Goal: Transaction & Acquisition: Purchase product/service

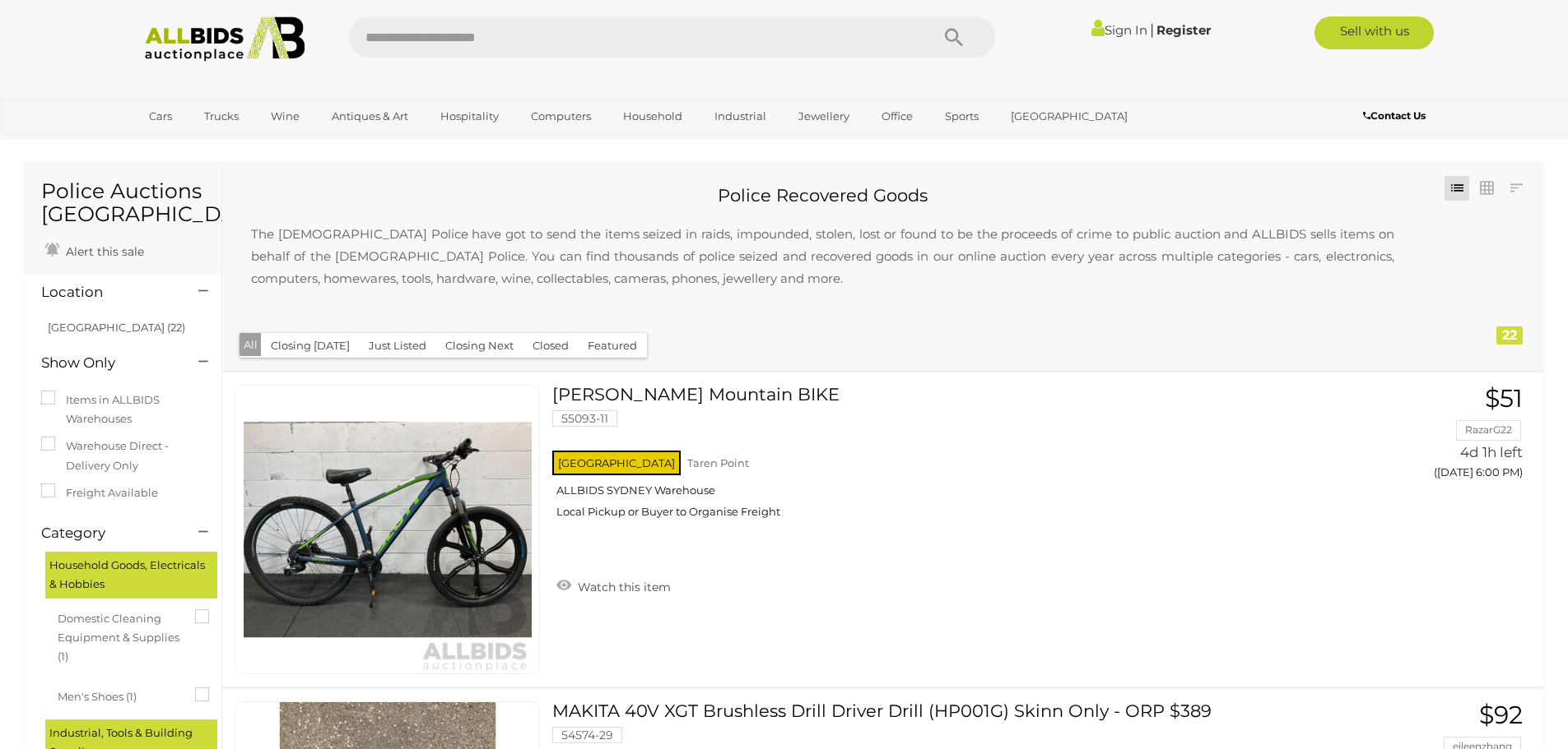
click at [1173, 30] on link "Register" at bounding box center [1183, 30] width 54 height 16
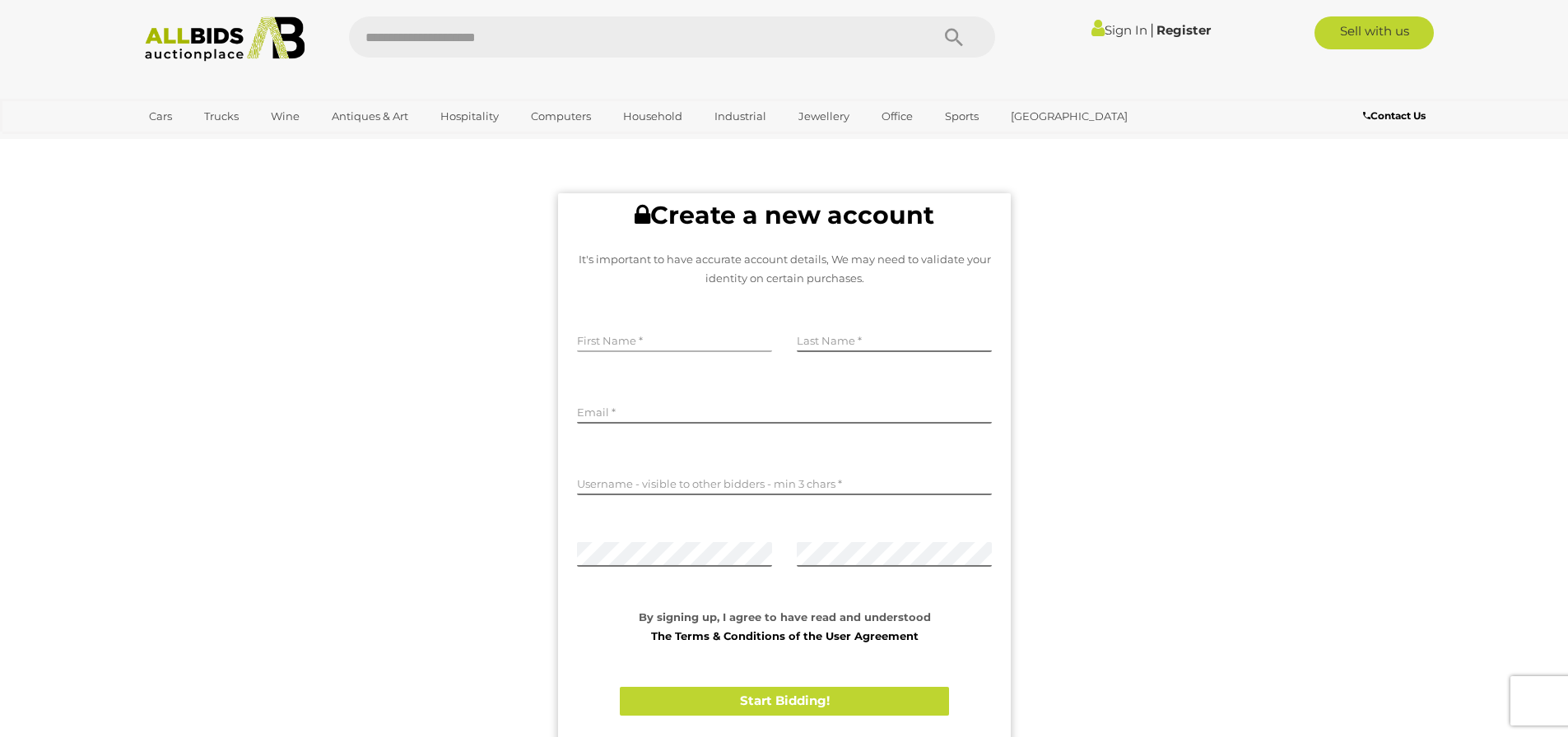
click at [657, 340] on input "text" at bounding box center [674, 339] width 195 height 24
type input "*******"
type input "**********"
click at [707, 491] on input "text" at bounding box center [784, 482] width 415 height 24
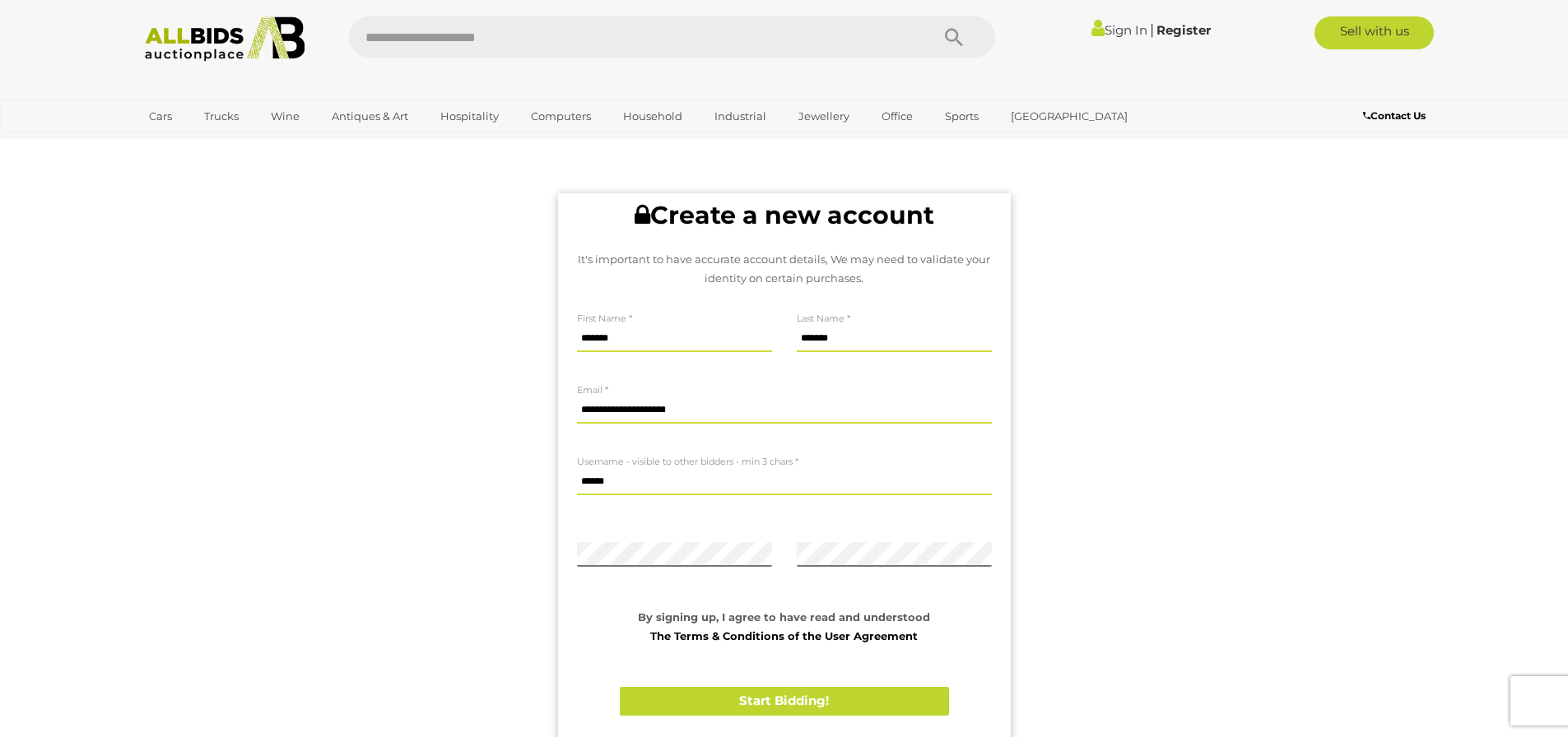
type input "******"
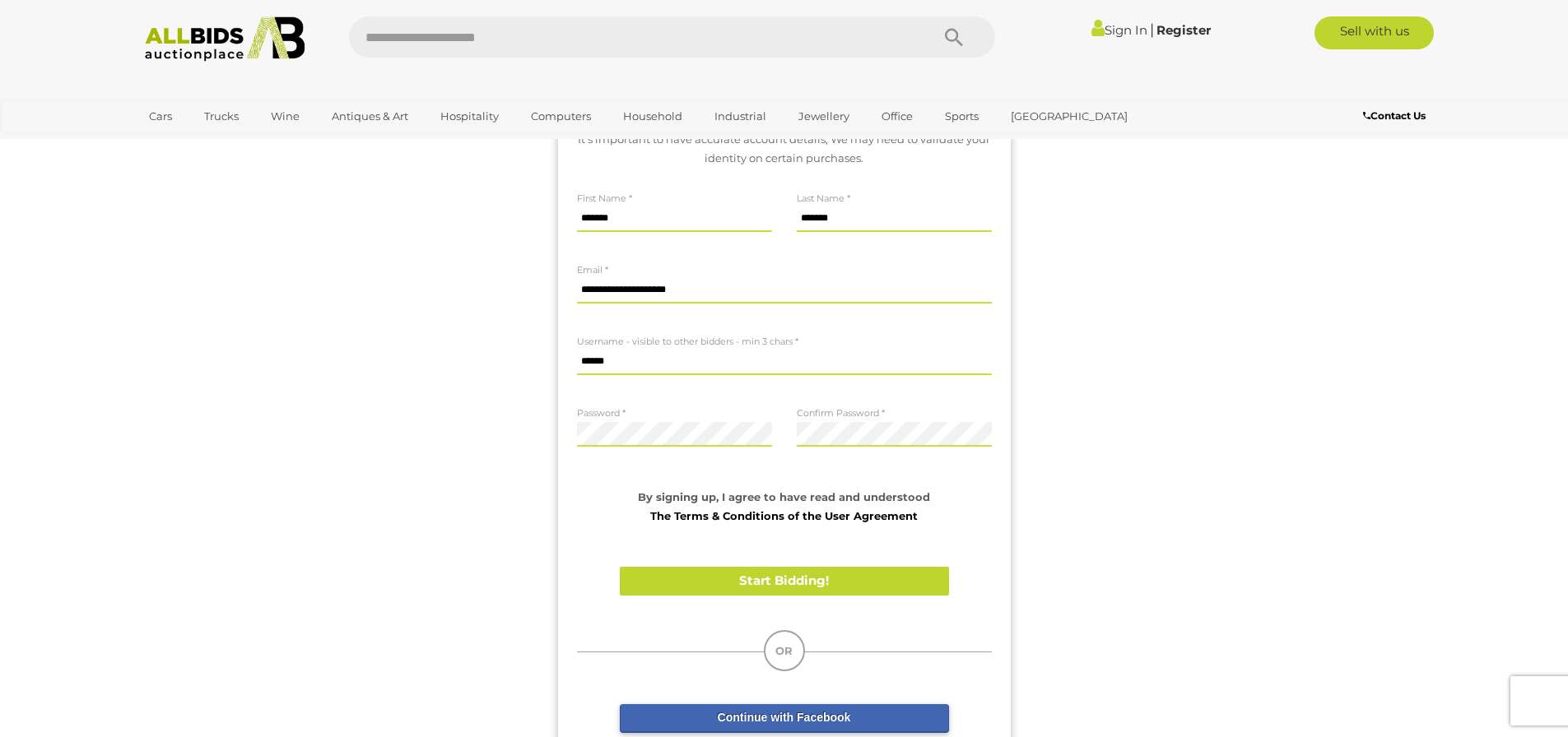
scroll to position [247, 0]
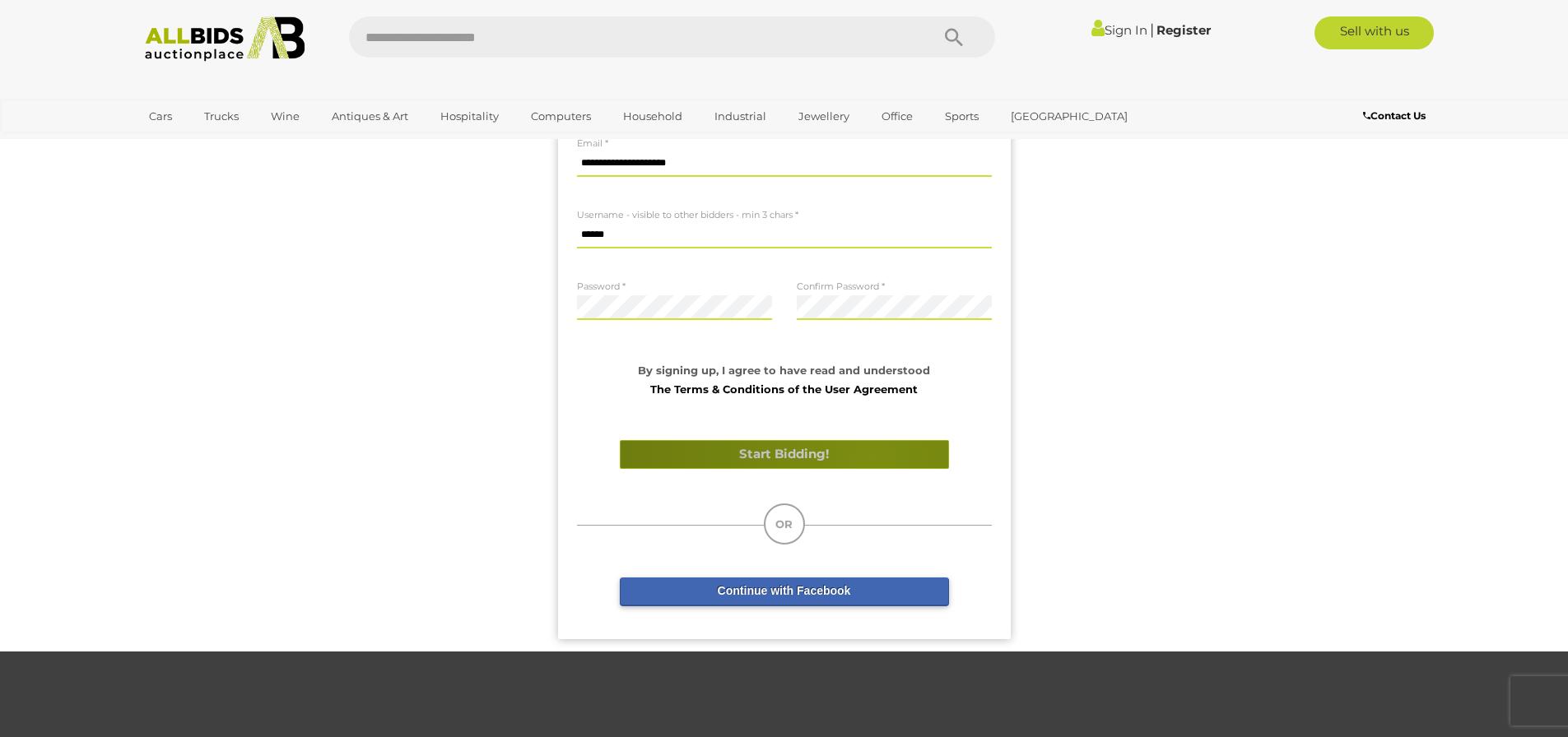
click at [872, 457] on button "Start Bidding!" at bounding box center [784, 455] width 330 height 29
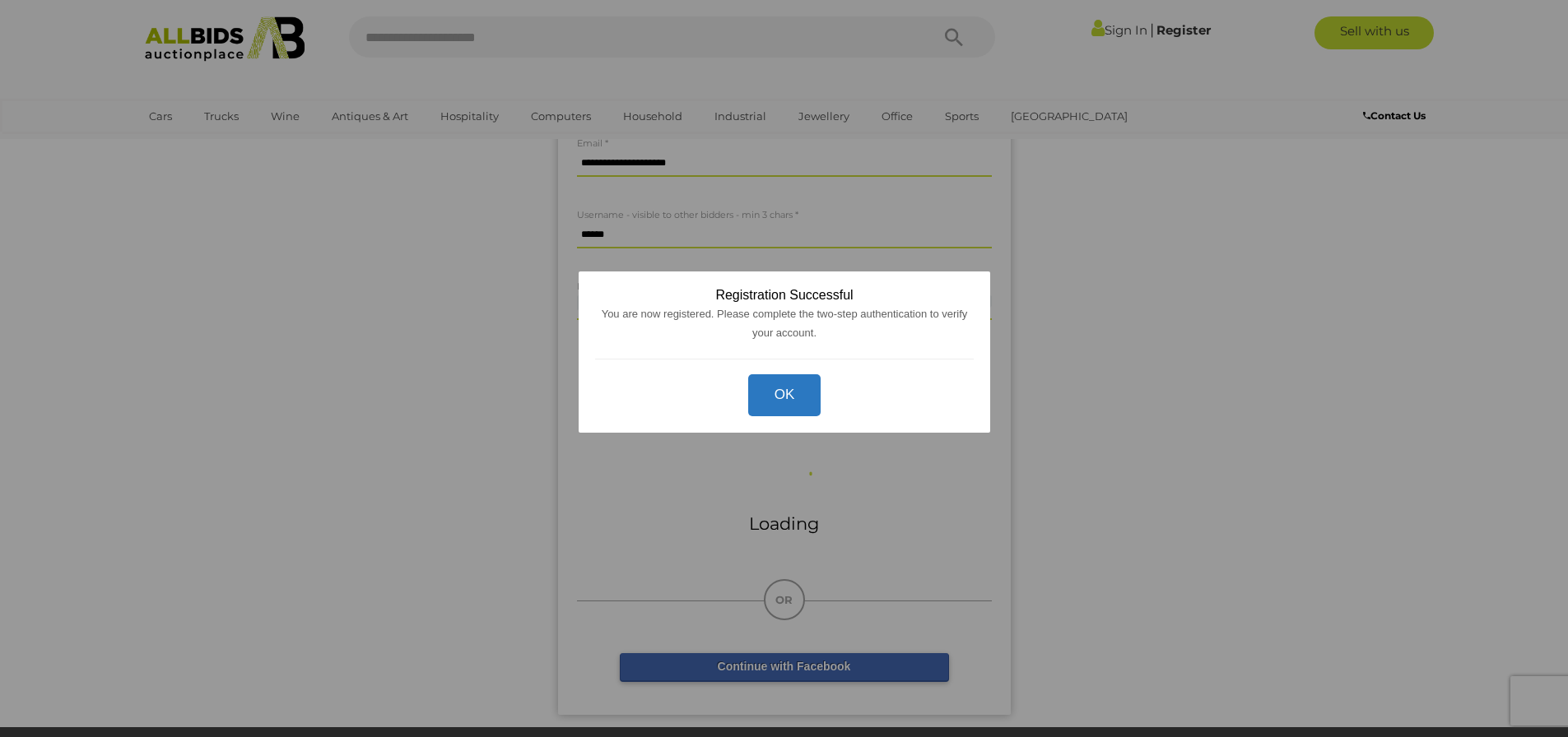
click at [775, 400] on button "OK" at bounding box center [784, 395] width 73 height 42
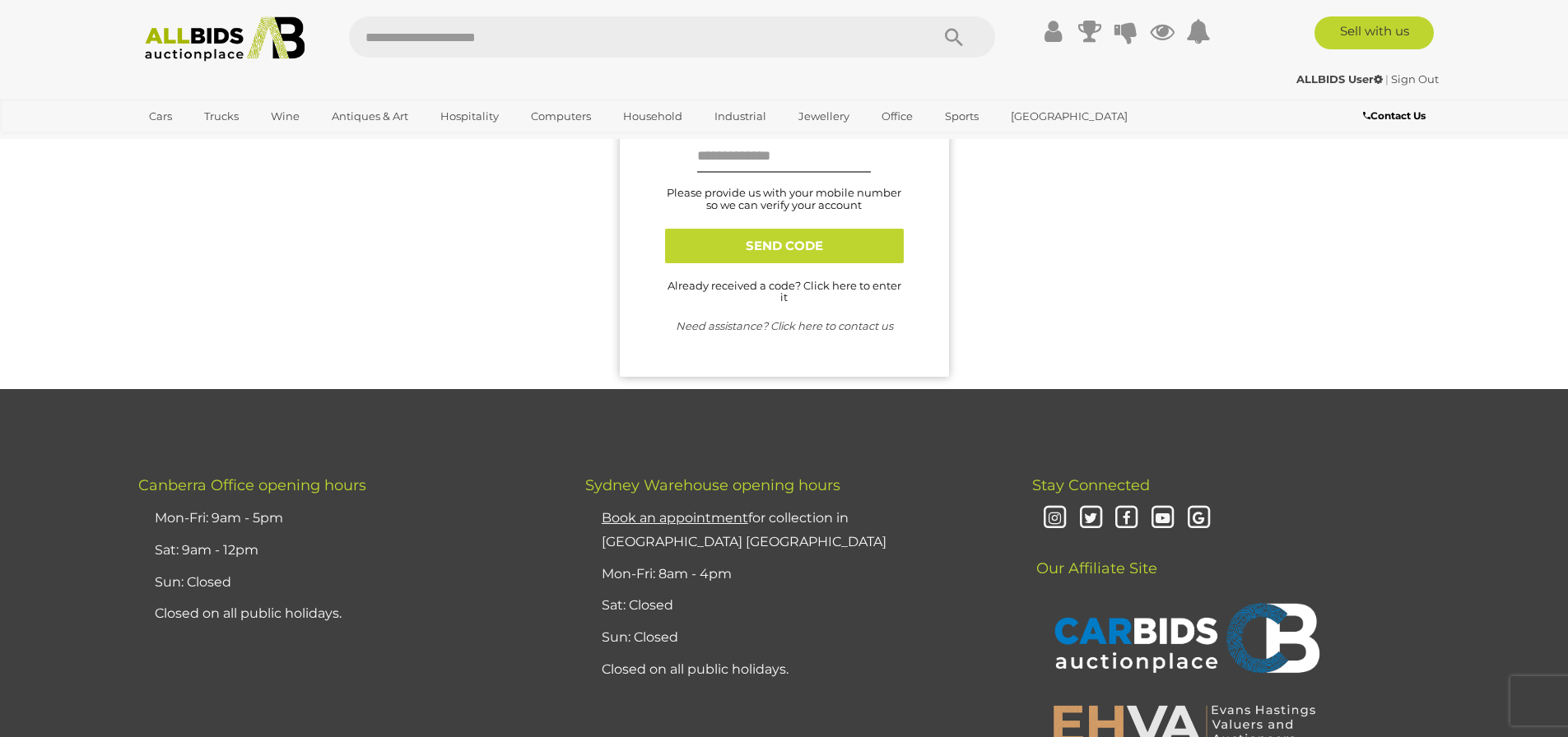
scroll to position [0, 0]
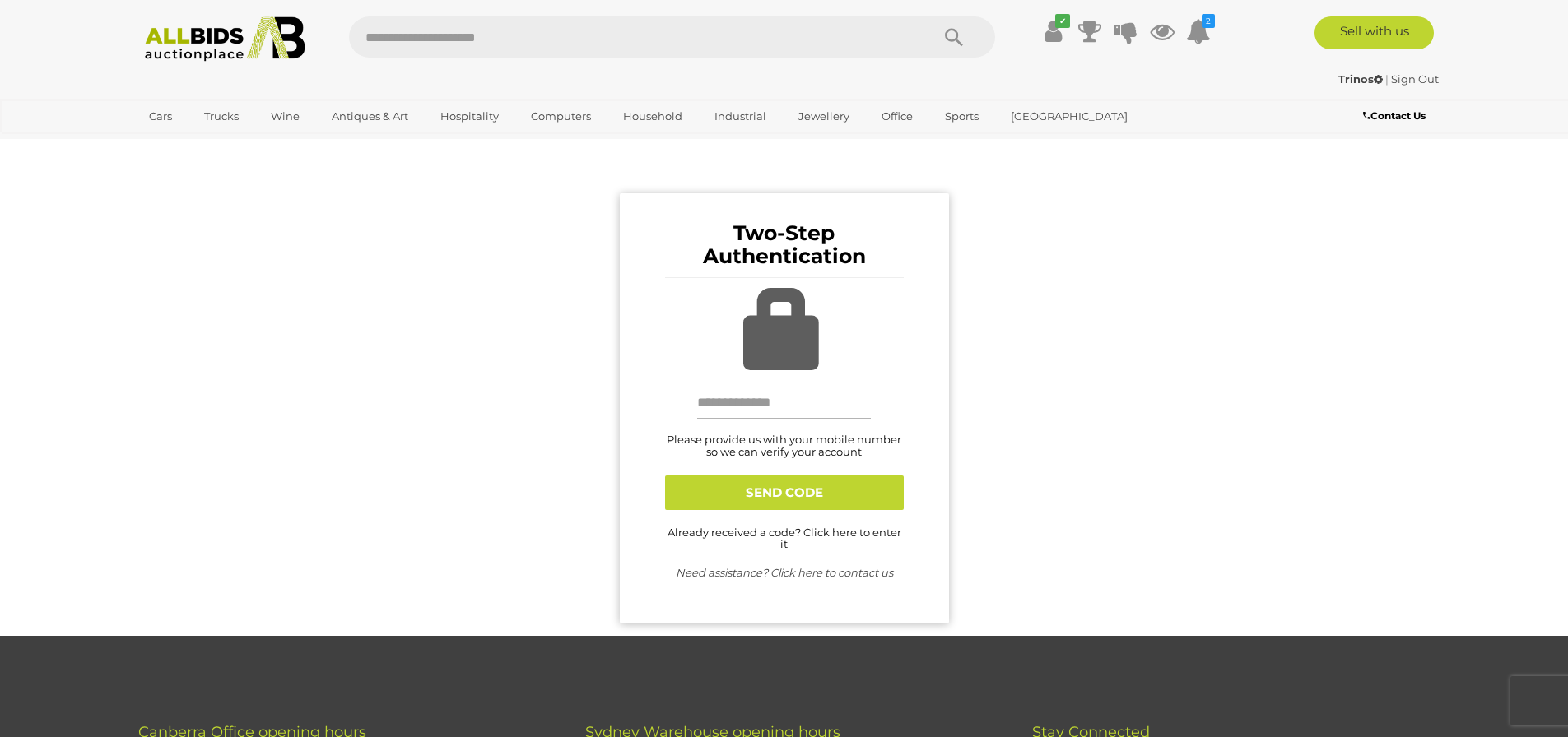
click at [791, 404] on input "text" at bounding box center [784, 404] width 174 height 33
type input "**********"
click at [795, 490] on button "SEND CODE" at bounding box center [784, 493] width 238 height 35
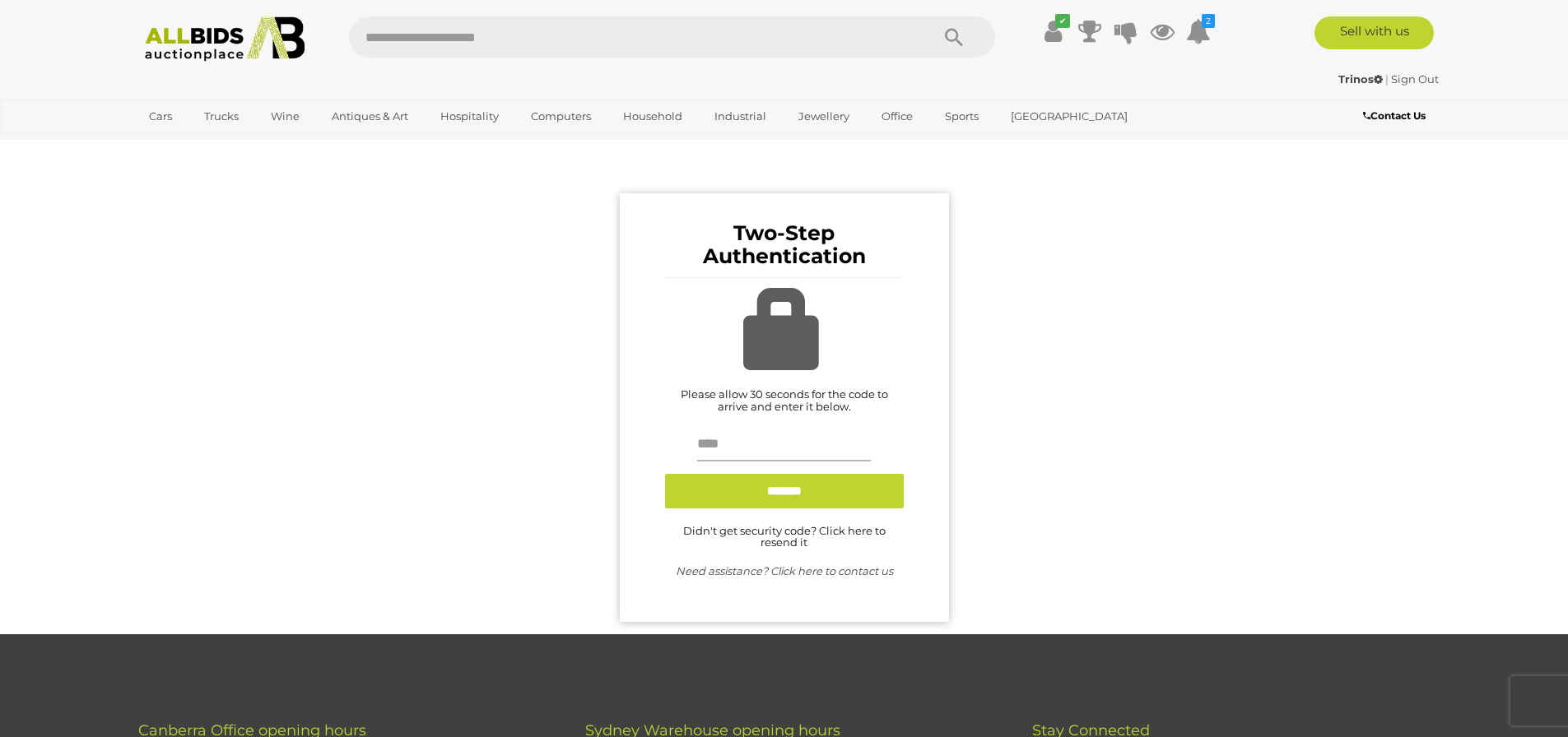
click at [806, 448] on input "text" at bounding box center [784, 445] width 174 height 33
type input "******"
click at [813, 487] on input "*******" at bounding box center [784, 492] width 238 height 35
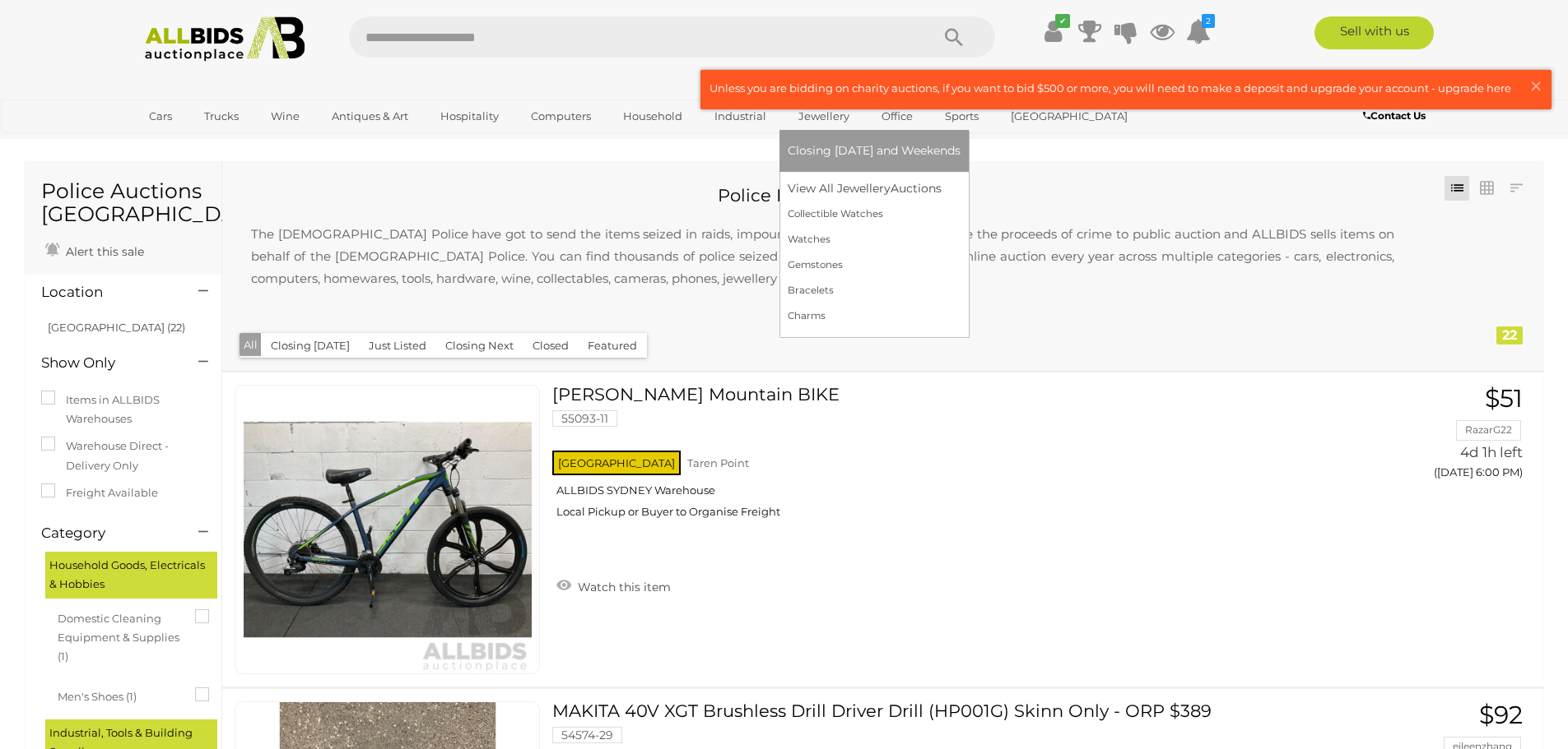
click at [829, 119] on link "Jewellery" at bounding box center [823, 117] width 72 height 27
click at [860, 150] on span "Closing [DATE] and Weekends" at bounding box center [874, 150] width 173 height 15
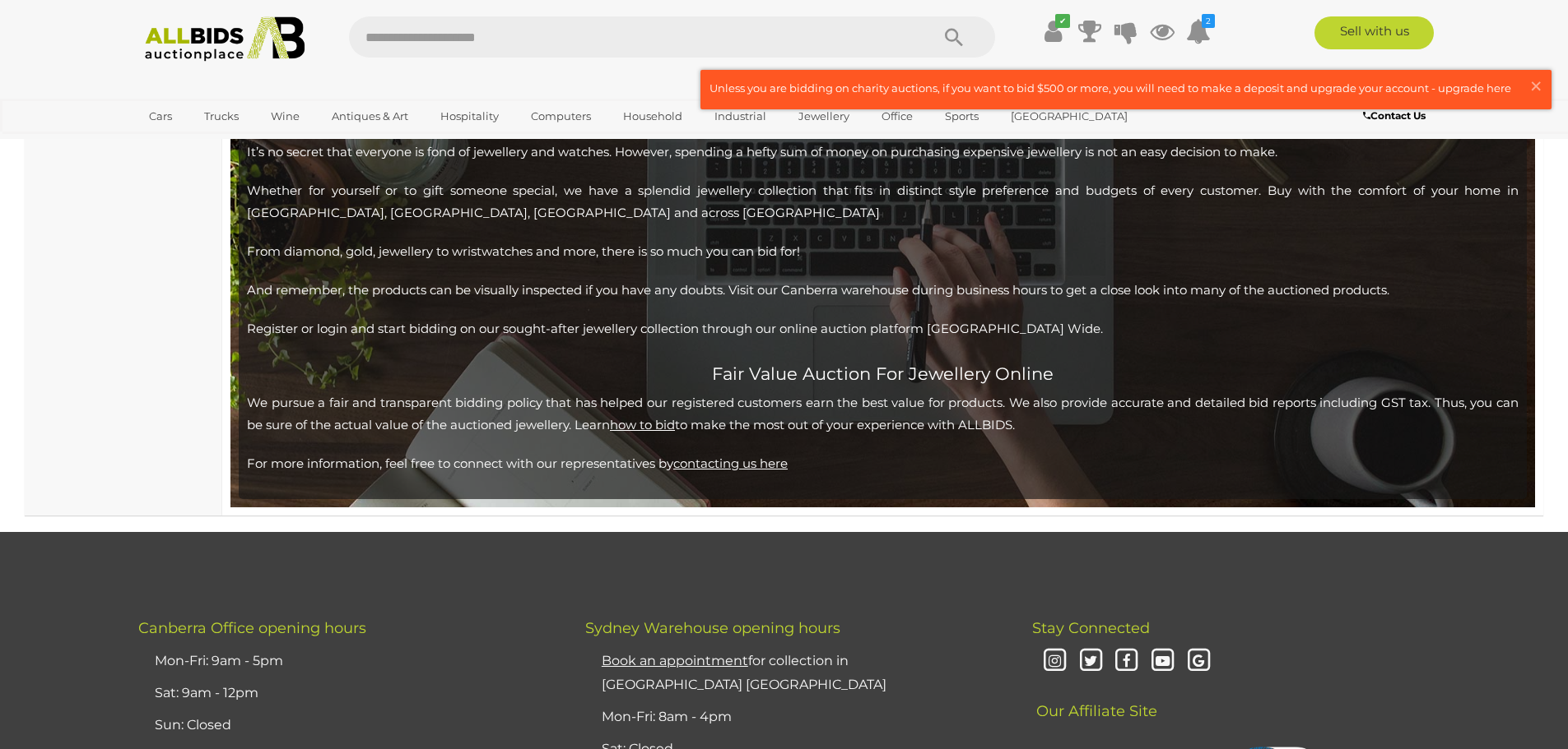
scroll to position [15790, 0]
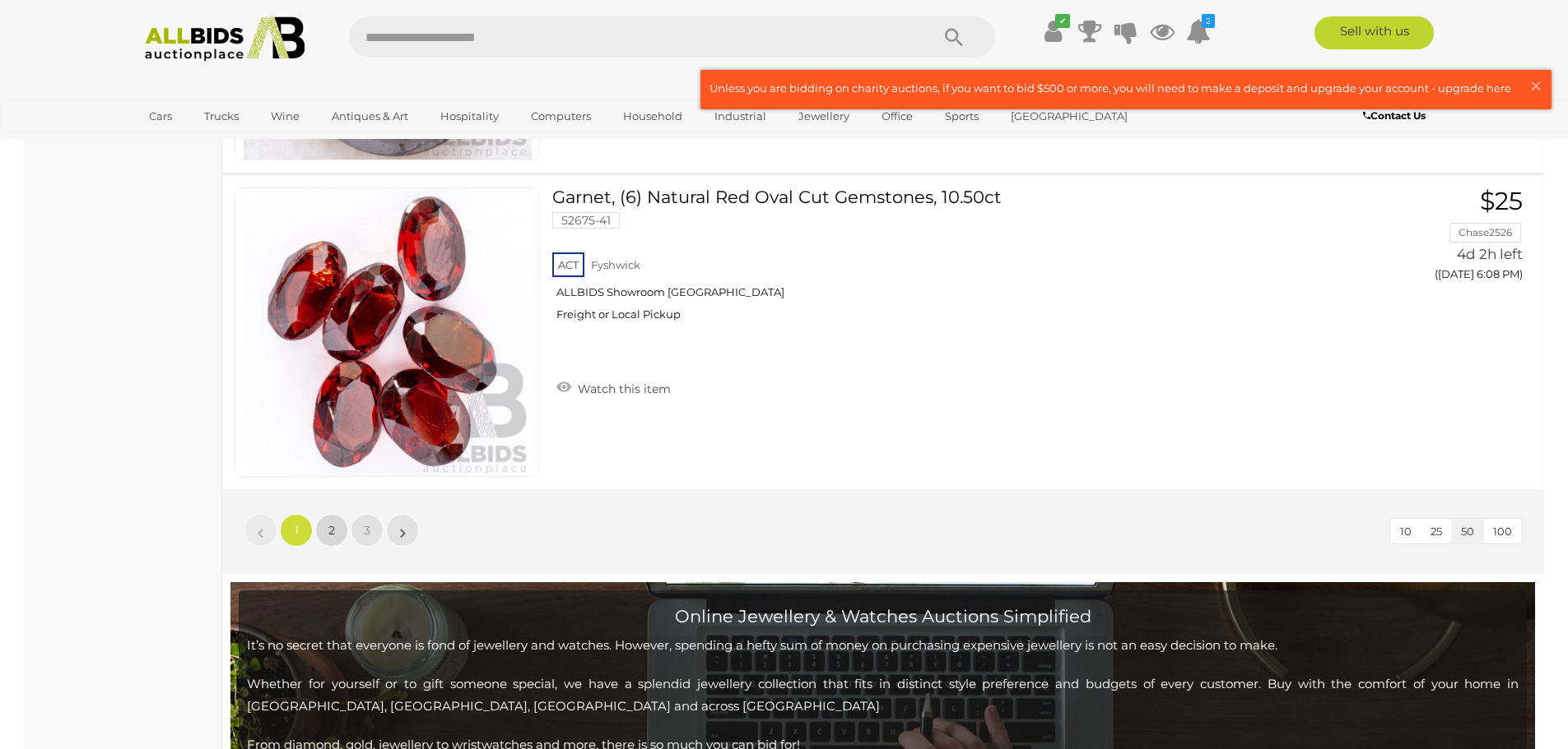
click at [324, 527] on link "2" at bounding box center [331, 530] width 33 height 33
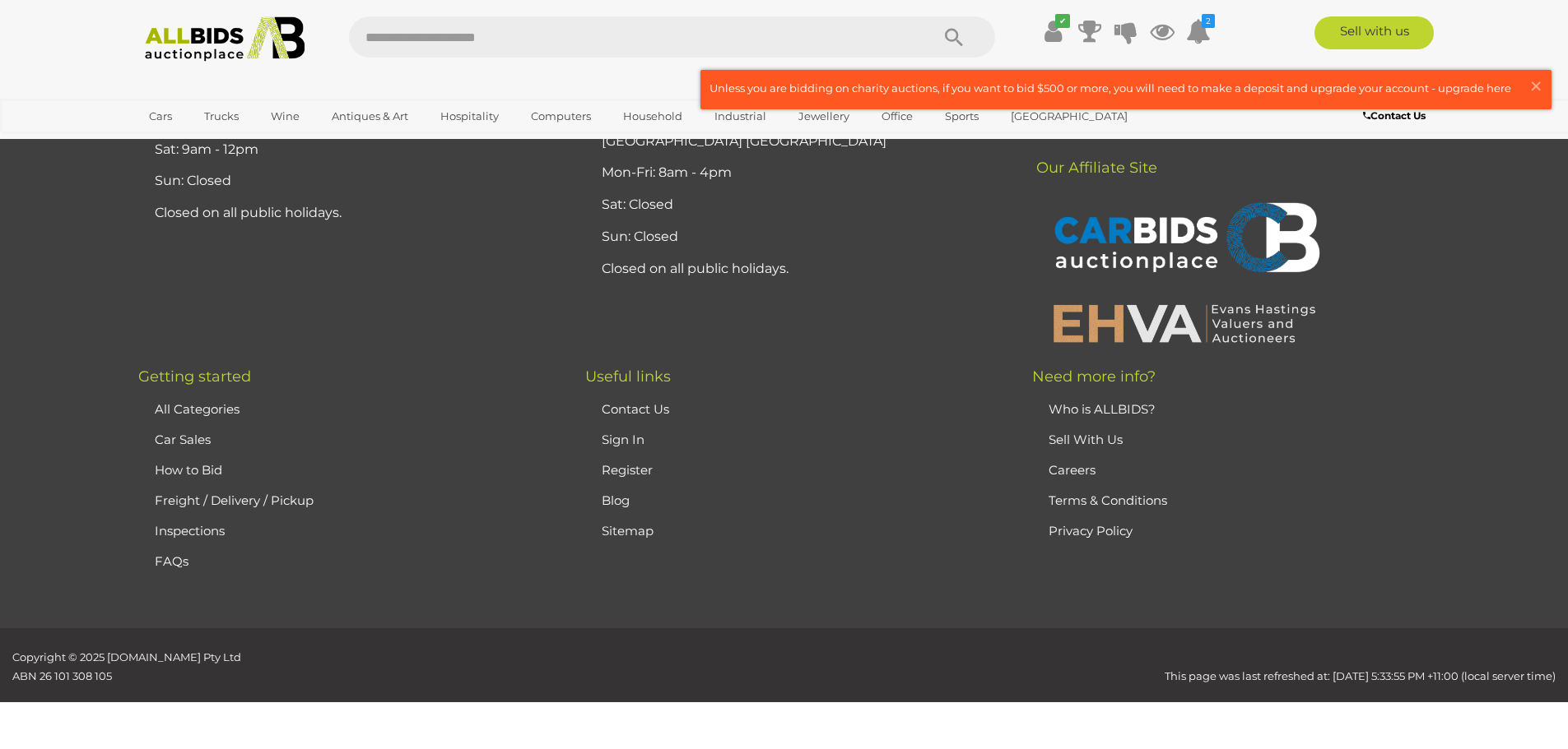
scroll to position [284, 0]
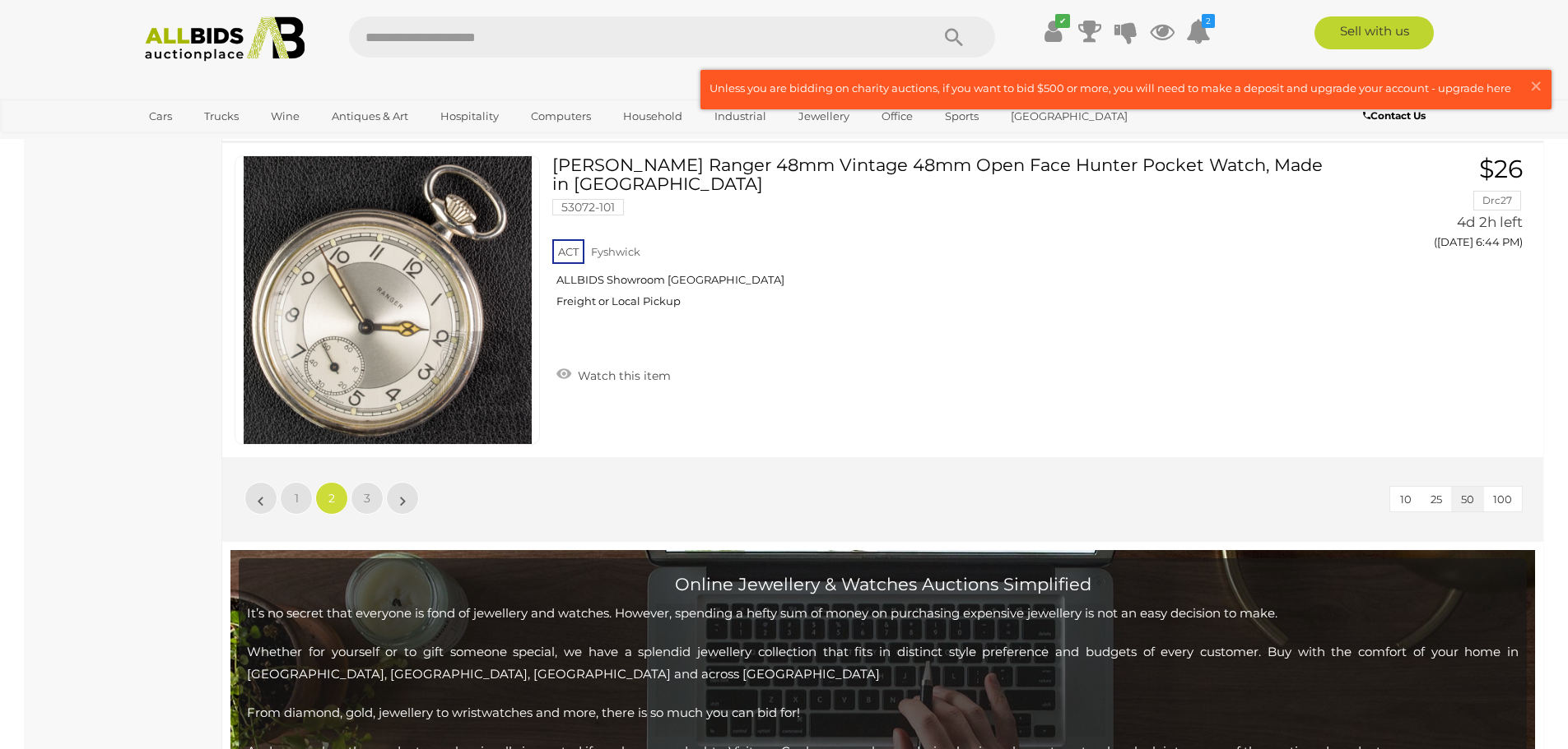
scroll to position [15827, 0]
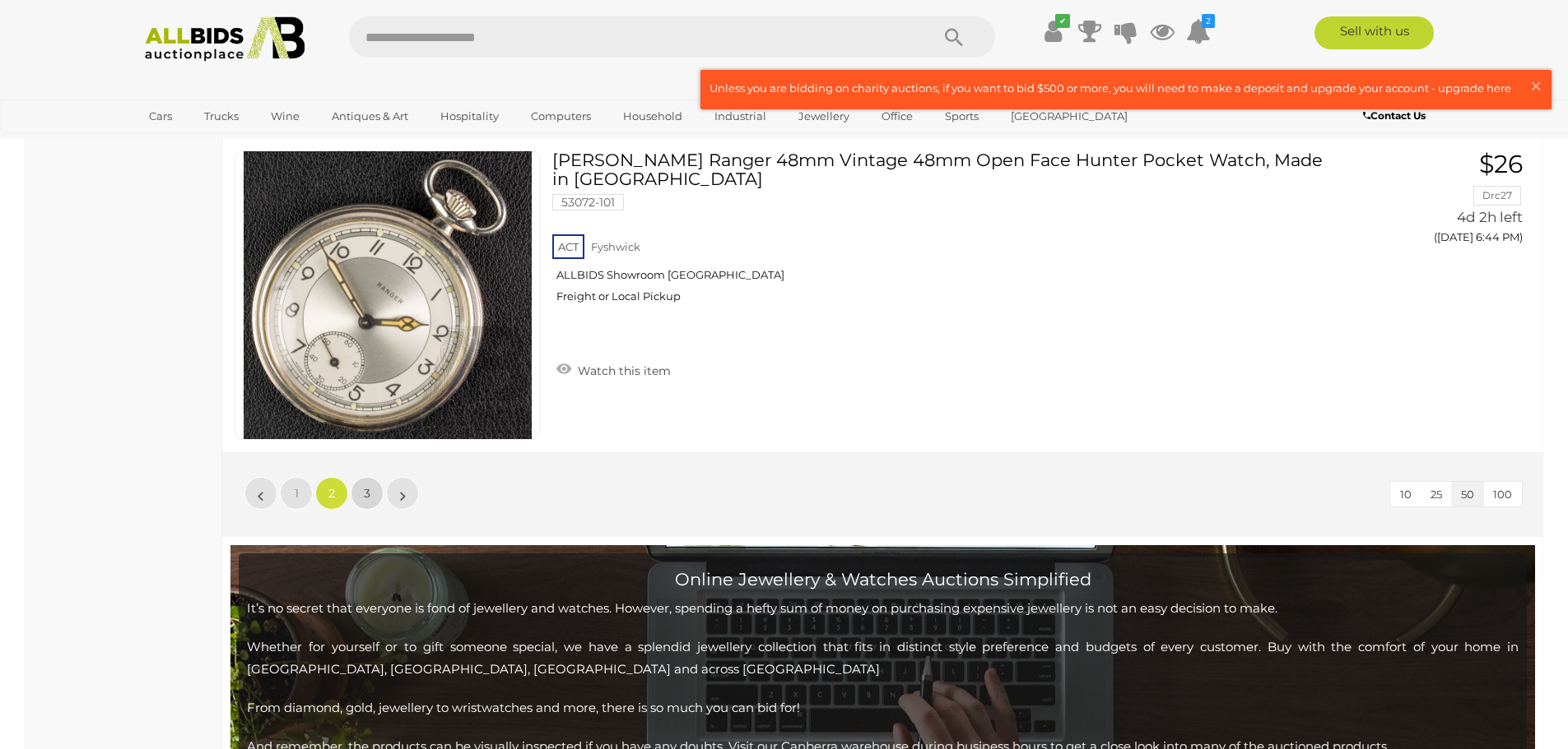
click at [373, 496] on link "3" at bounding box center [367, 494] width 33 height 33
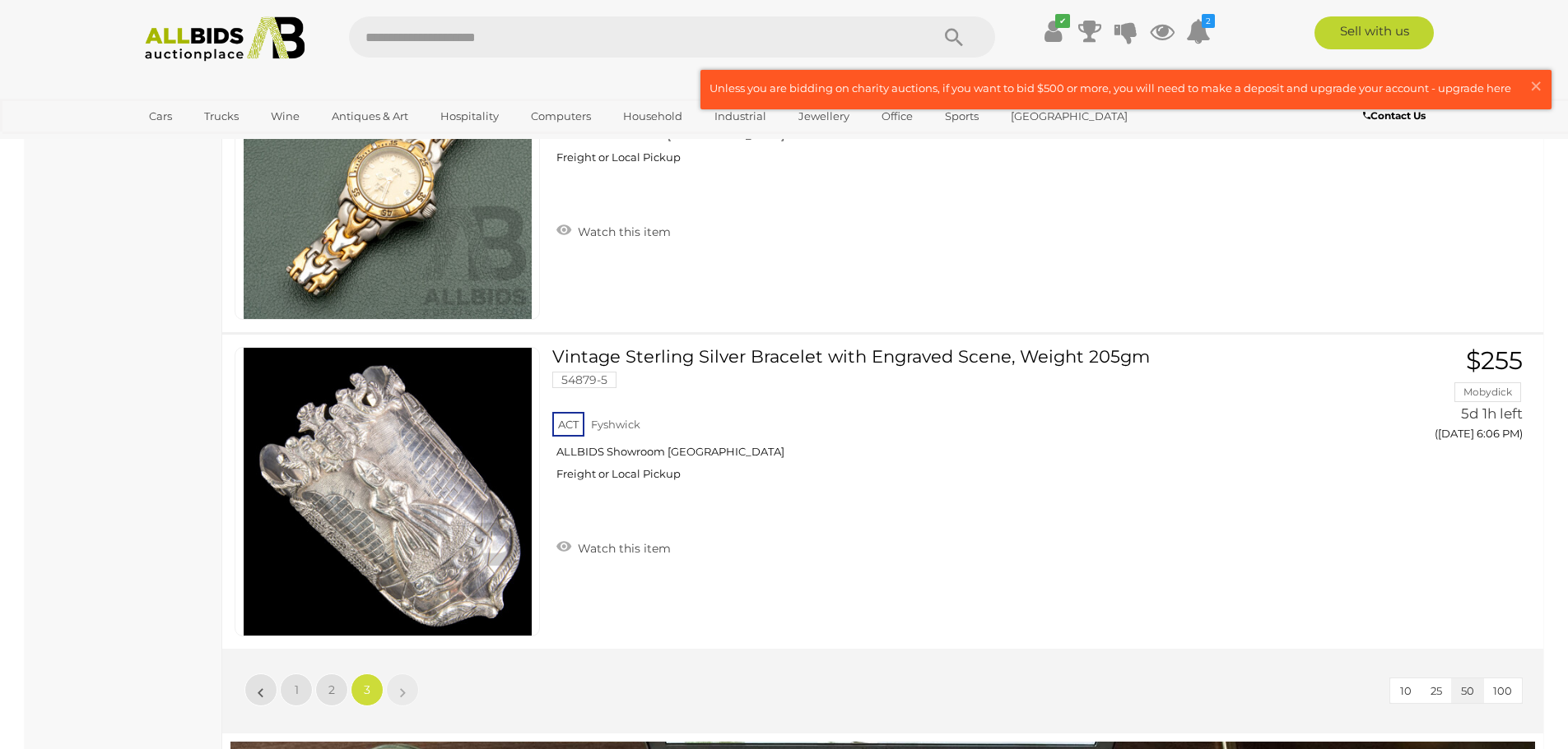
scroll to position [4889, 0]
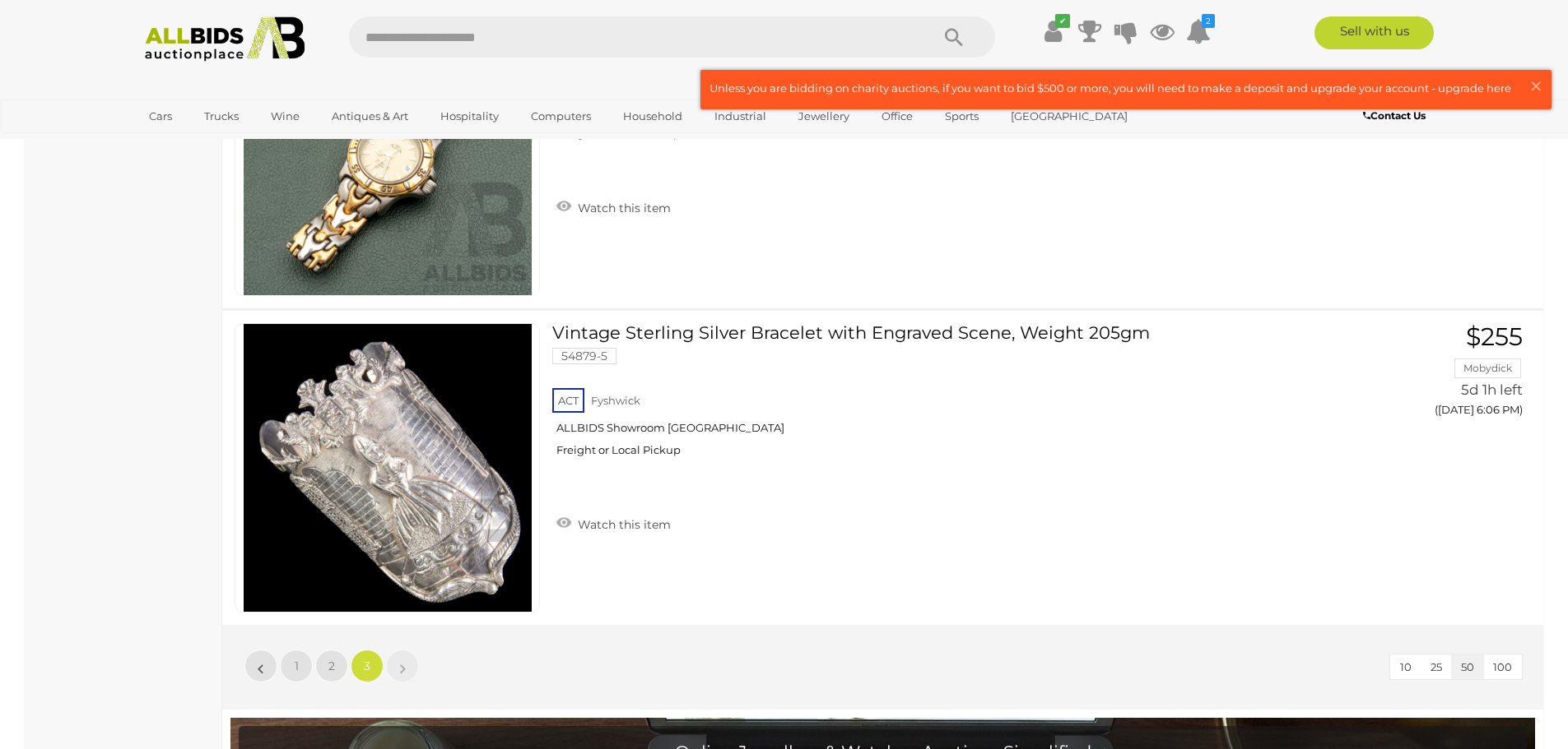
click at [404, 662] on li "»" at bounding box center [402, 666] width 32 height 33
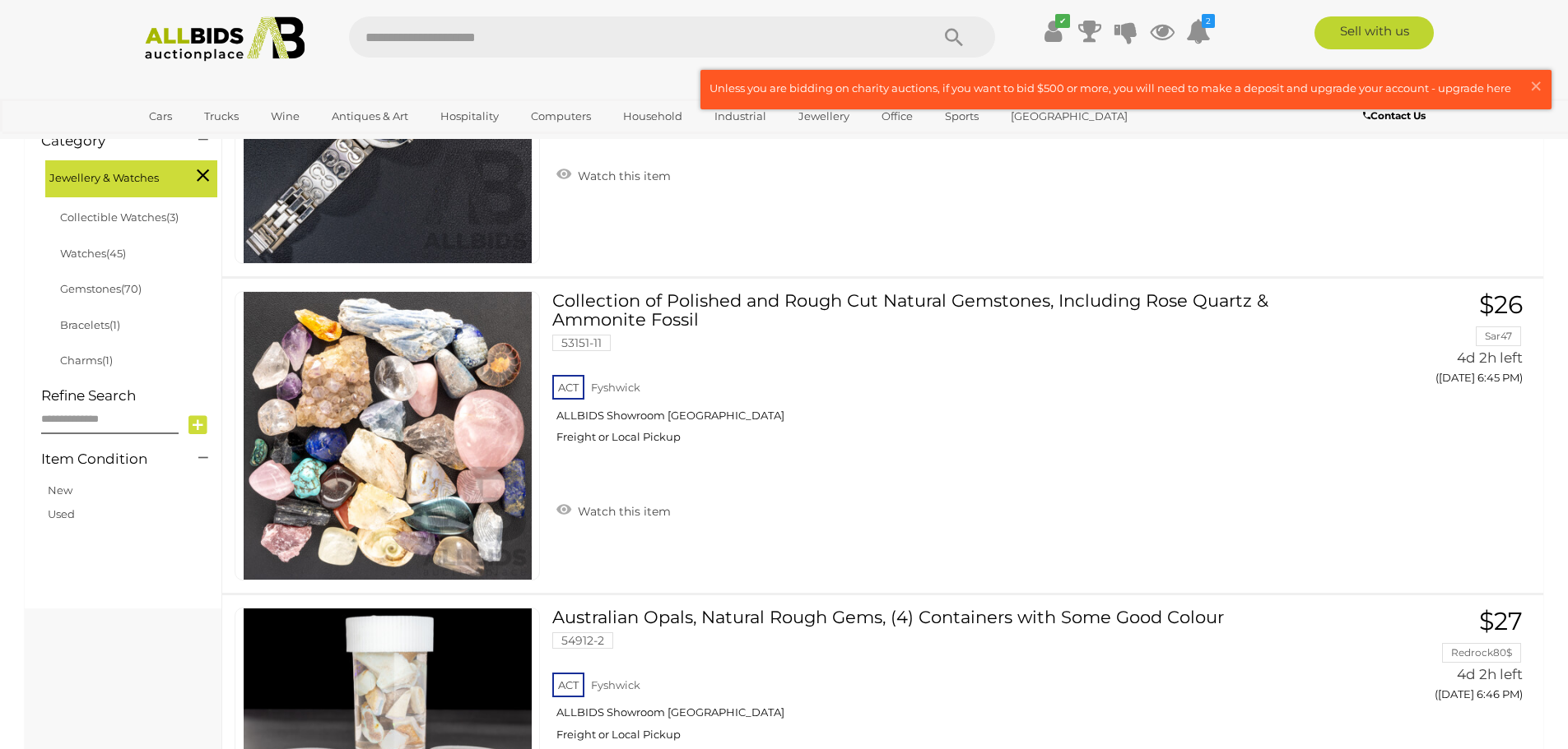
scroll to position [0, 0]
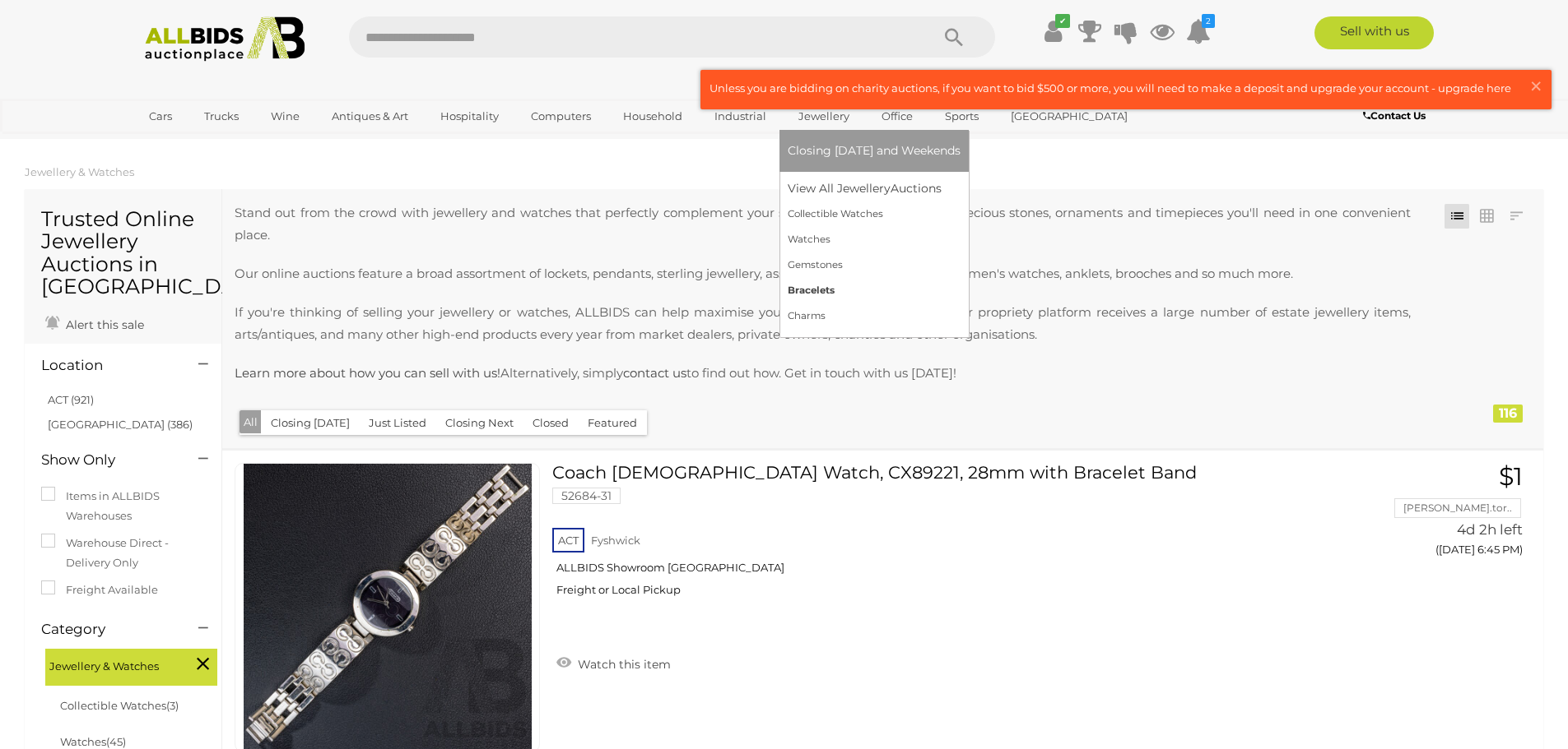
click at [806, 296] on link "Bracelets" at bounding box center [874, 290] width 173 height 25
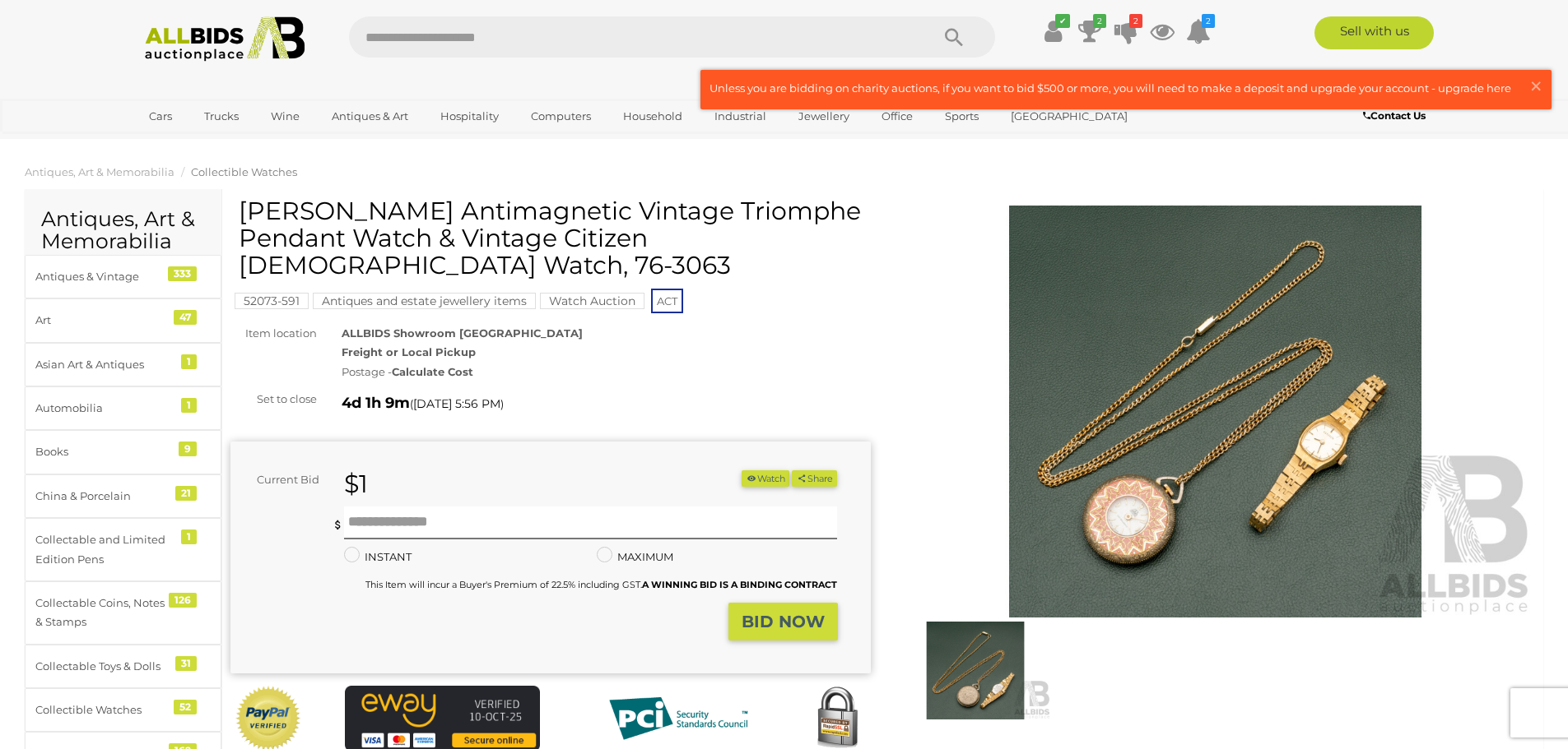
click at [1185, 506] on img at bounding box center [1215, 412] width 641 height 412
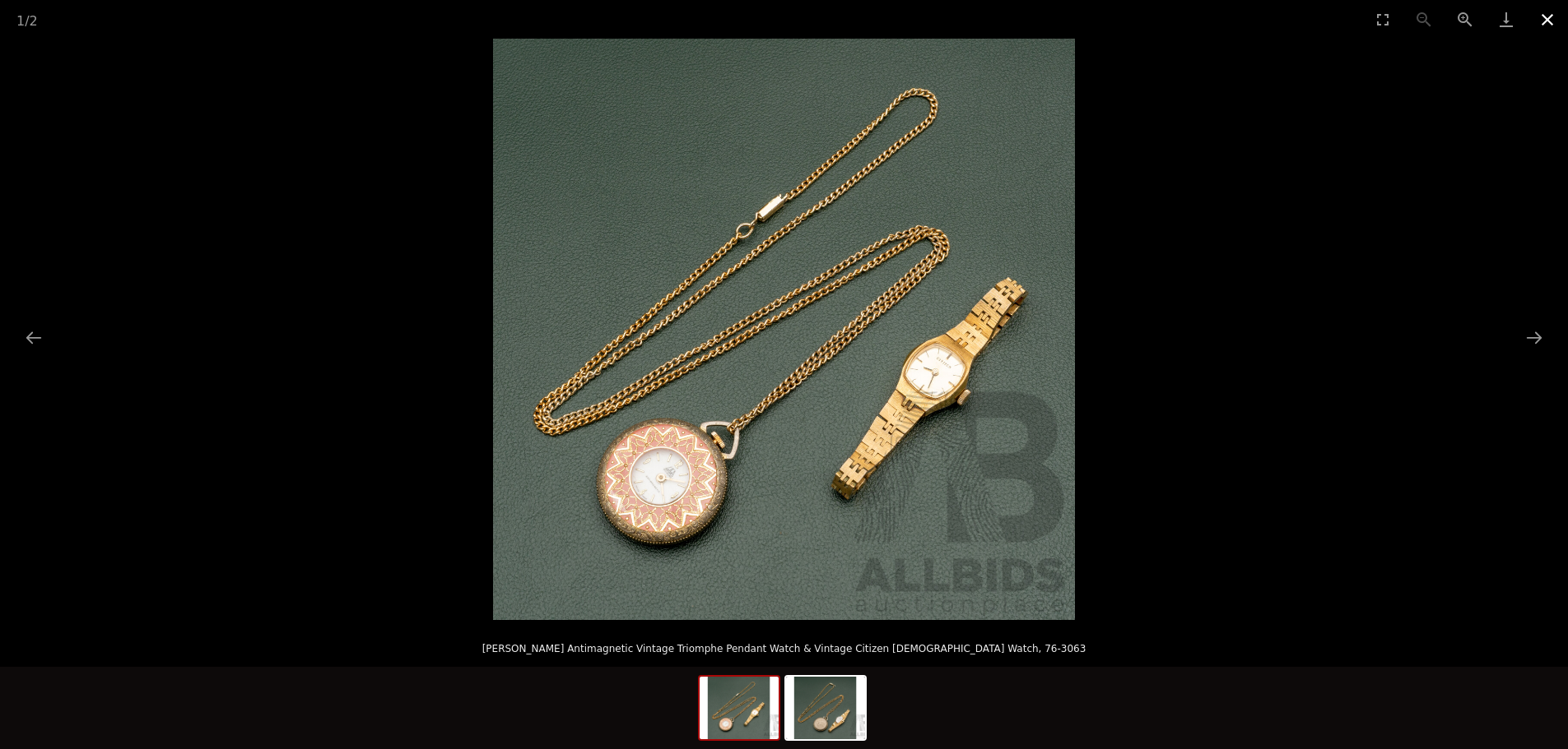
click at [1544, 24] on button "Close gallery" at bounding box center [1547, 19] width 41 height 39
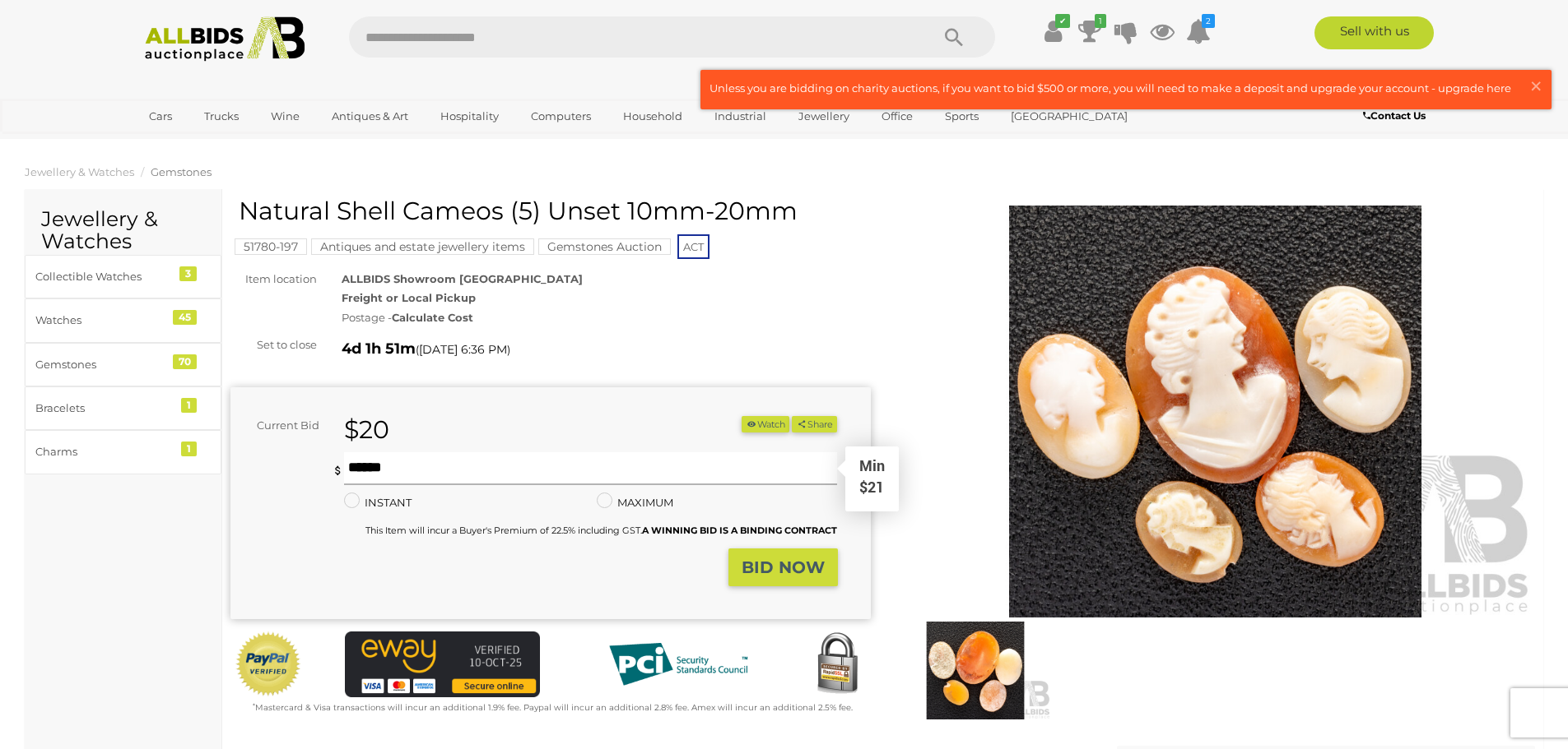
click at [683, 467] on input "text" at bounding box center [591, 469] width 494 height 33
click at [717, 460] on input "text" at bounding box center [591, 469] width 494 height 33
type input "**"
click at [764, 562] on strong "BID NOW" at bounding box center [784, 567] width 84 height 19
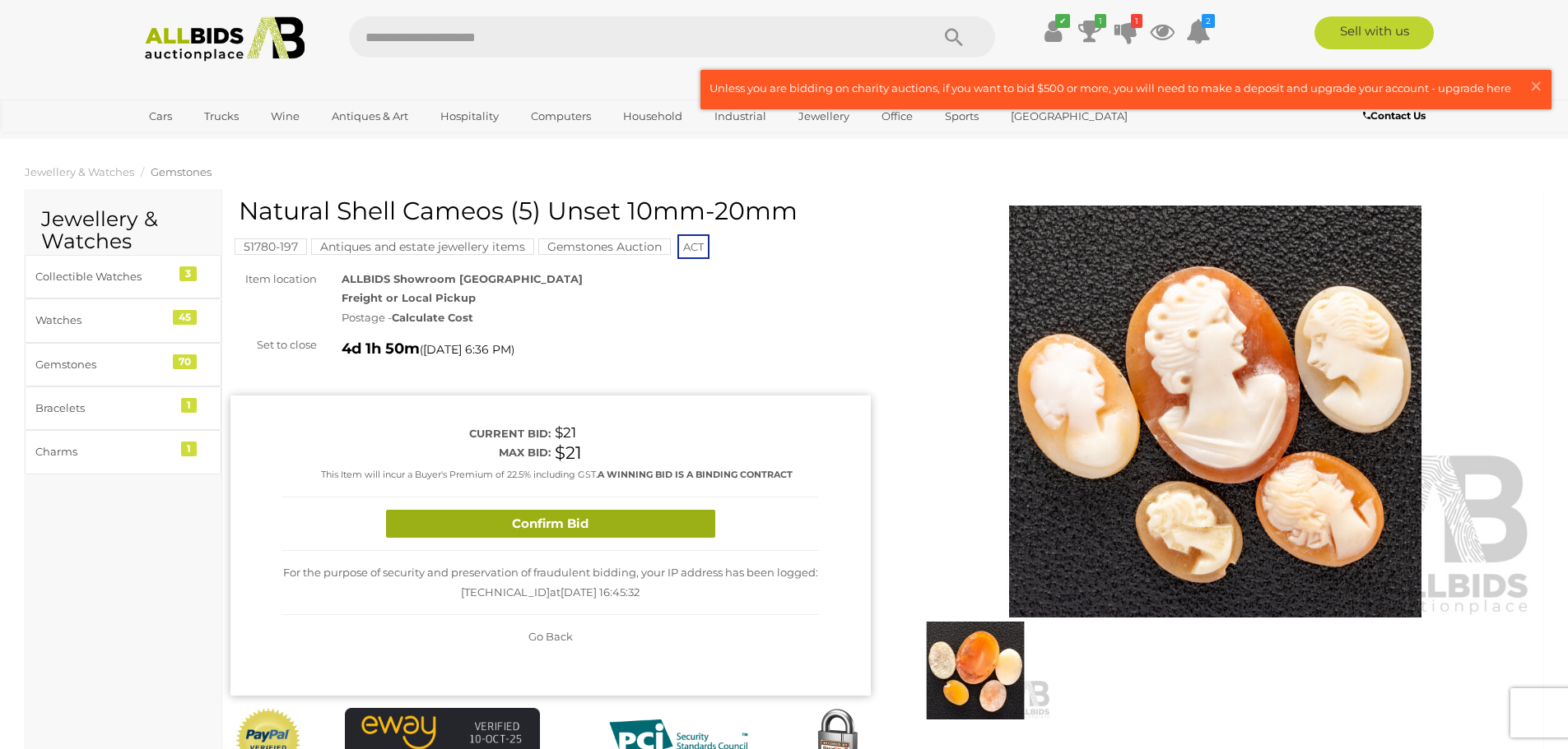
click at [623, 514] on button "Confirm Bid" at bounding box center [550, 525] width 330 height 29
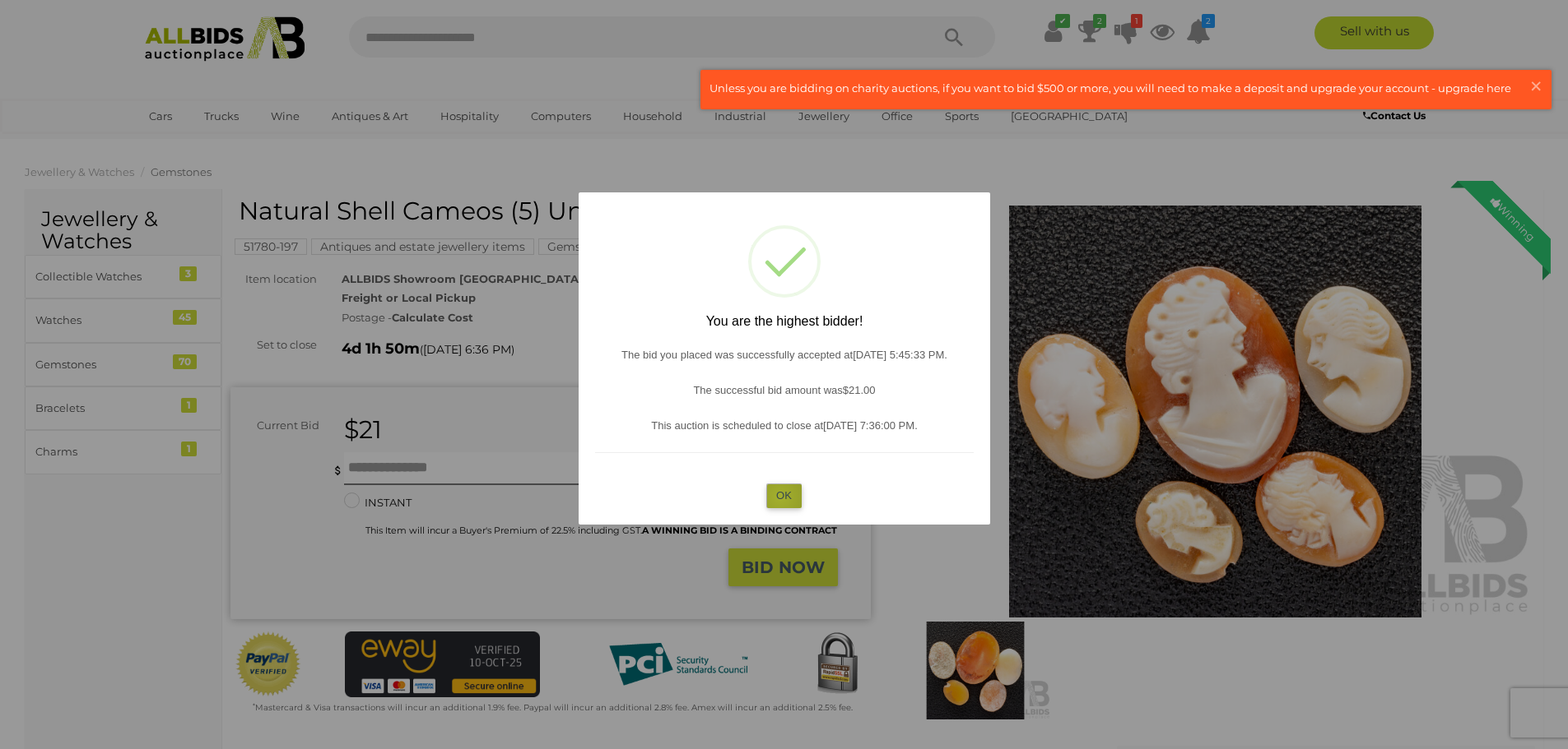
click at [781, 496] on button "OK" at bounding box center [784, 495] width 35 height 24
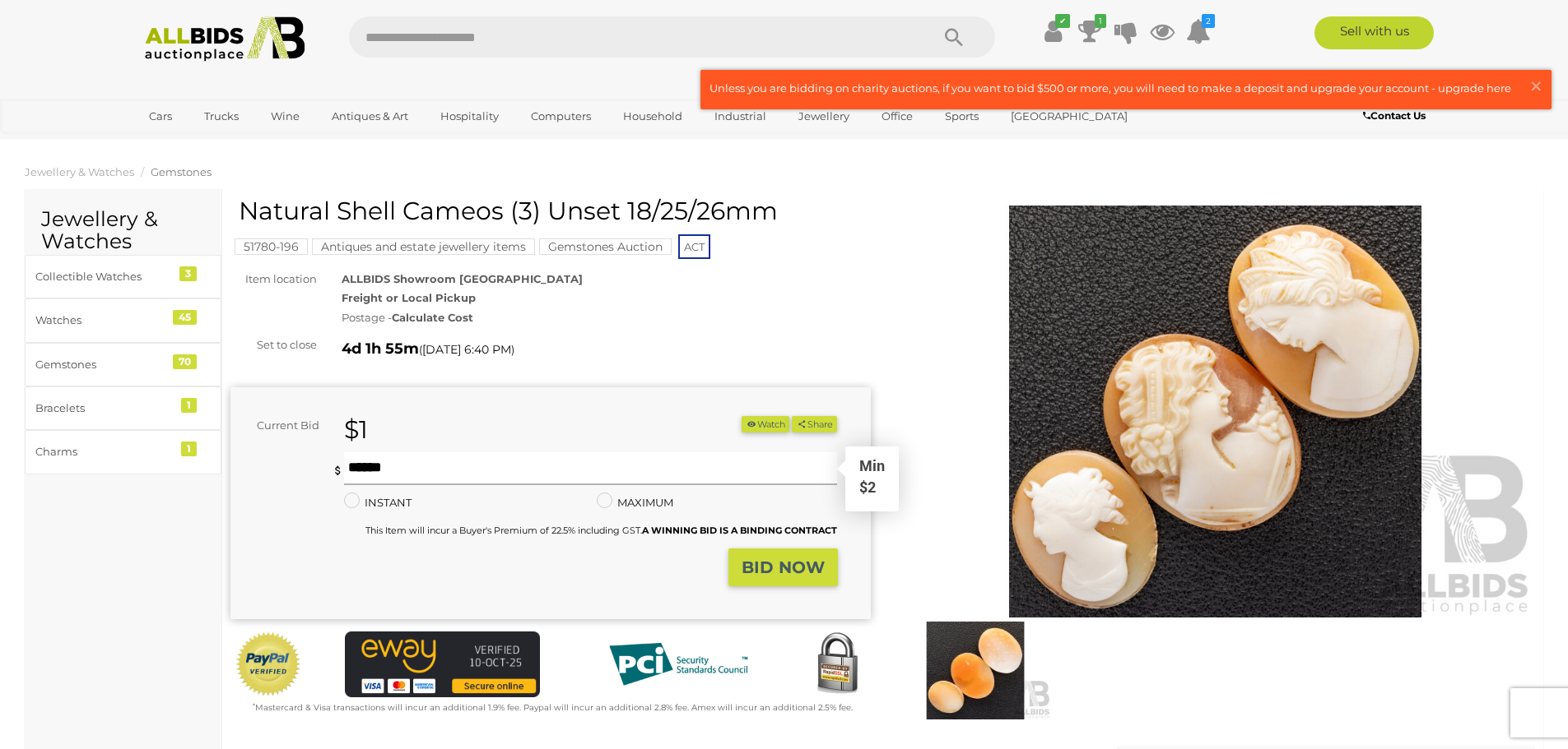
click at [507, 461] on input "text" at bounding box center [591, 469] width 494 height 33
type input "*"
click at [787, 565] on strong "BID NOW" at bounding box center [784, 567] width 84 height 19
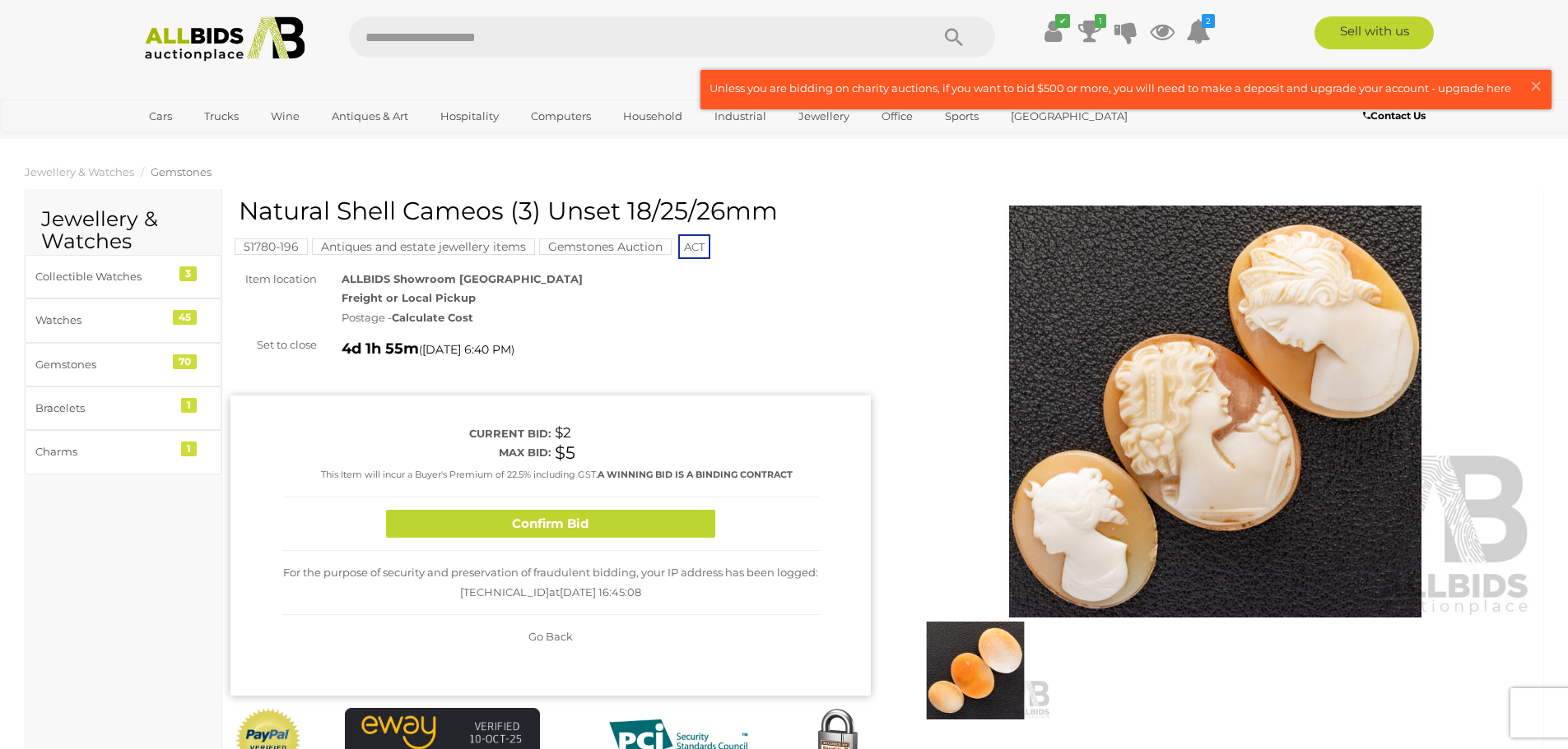
click at [577, 528] on button "Confirm Bid" at bounding box center [550, 525] width 330 height 29
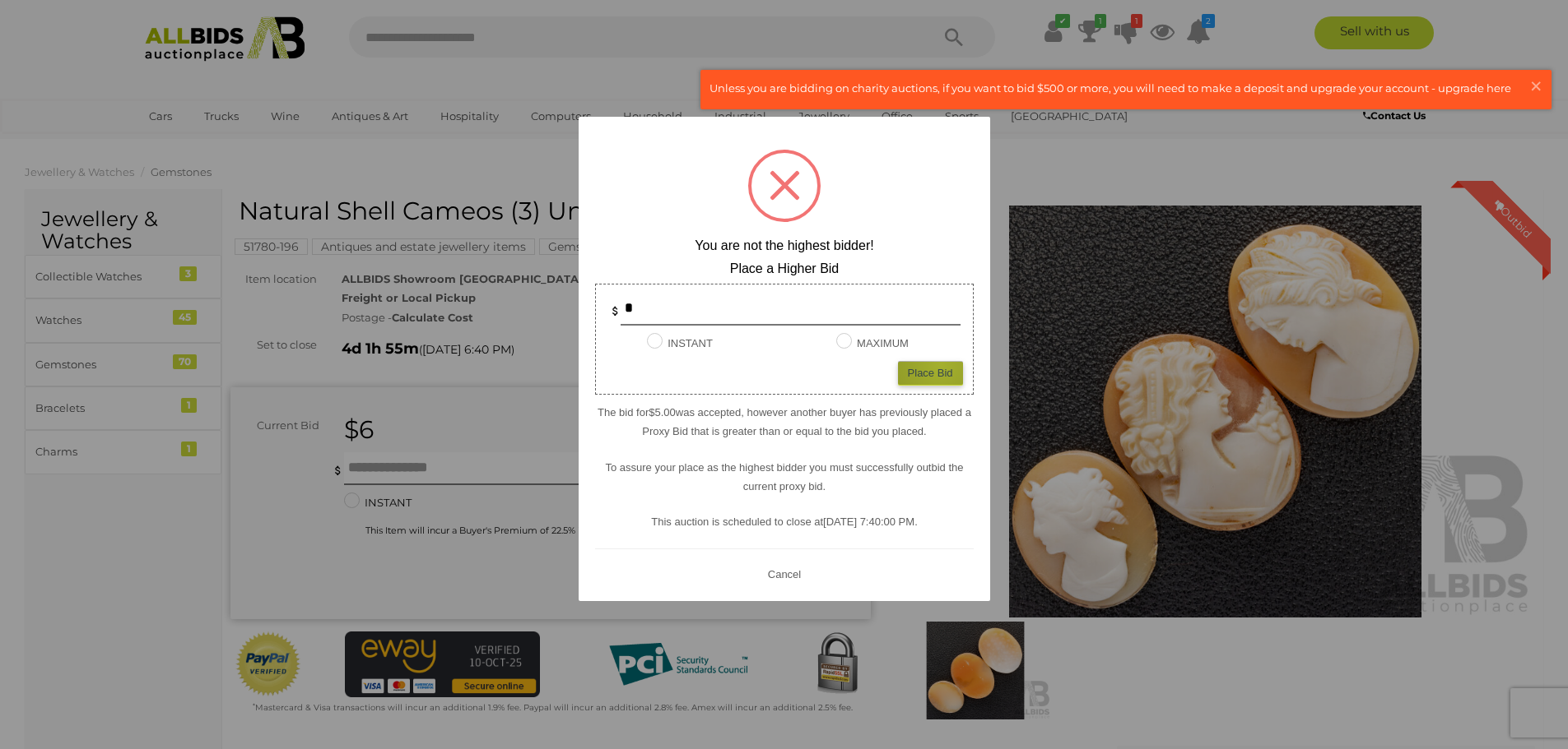
click at [941, 363] on div "Place Bid" at bounding box center [930, 373] width 65 height 24
type input "*"
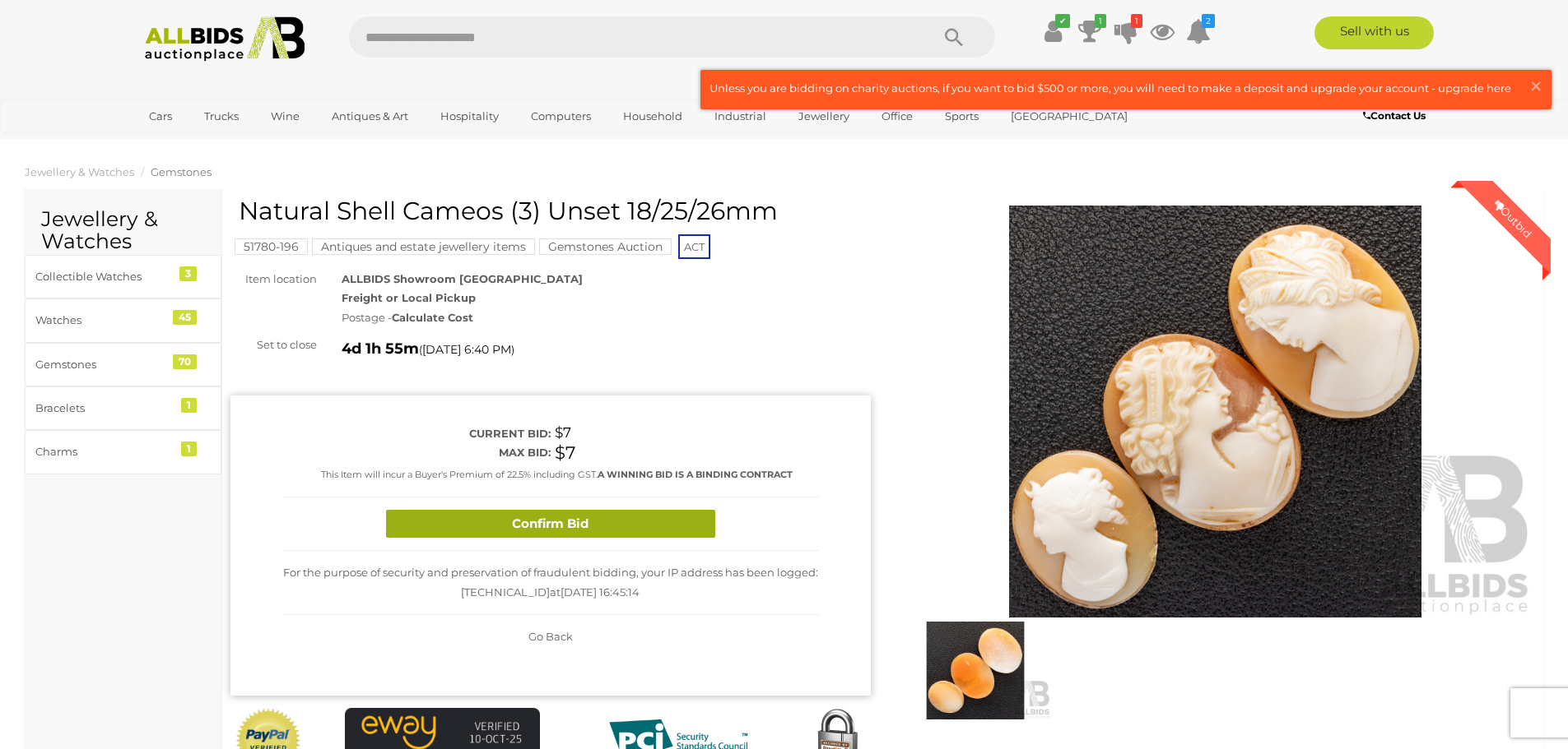
click at [575, 525] on button "Confirm Bid" at bounding box center [550, 525] width 330 height 29
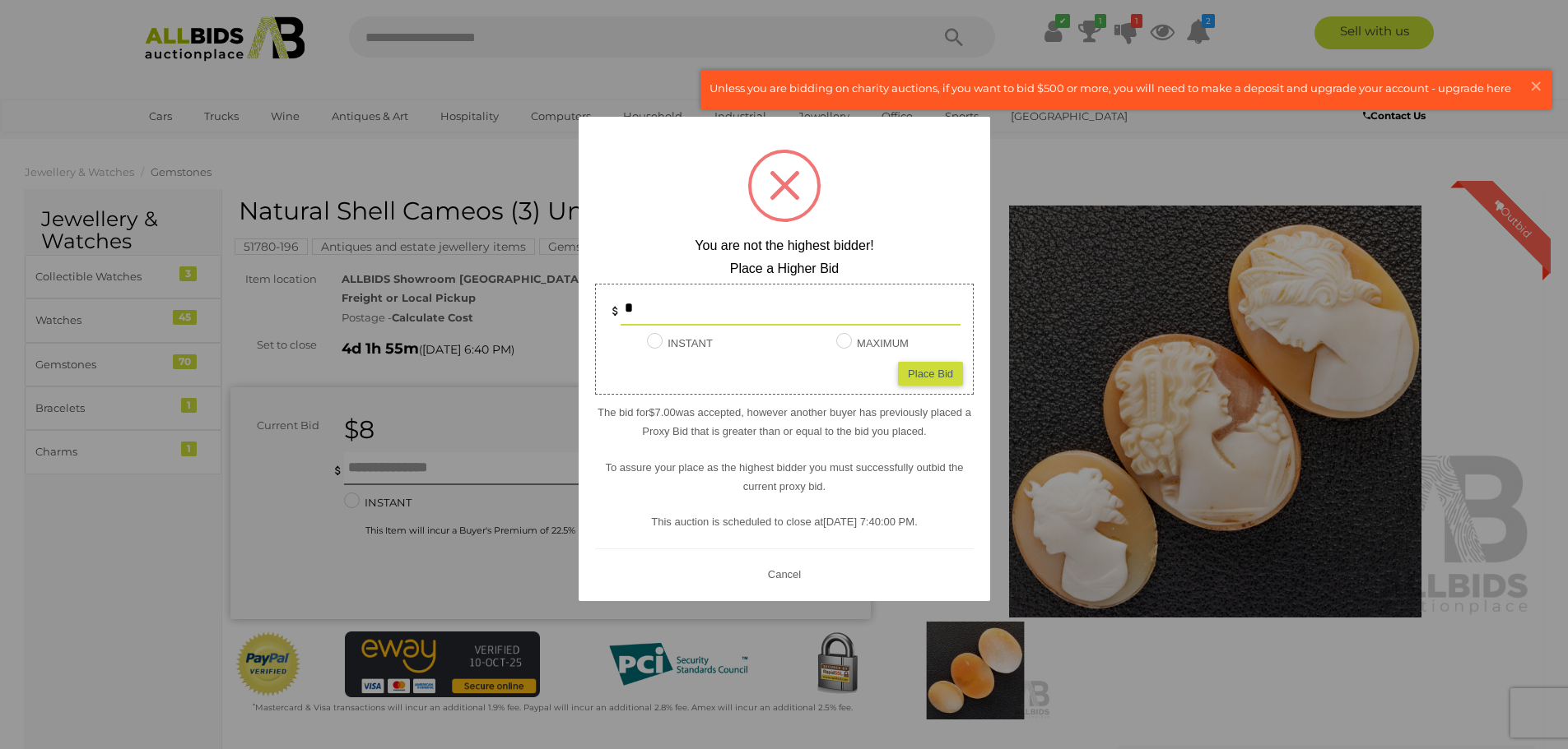
click at [935, 373] on div "Place Bid" at bounding box center [930, 373] width 65 height 24
type input "*"
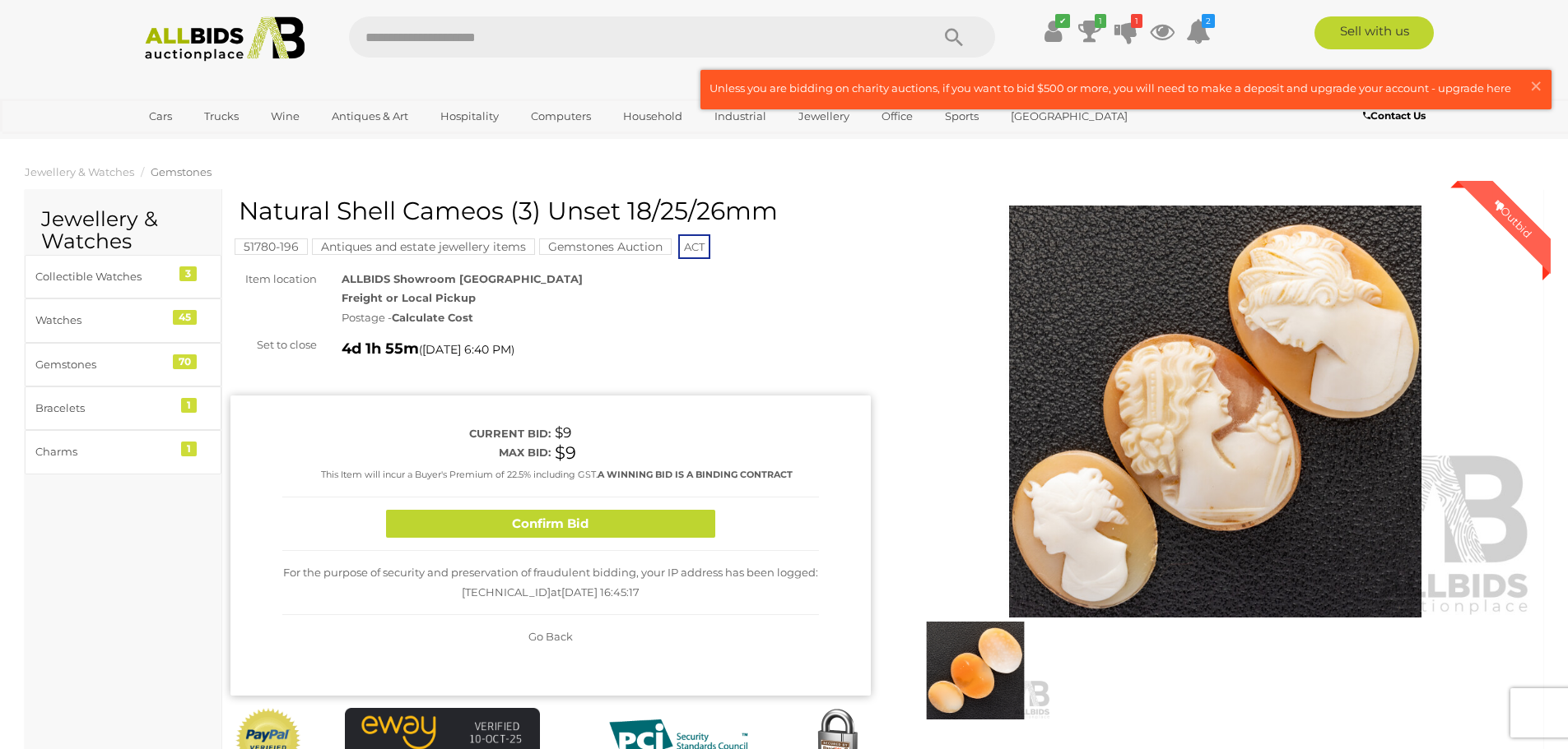
click at [671, 523] on button "Confirm Bid" at bounding box center [550, 525] width 330 height 29
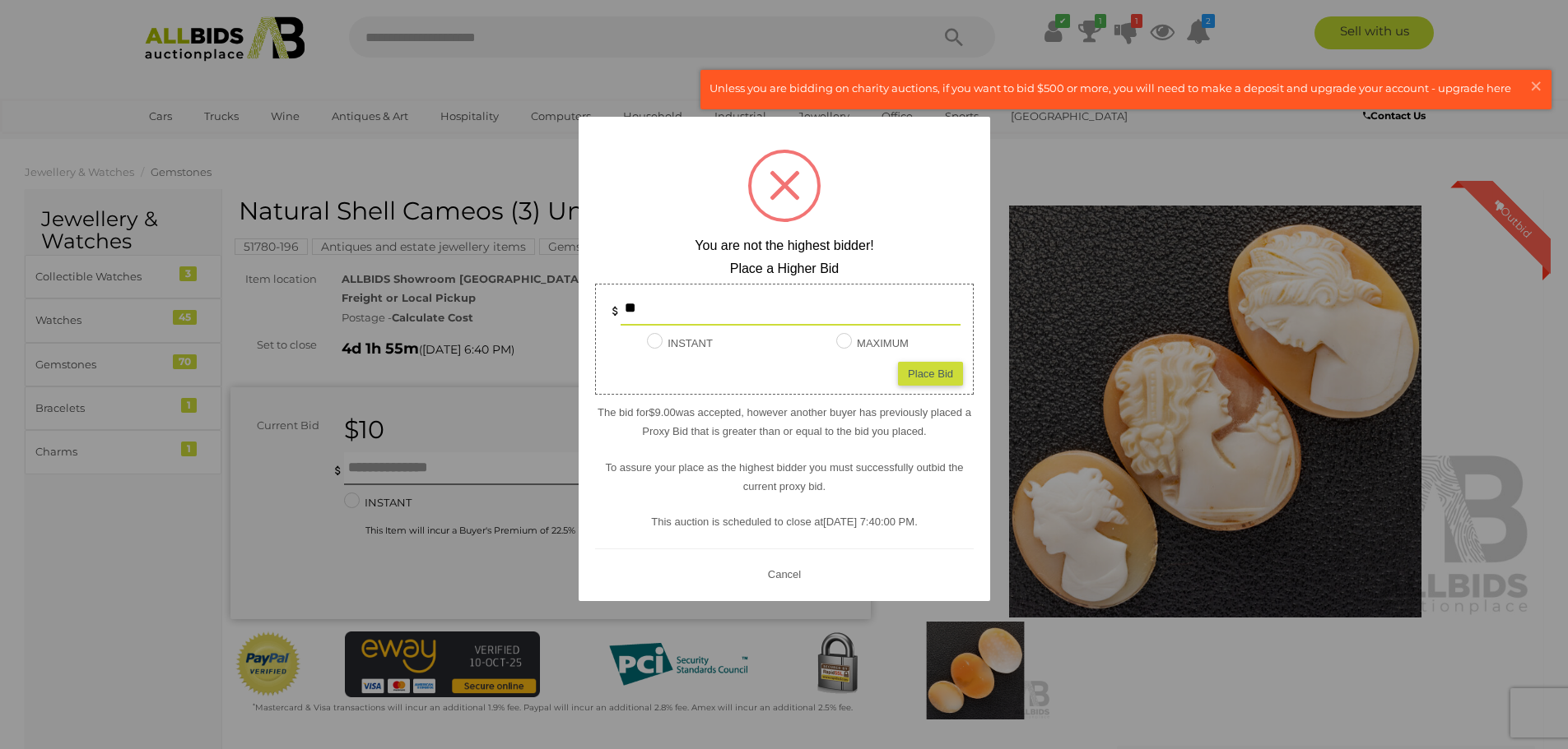
click at [945, 372] on div "Place Bid" at bounding box center [930, 373] width 65 height 24
type input "**"
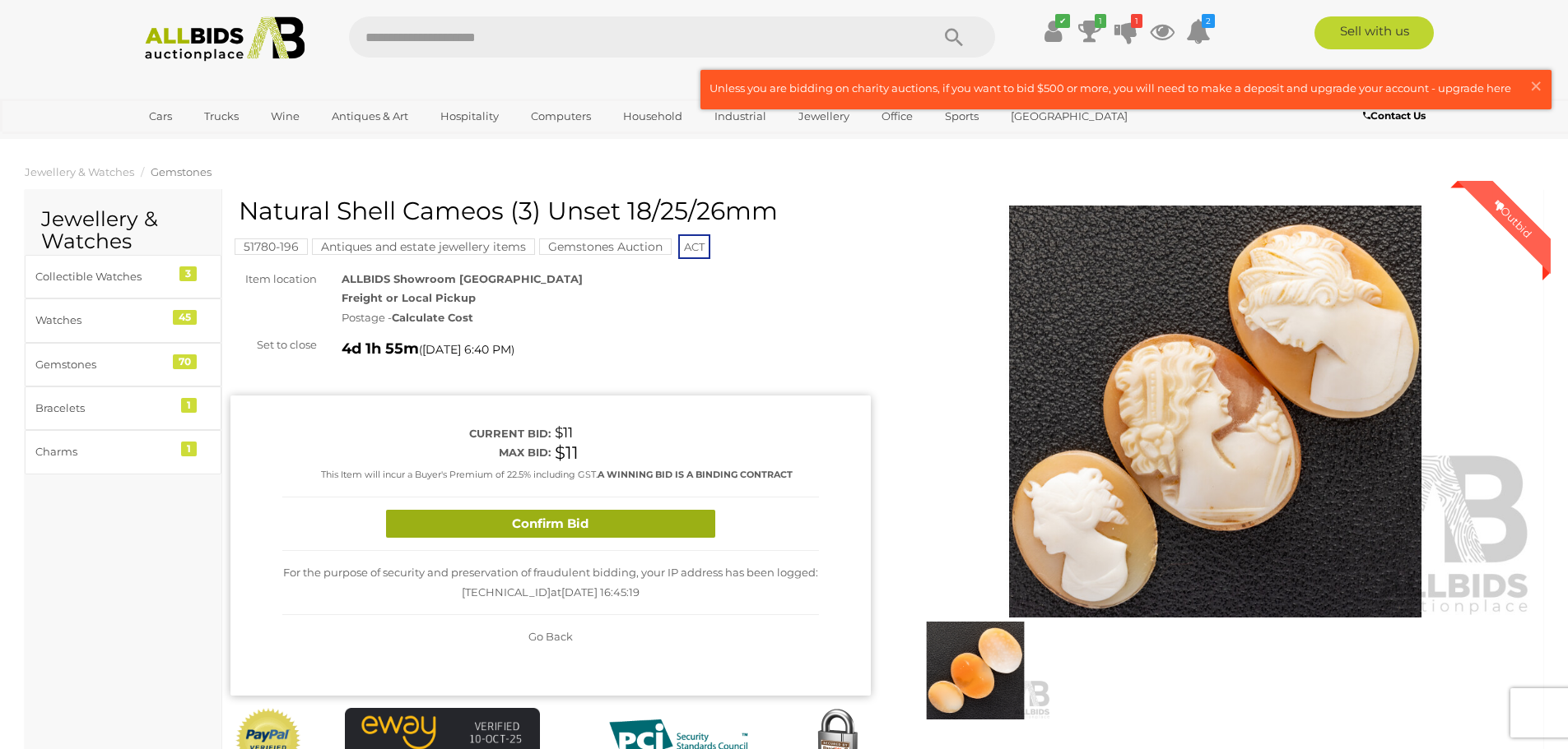
click at [629, 517] on button "Confirm Bid" at bounding box center [550, 525] width 330 height 29
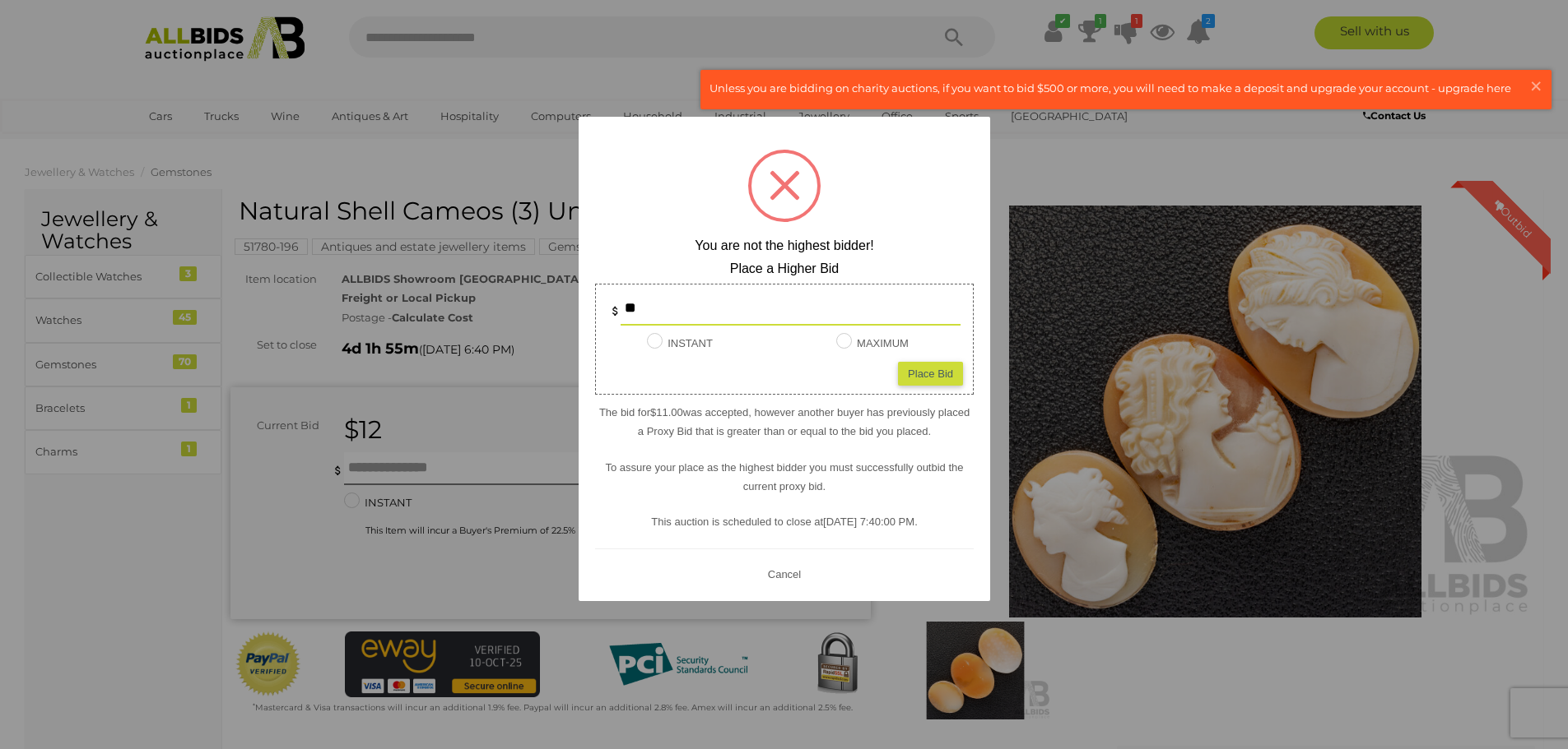
drag, startPoint x: 793, startPoint y: 316, endPoint x: 609, endPoint y: 313, distance: 184.0
click at [609, 313] on div "**" at bounding box center [784, 309] width 352 height 33
type input "**"
click at [902, 373] on div "Place Bid" at bounding box center [930, 373] width 65 height 24
type input "**"
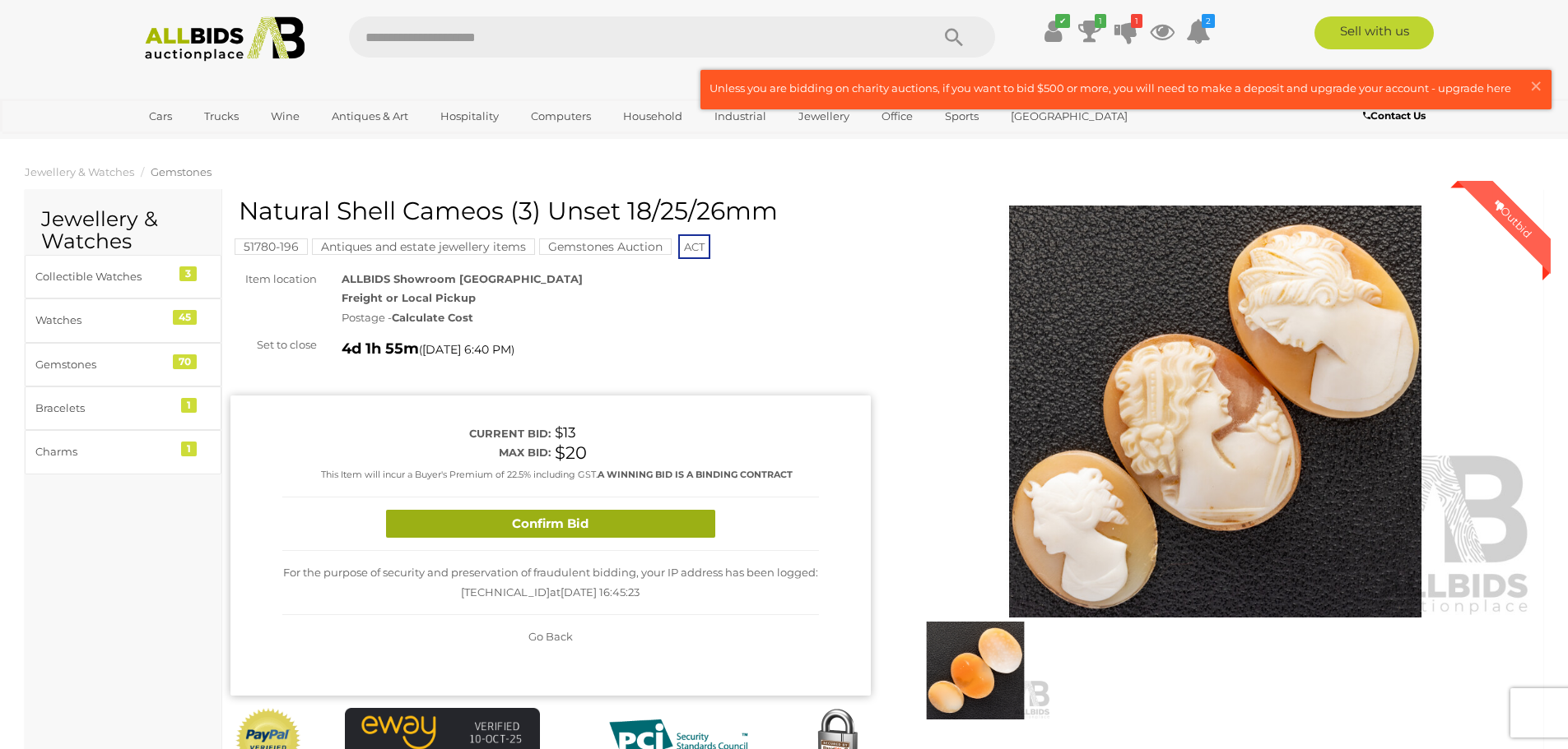
click at [640, 527] on button "Confirm Bid" at bounding box center [550, 525] width 330 height 29
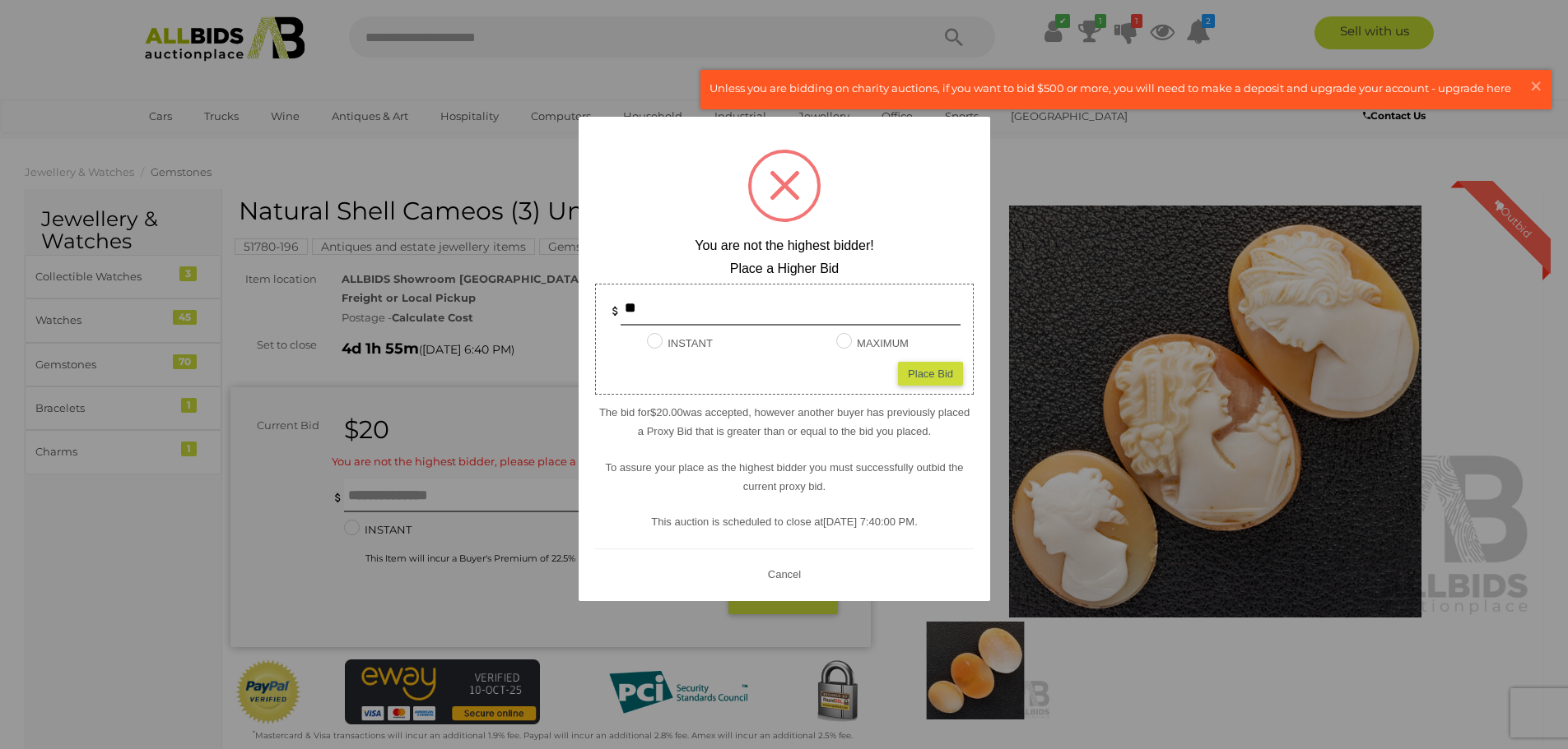
click at [953, 360] on div "** INSTANT Instant Bid only for this item MAXIMUM Place Bid" at bounding box center [784, 339] width 378 height 111
click at [929, 365] on div "Place Bid" at bounding box center [930, 373] width 65 height 24
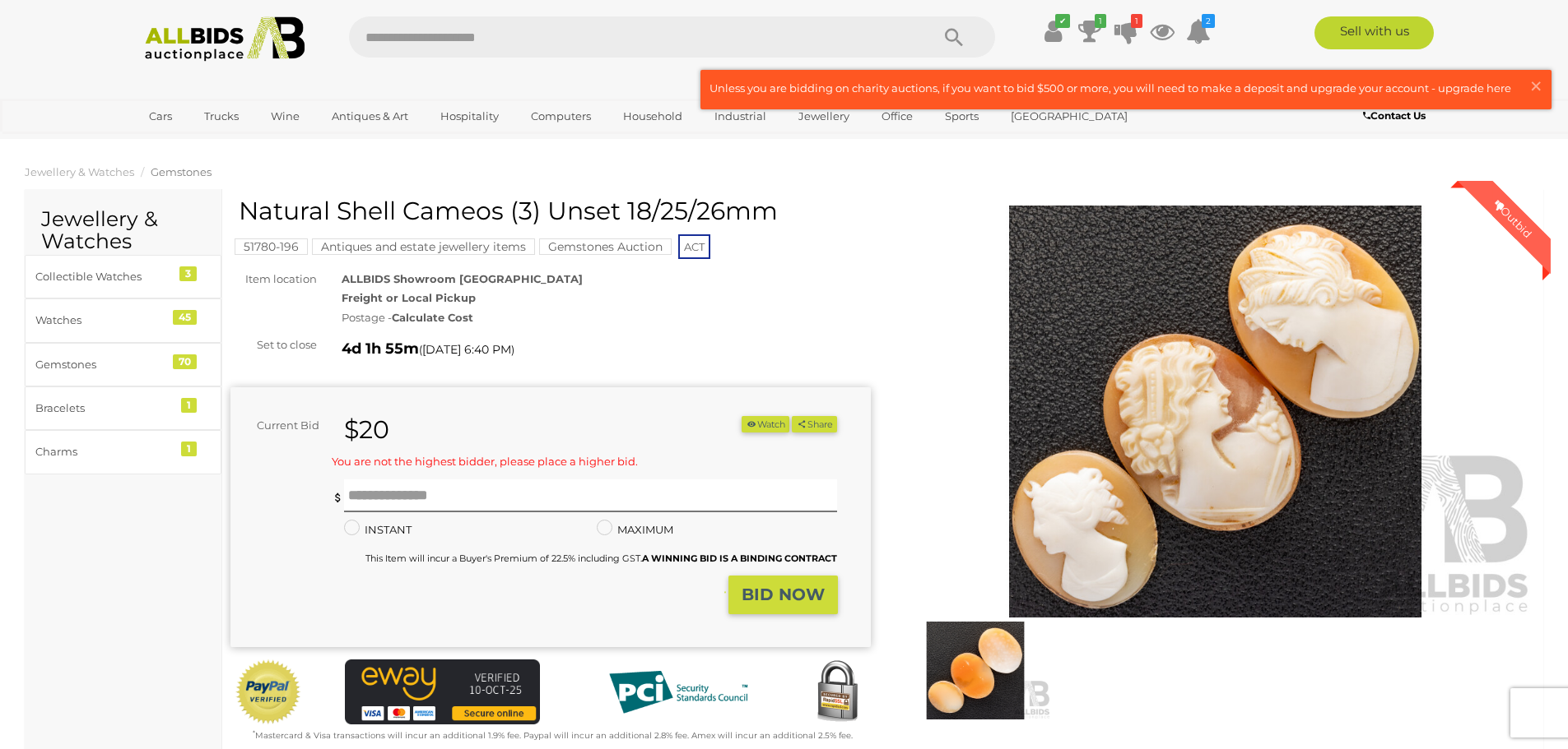
type input "**"
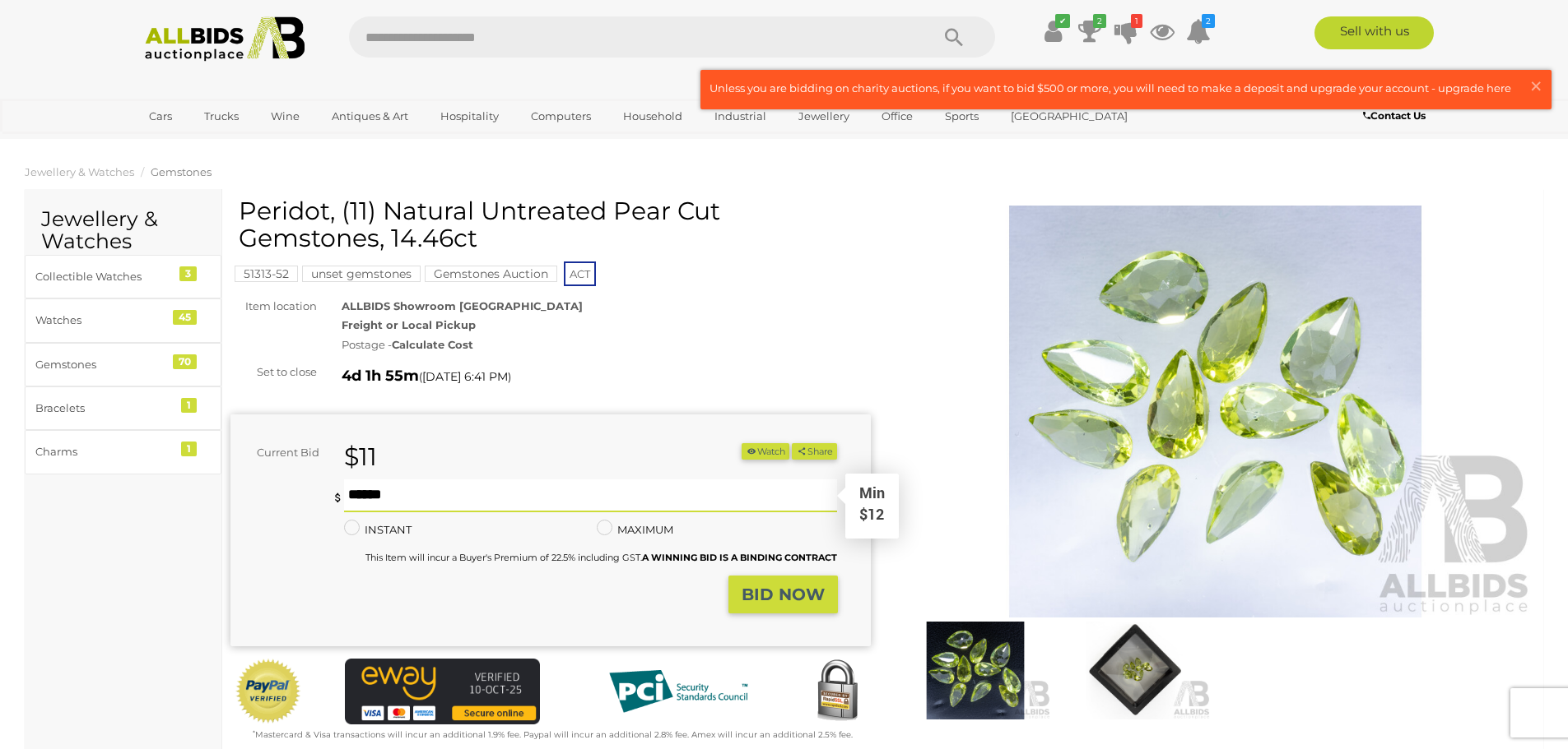
click at [480, 495] on input "text" at bounding box center [591, 496] width 494 height 33
type input "**"
click at [777, 596] on strong "BID NOW" at bounding box center [784, 595] width 84 height 19
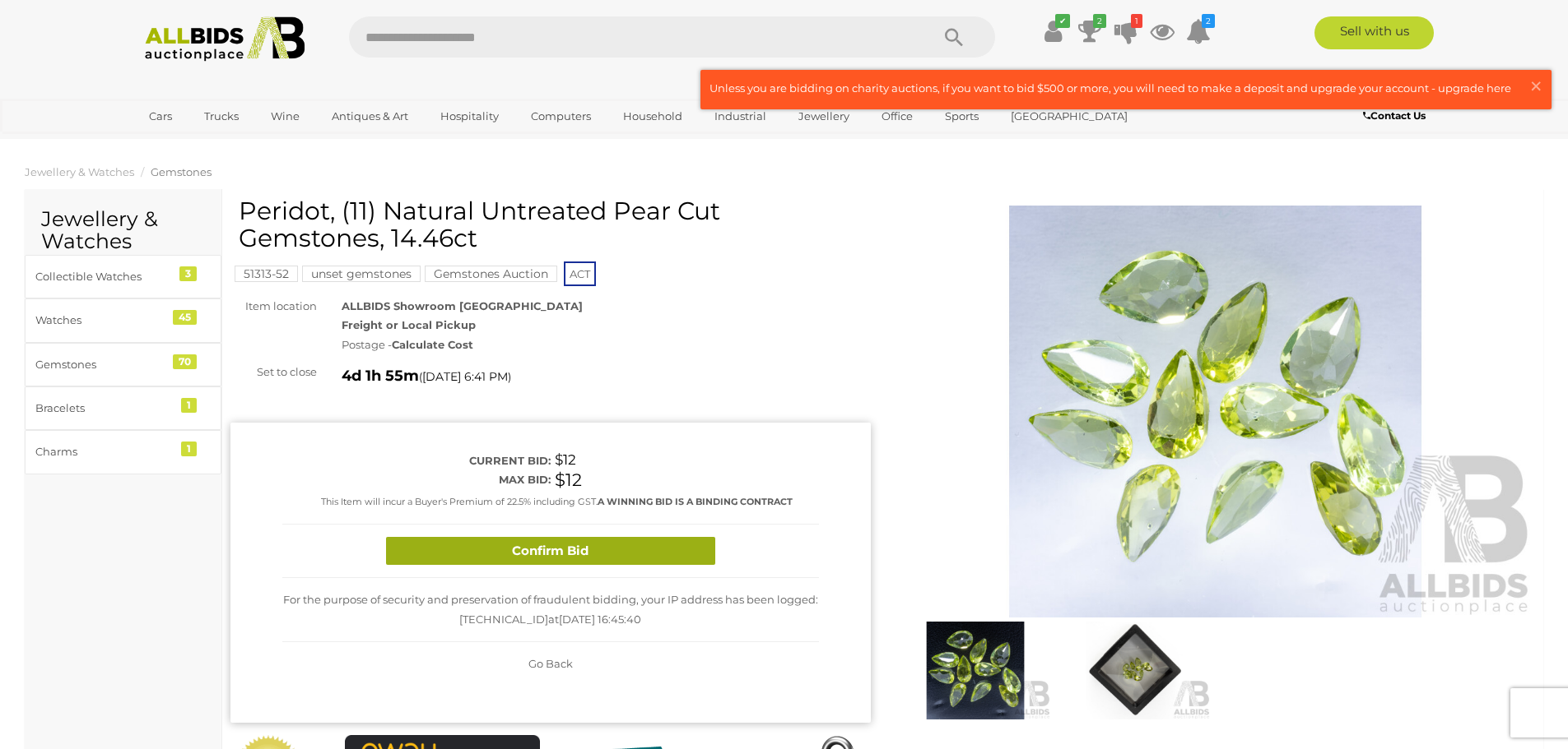
click at [604, 550] on button "Confirm Bid" at bounding box center [550, 552] width 330 height 29
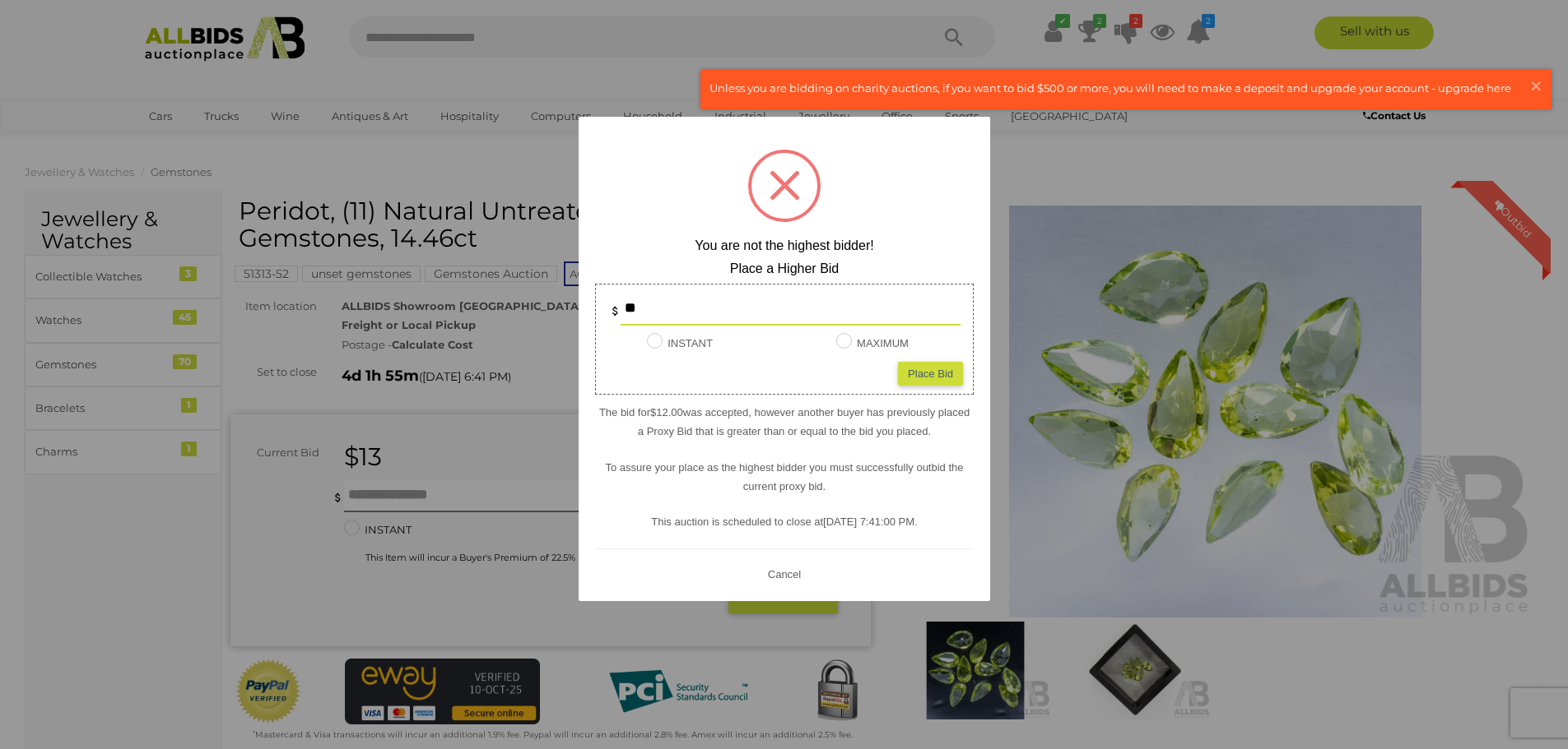
click at [944, 372] on div "Place Bid" at bounding box center [930, 373] width 65 height 24
type input "**"
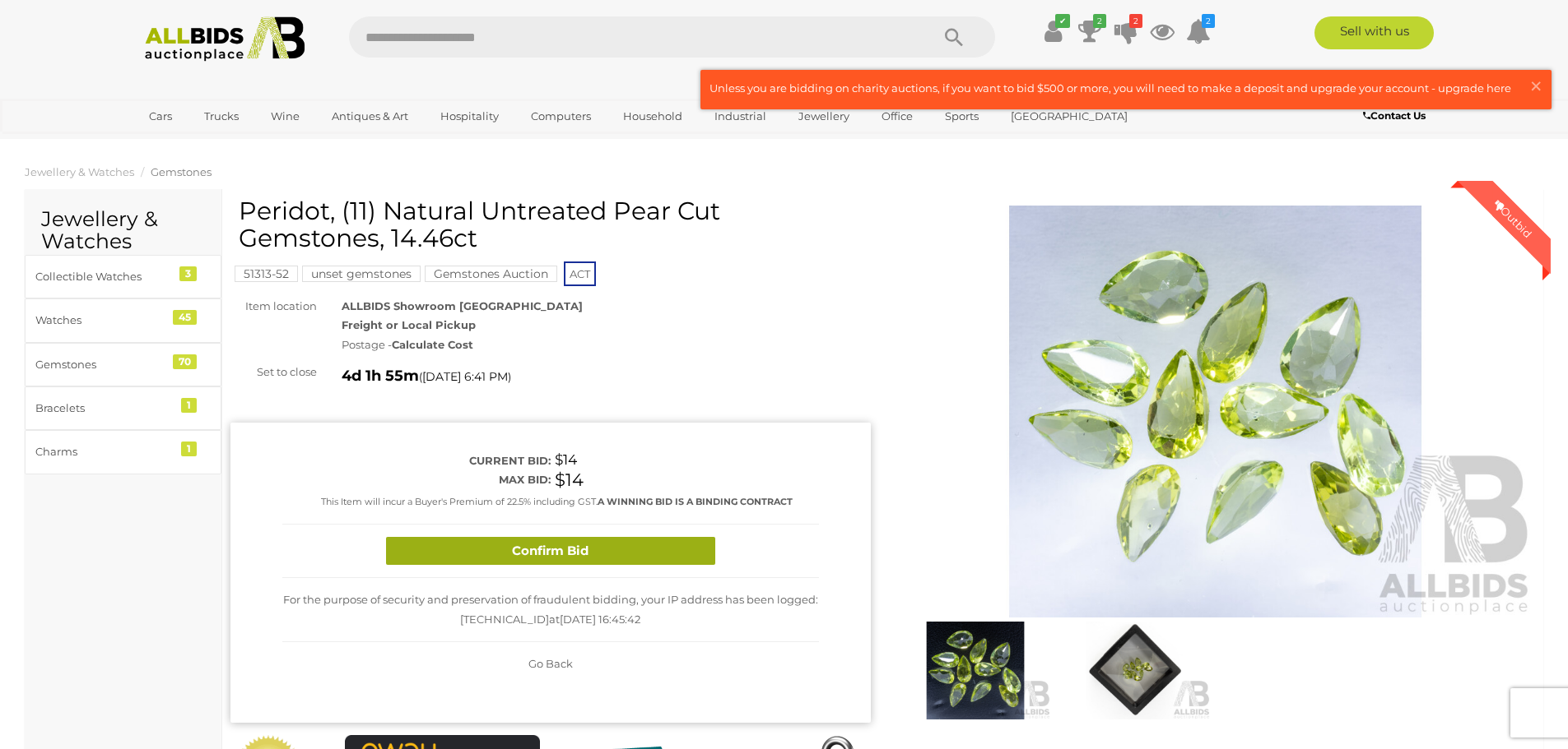
click at [649, 546] on button "Confirm Bid" at bounding box center [550, 552] width 330 height 29
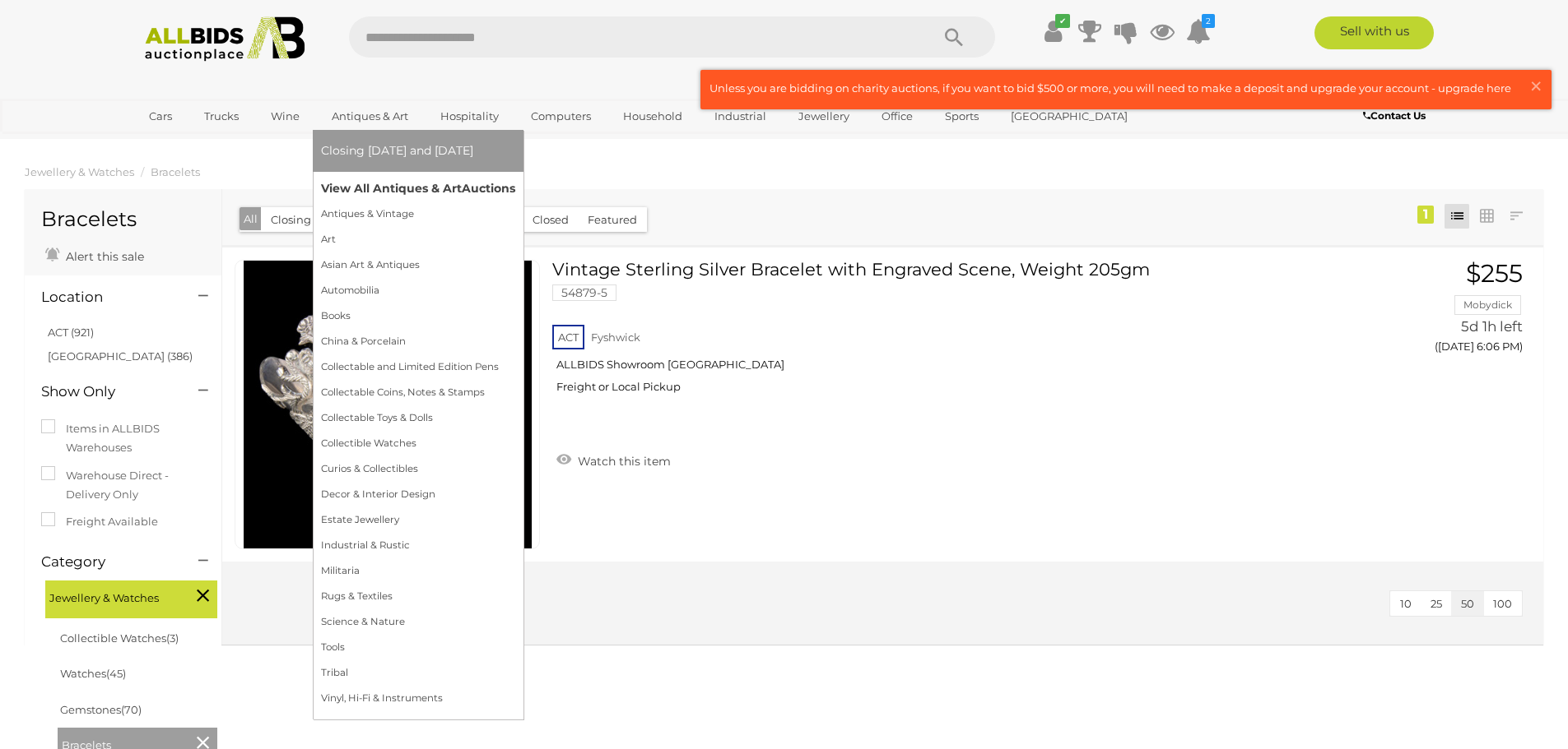
click at [405, 190] on link "View All Antiques & Art Auctions" at bounding box center [418, 188] width 194 height 25
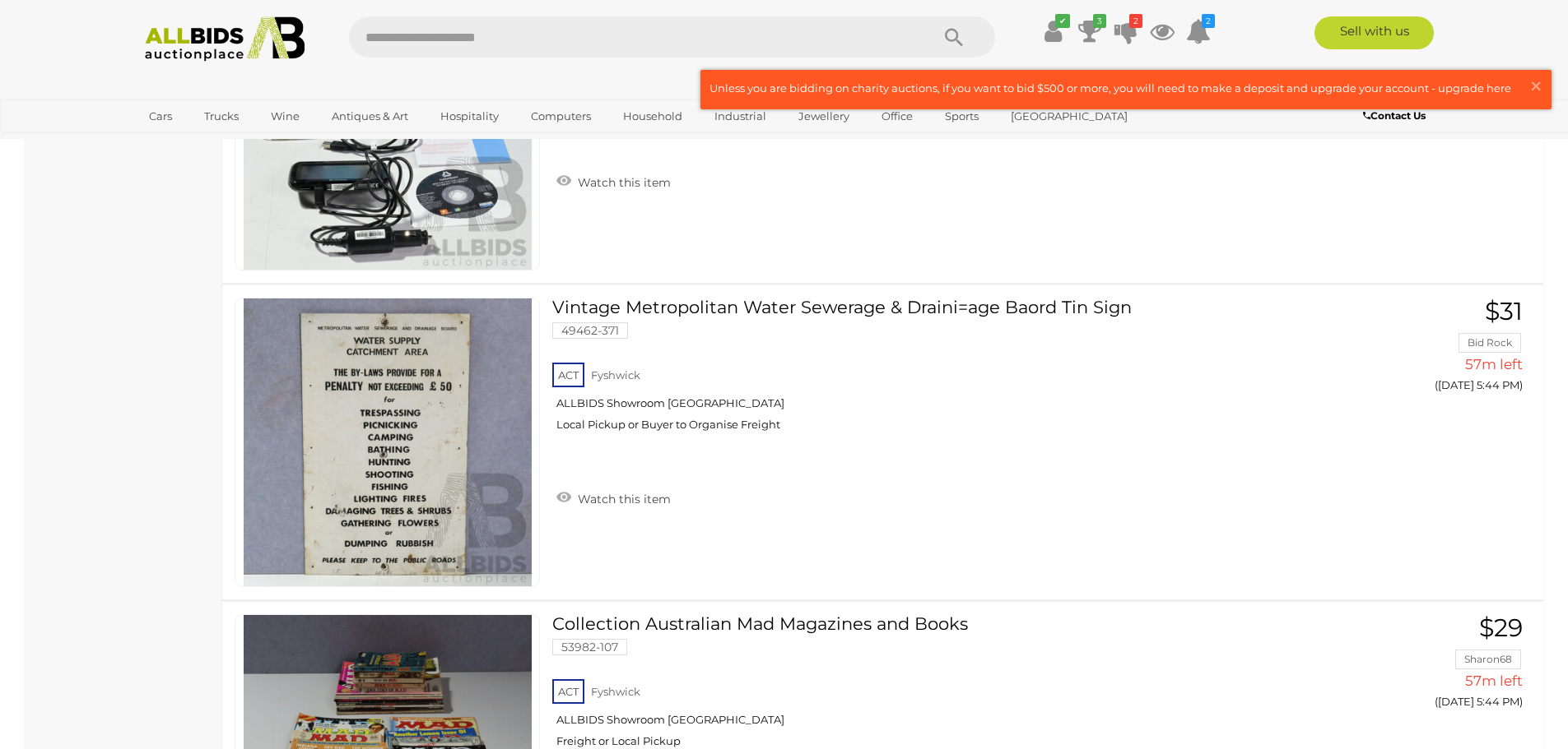
scroll to position [6085, 0]
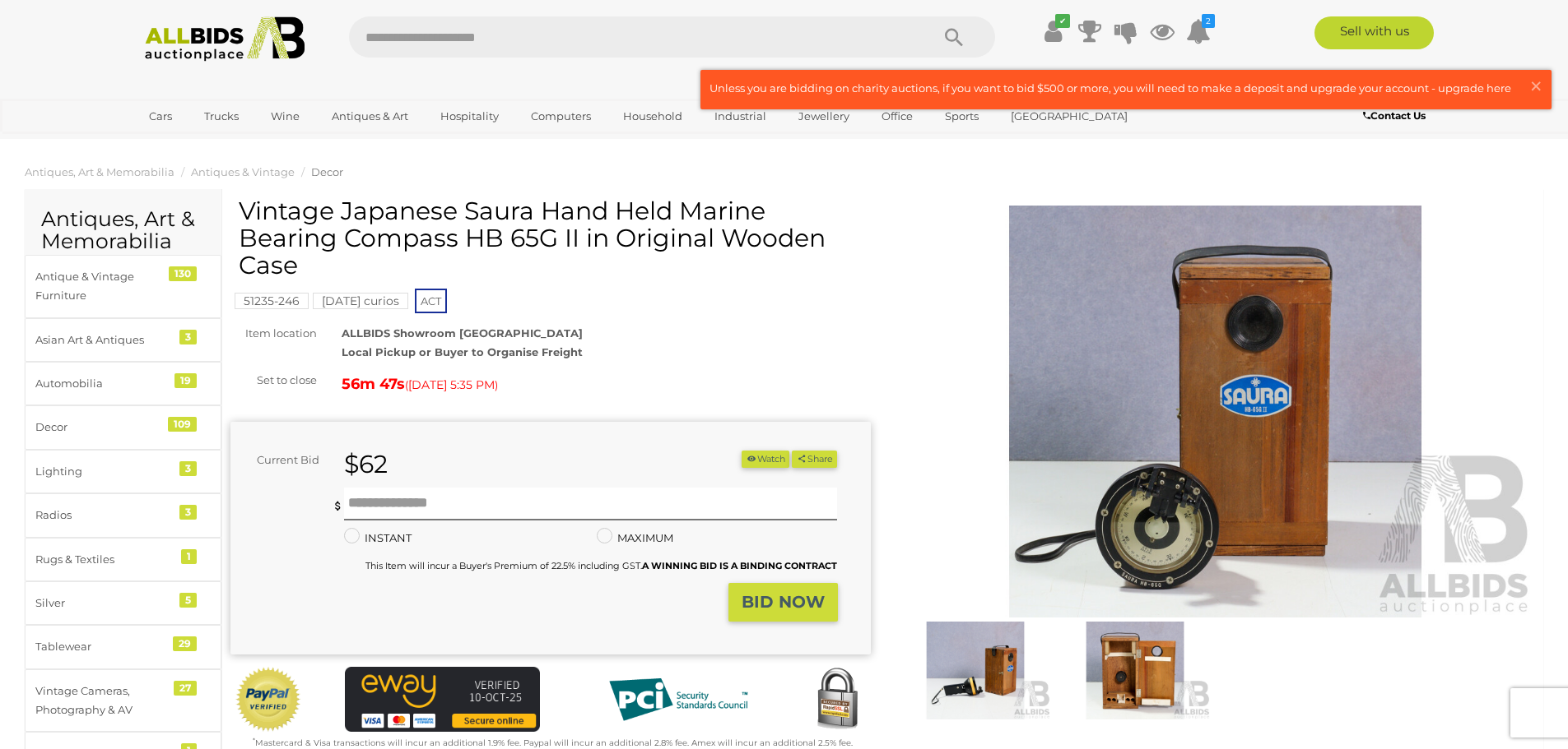
click at [1190, 504] on img at bounding box center [1215, 412] width 641 height 412
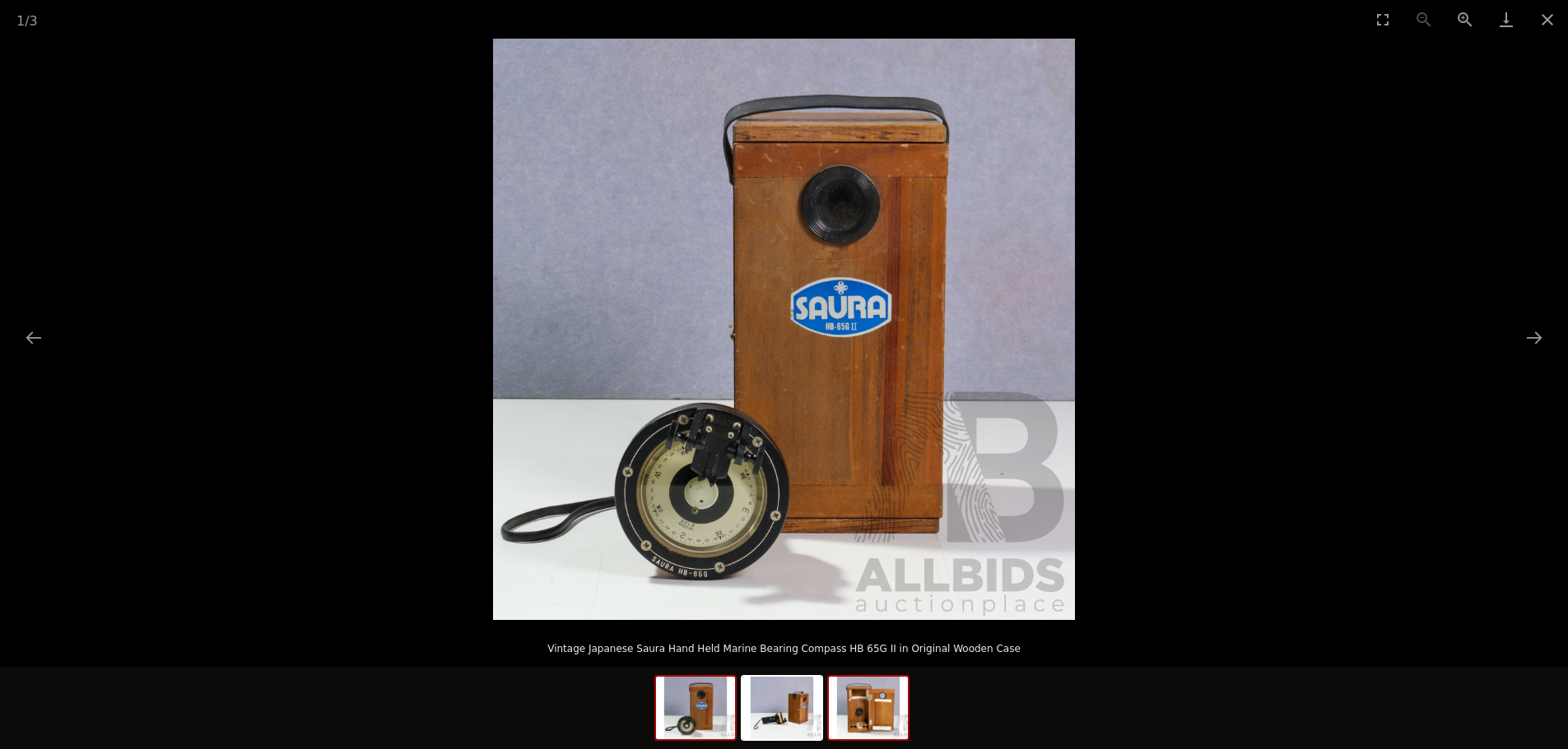
click at [874, 699] on img at bounding box center [867, 708] width 79 height 62
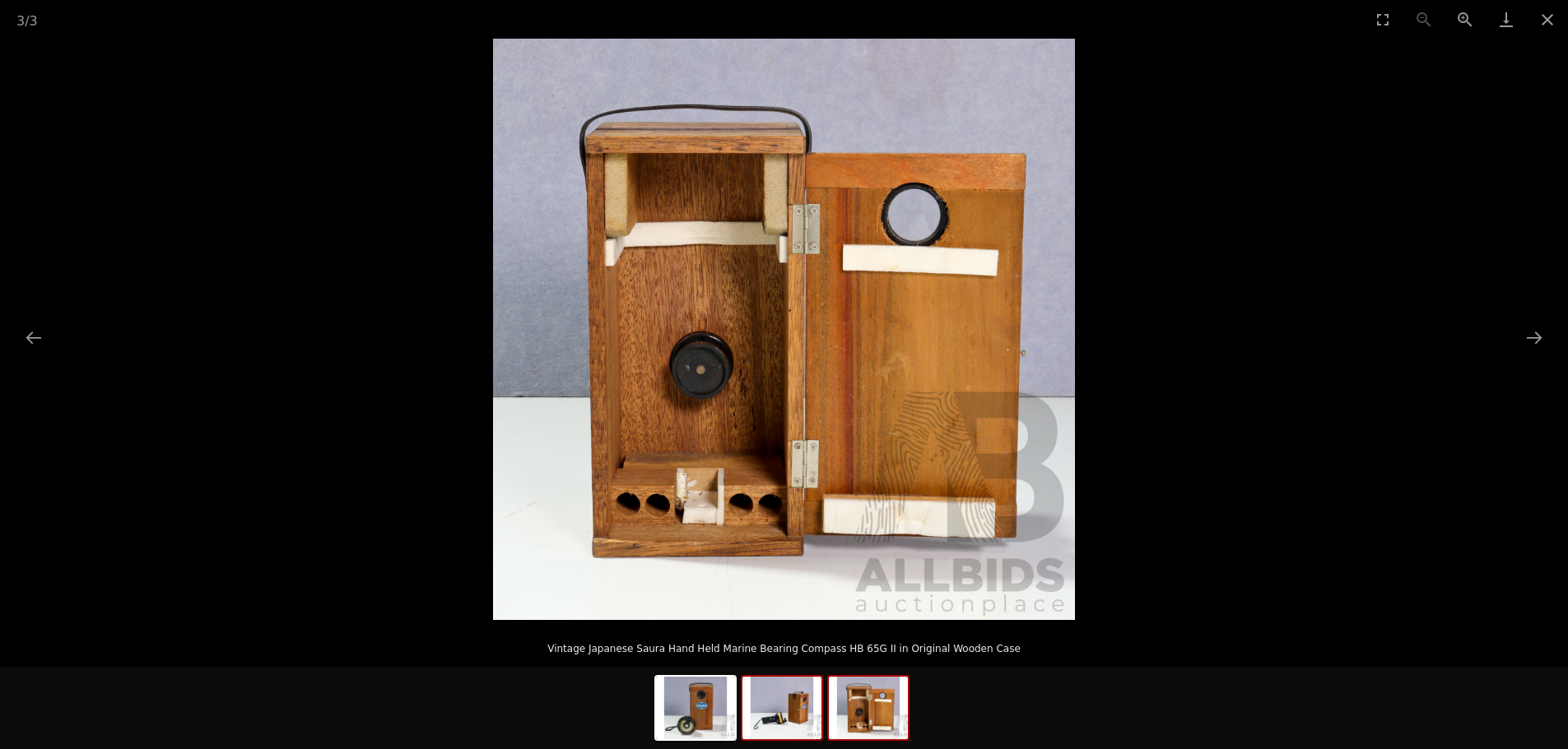
click at [794, 704] on img at bounding box center [782, 708] width 79 height 62
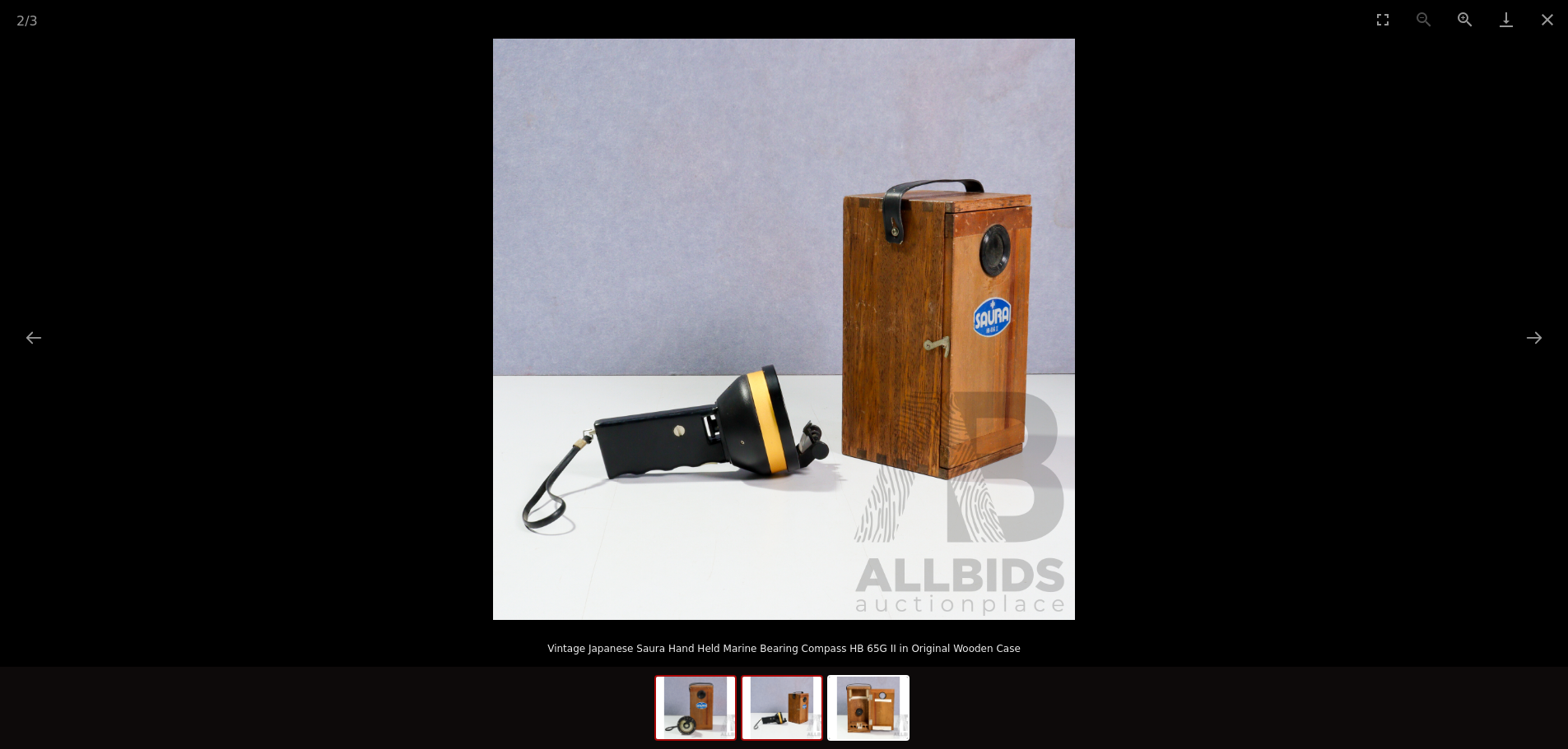
click at [688, 709] on img at bounding box center [695, 708] width 79 height 62
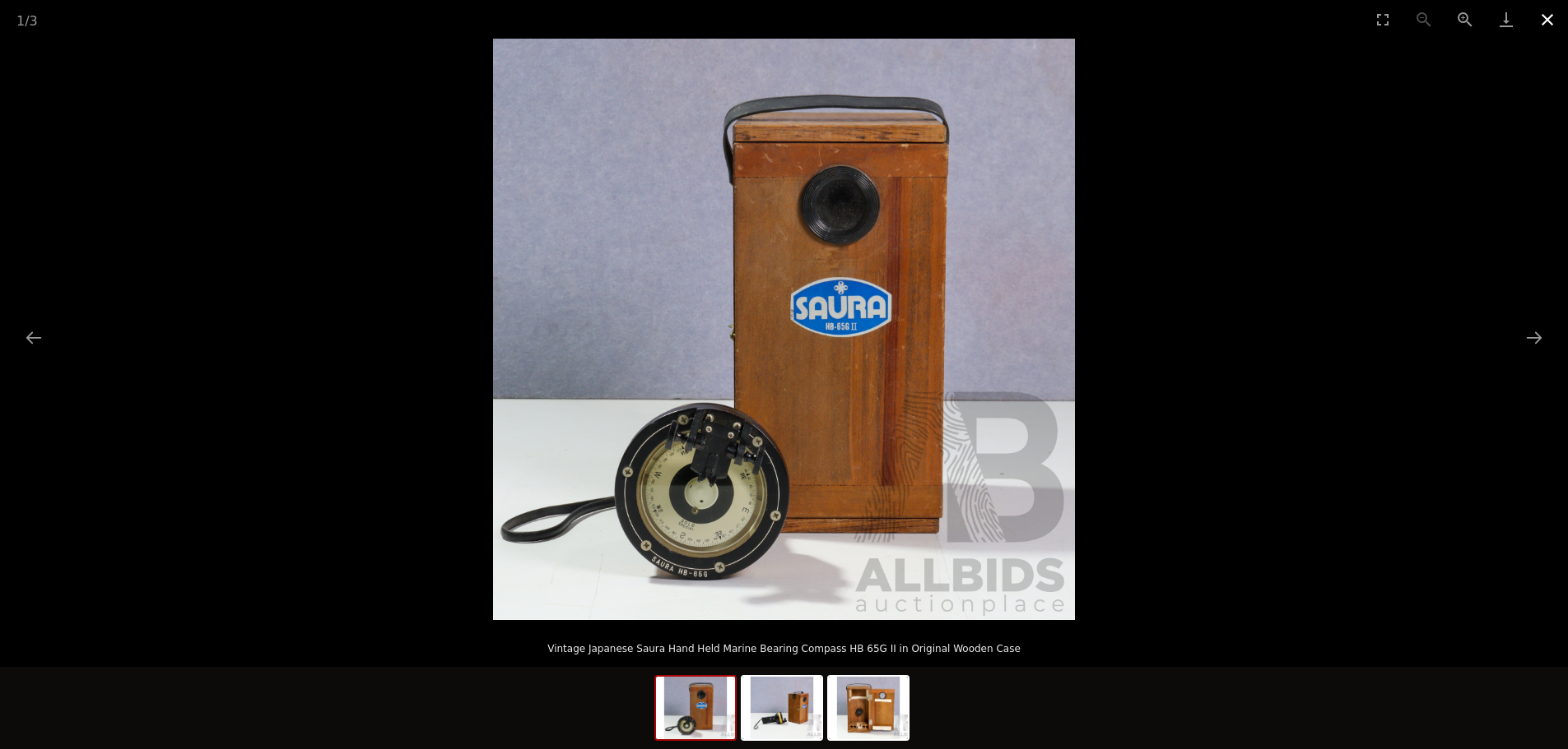
click at [1551, 17] on button "Close gallery" at bounding box center [1547, 19] width 41 height 39
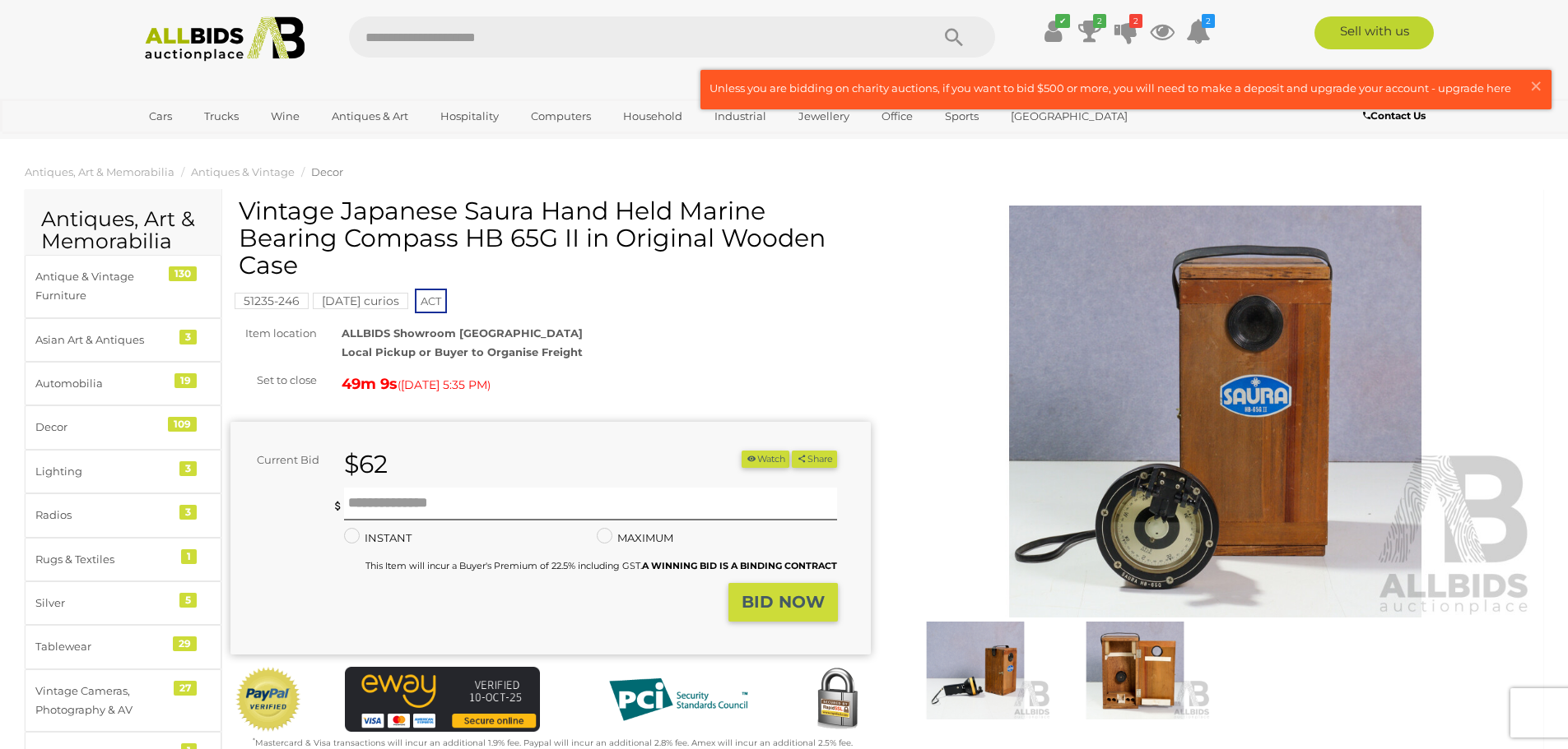
click at [1117, 417] on img at bounding box center [1215, 412] width 641 height 412
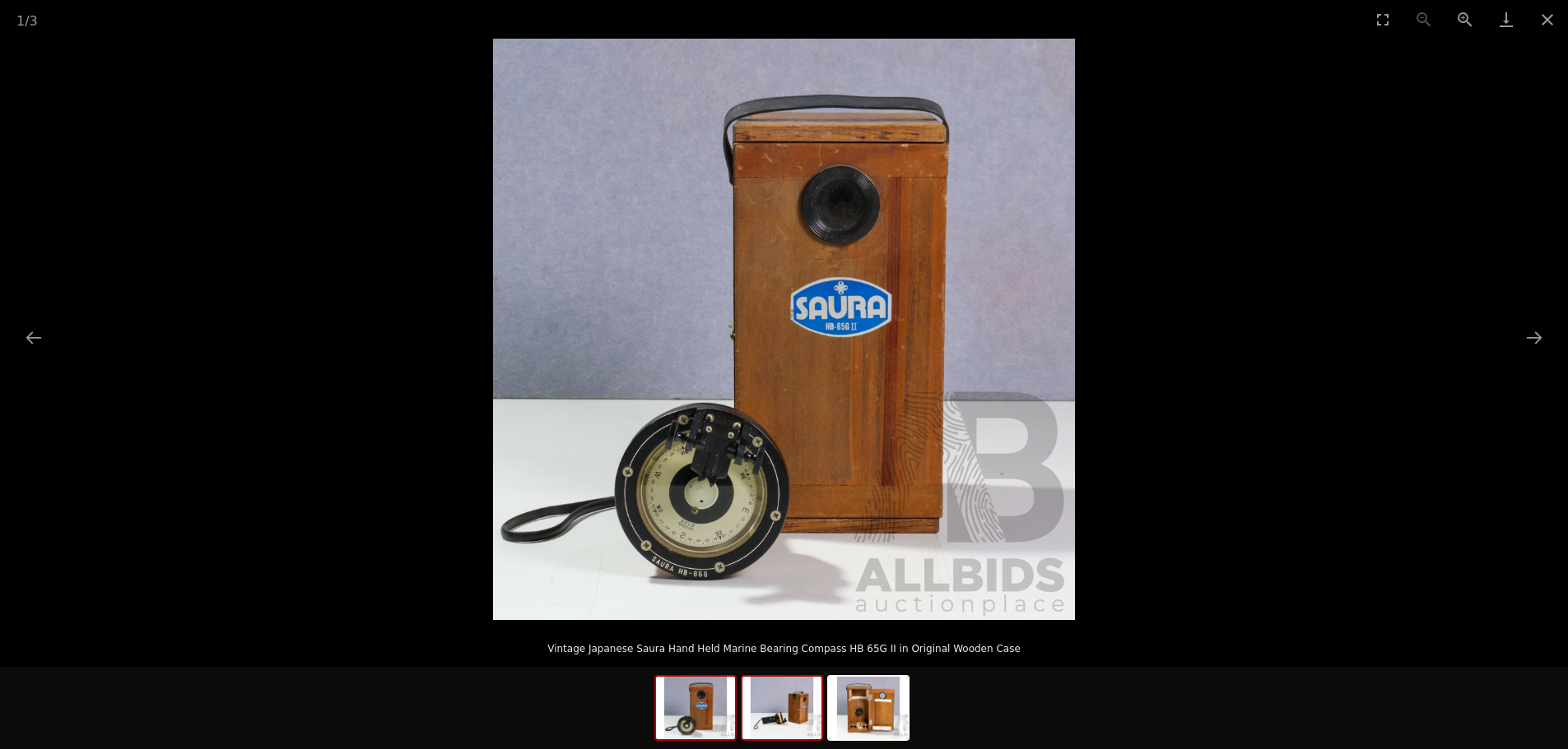
click at [801, 715] on img at bounding box center [782, 708] width 79 height 62
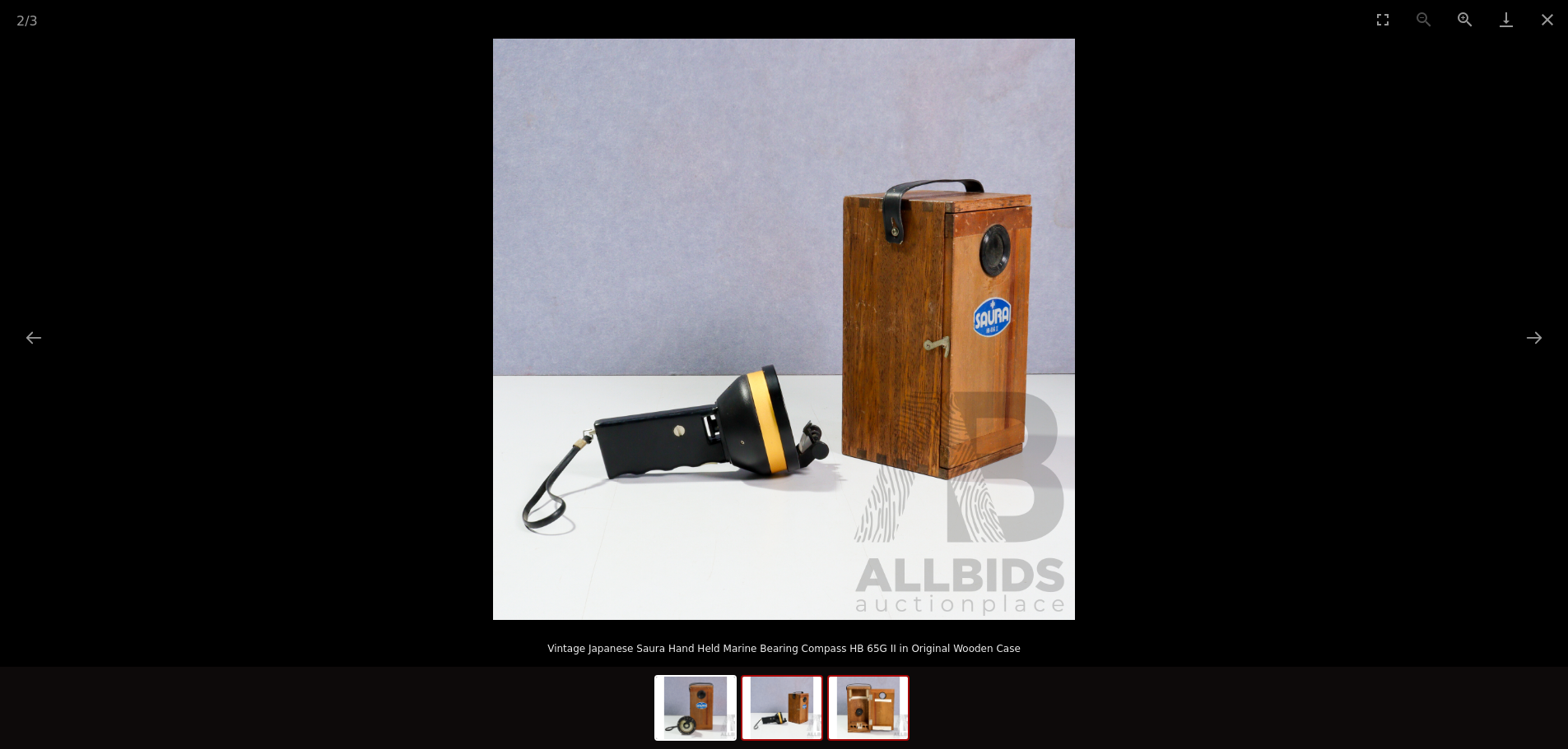
click at [851, 716] on img at bounding box center [867, 708] width 79 height 62
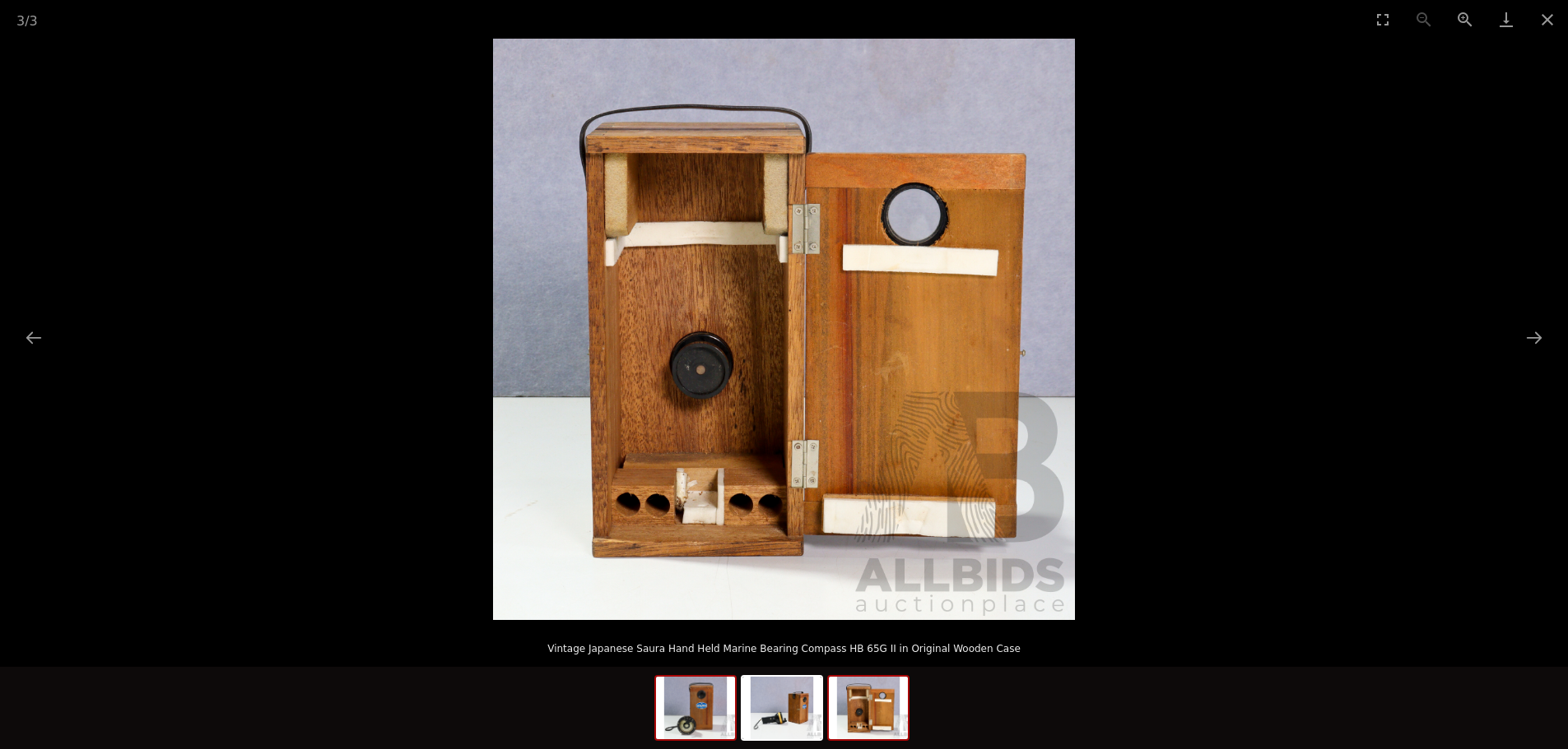
click at [711, 715] on img at bounding box center [695, 708] width 79 height 62
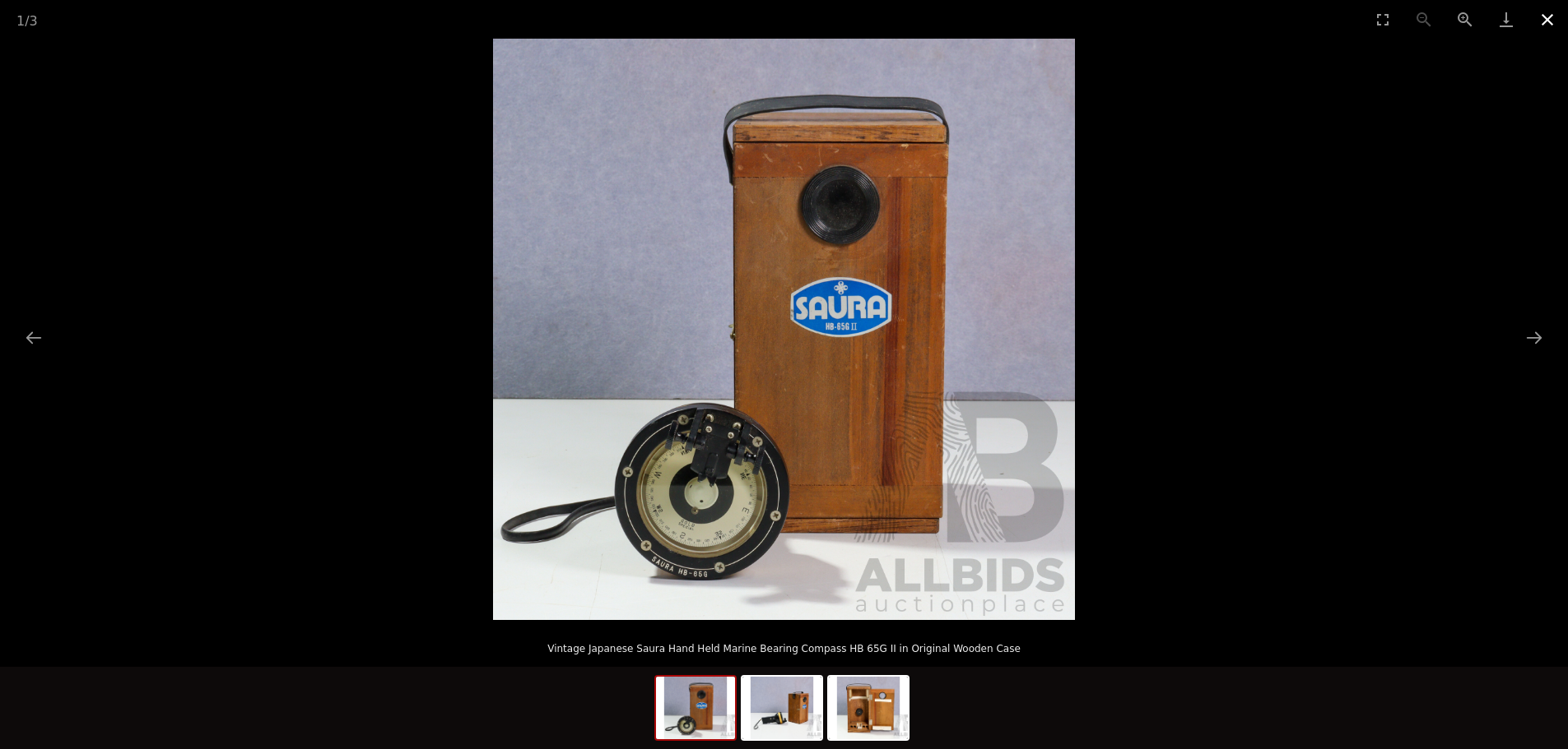
click at [1548, 16] on button "Close gallery" at bounding box center [1547, 19] width 41 height 39
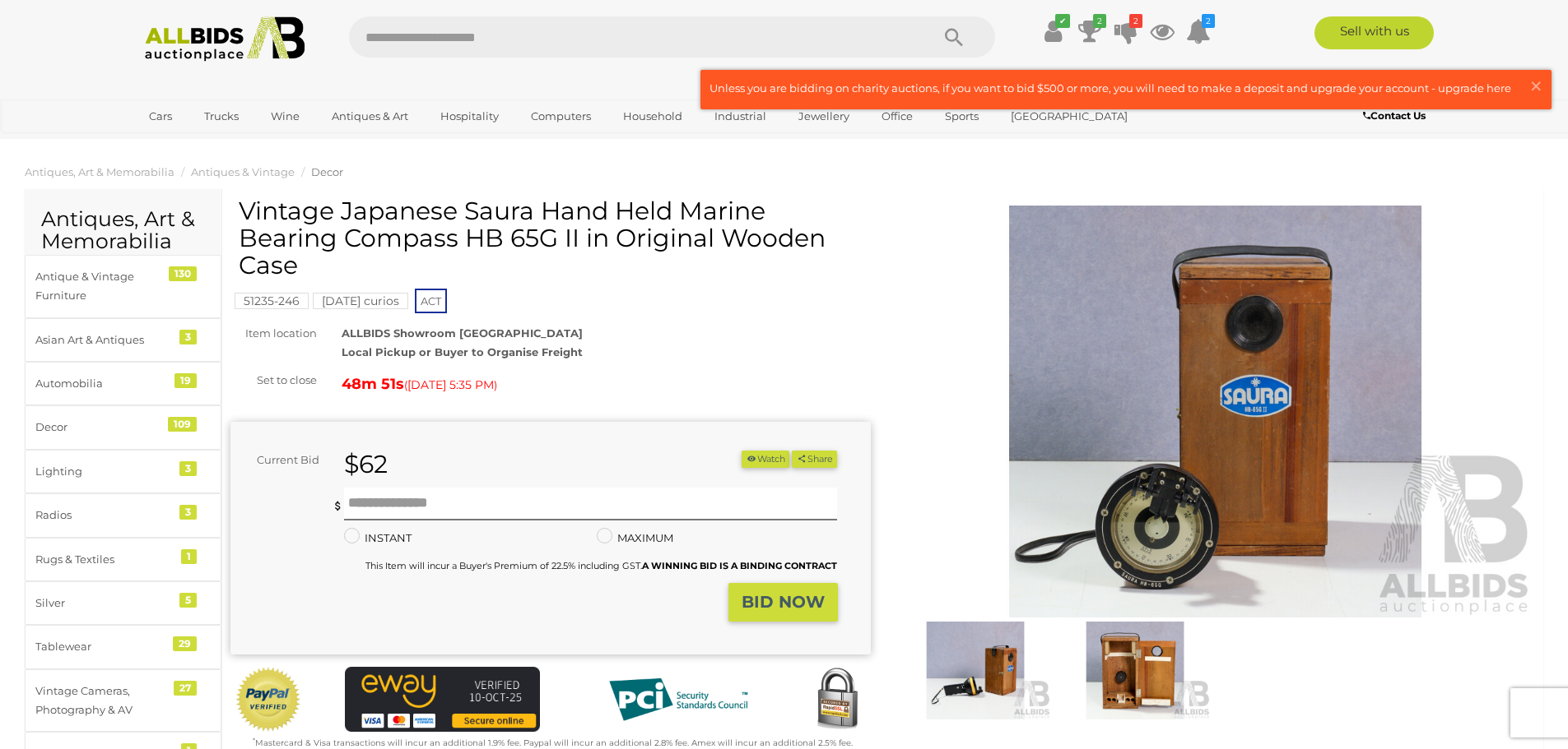
click at [1124, 660] on img at bounding box center [1134, 670] width 152 height 98
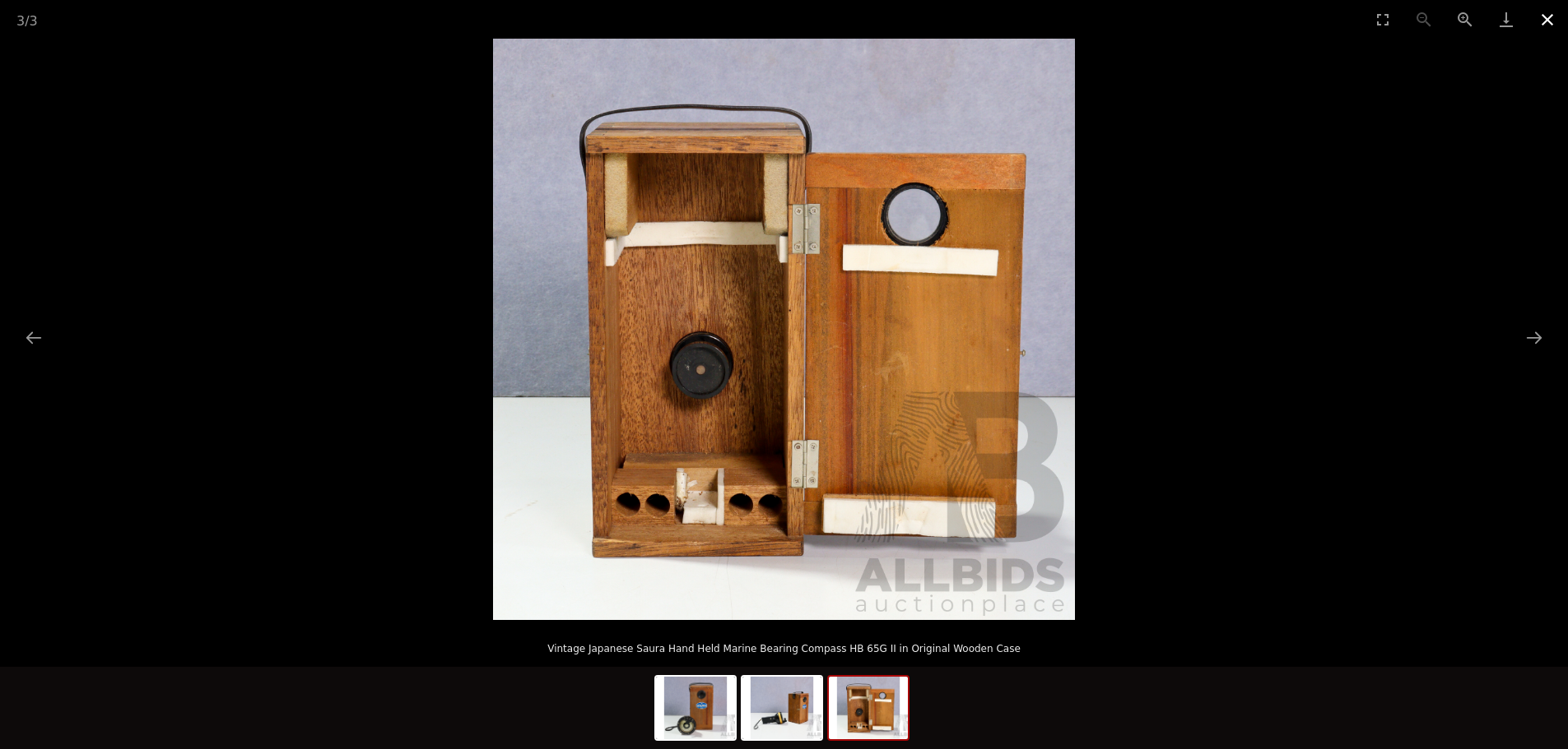
click at [1549, 20] on button "Close gallery" at bounding box center [1547, 19] width 41 height 39
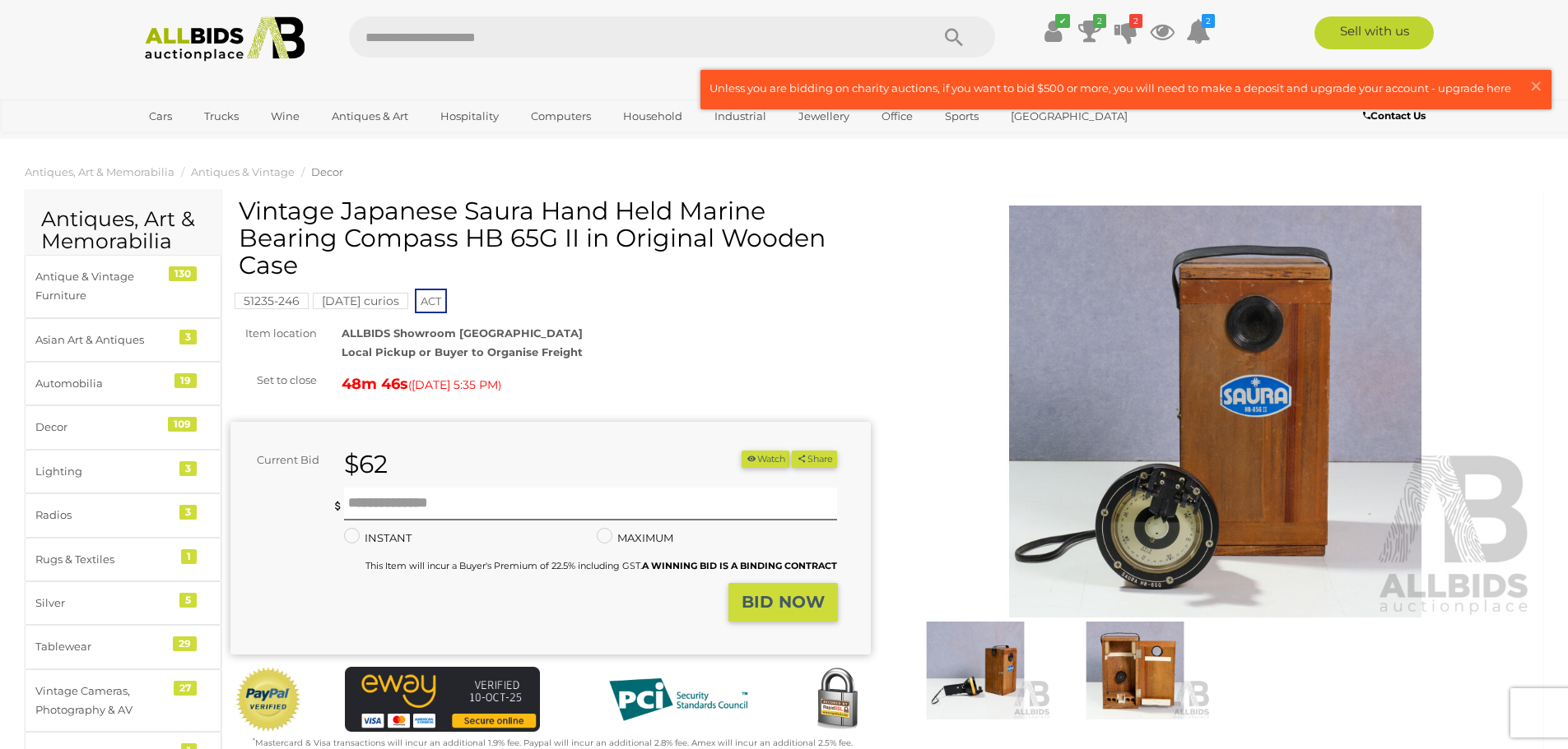
drag, startPoint x: 551, startPoint y: 238, endPoint x: 245, endPoint y: 211, distance: 307.2
click at [245, 211] on h1 "Vintage Japanese Saura Hand Held Marine Bearing Compass HB 65G II in Original W…" at bounding box center [552, 238] width 628 height 82
copy h1 "Vintage Japanese Saura Hand Held Marine Bearing Compass HB 65G"
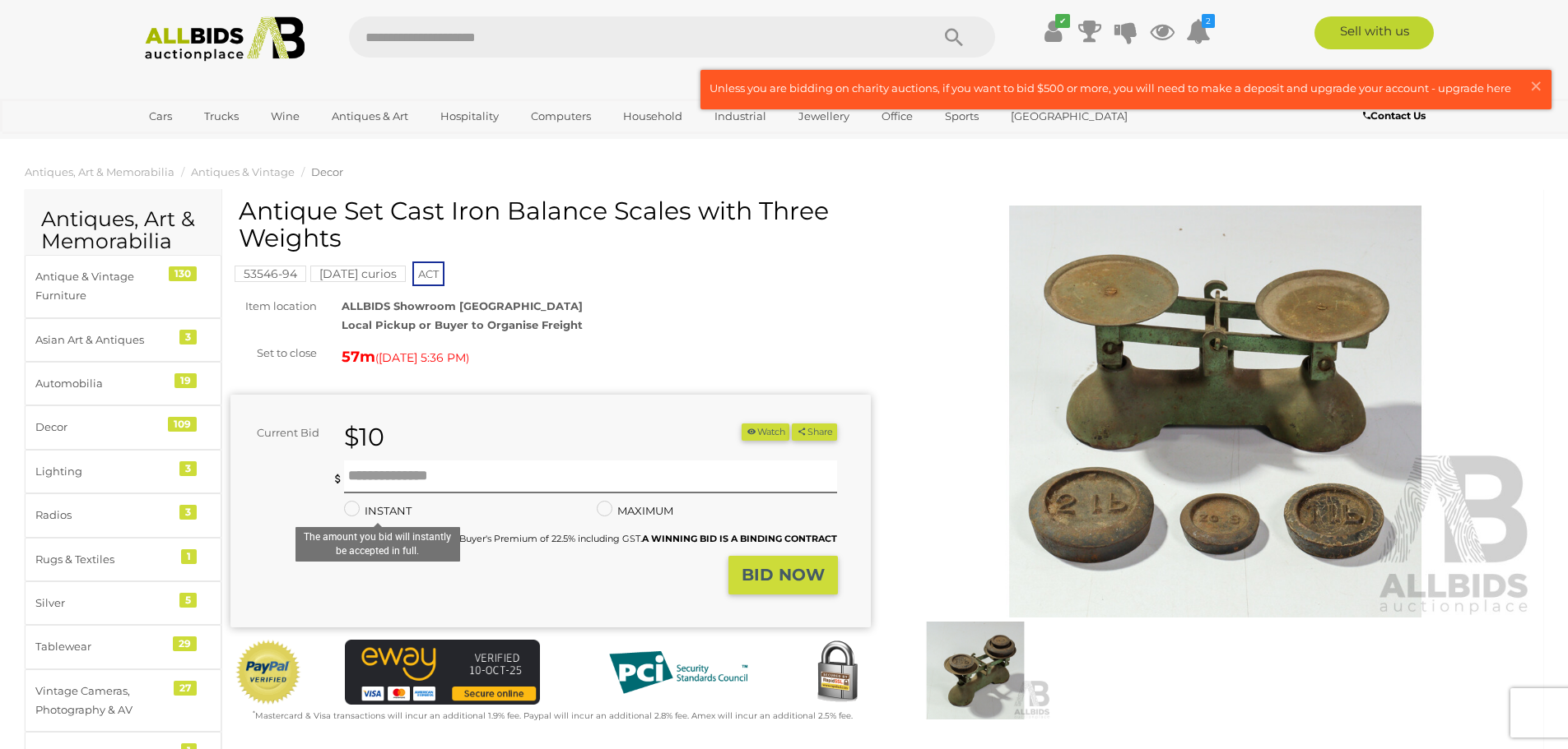
click at [409, 503] on label "INSTANT" at bounding box center [377, 510] width 67 height 18
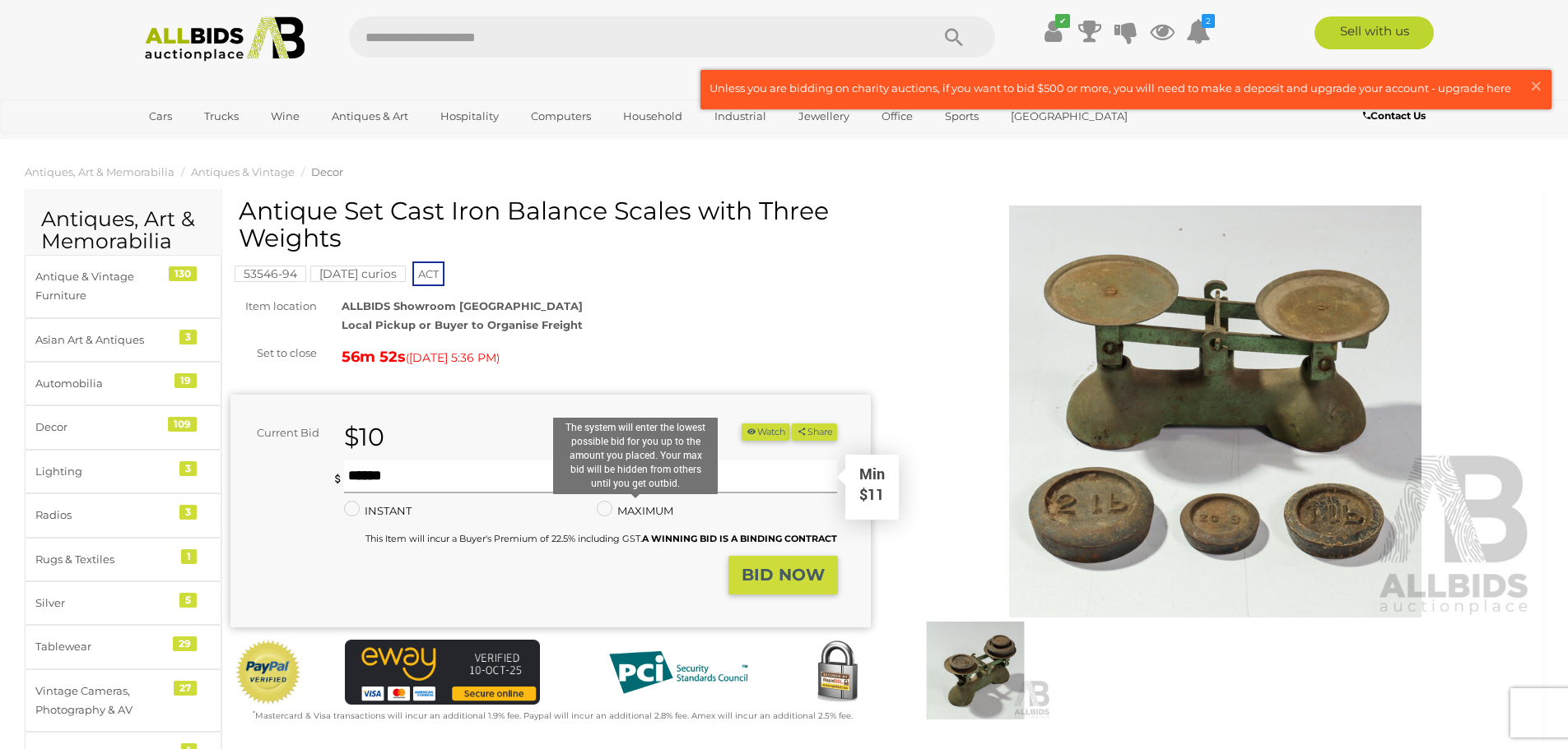
click at [520, 472] on input "text" at bounding box center [591, 477] width 494 height 33
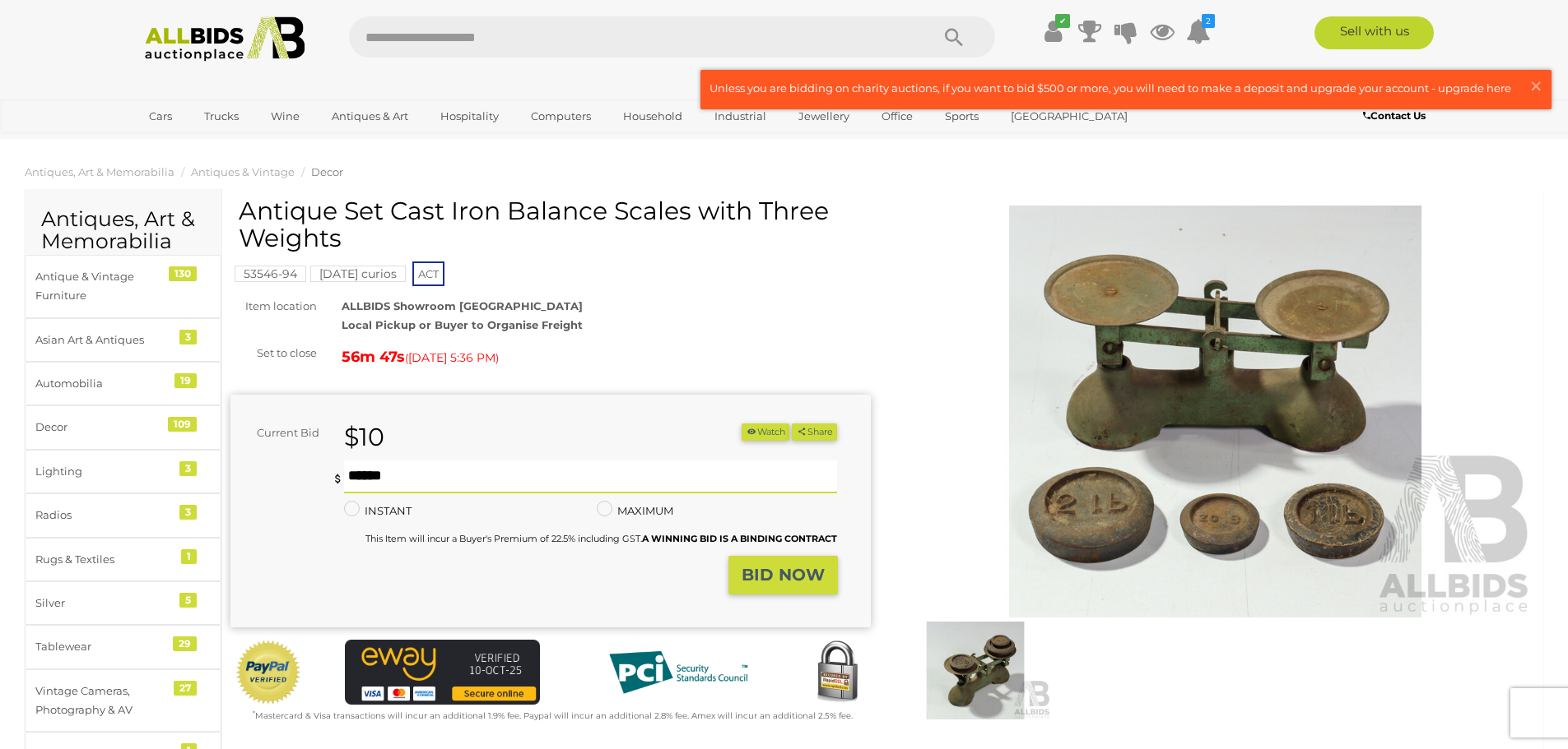
type input "**"
click at [764, 574] on strong "BID NOW" at bounding box center [784, 575] width 84 height 19
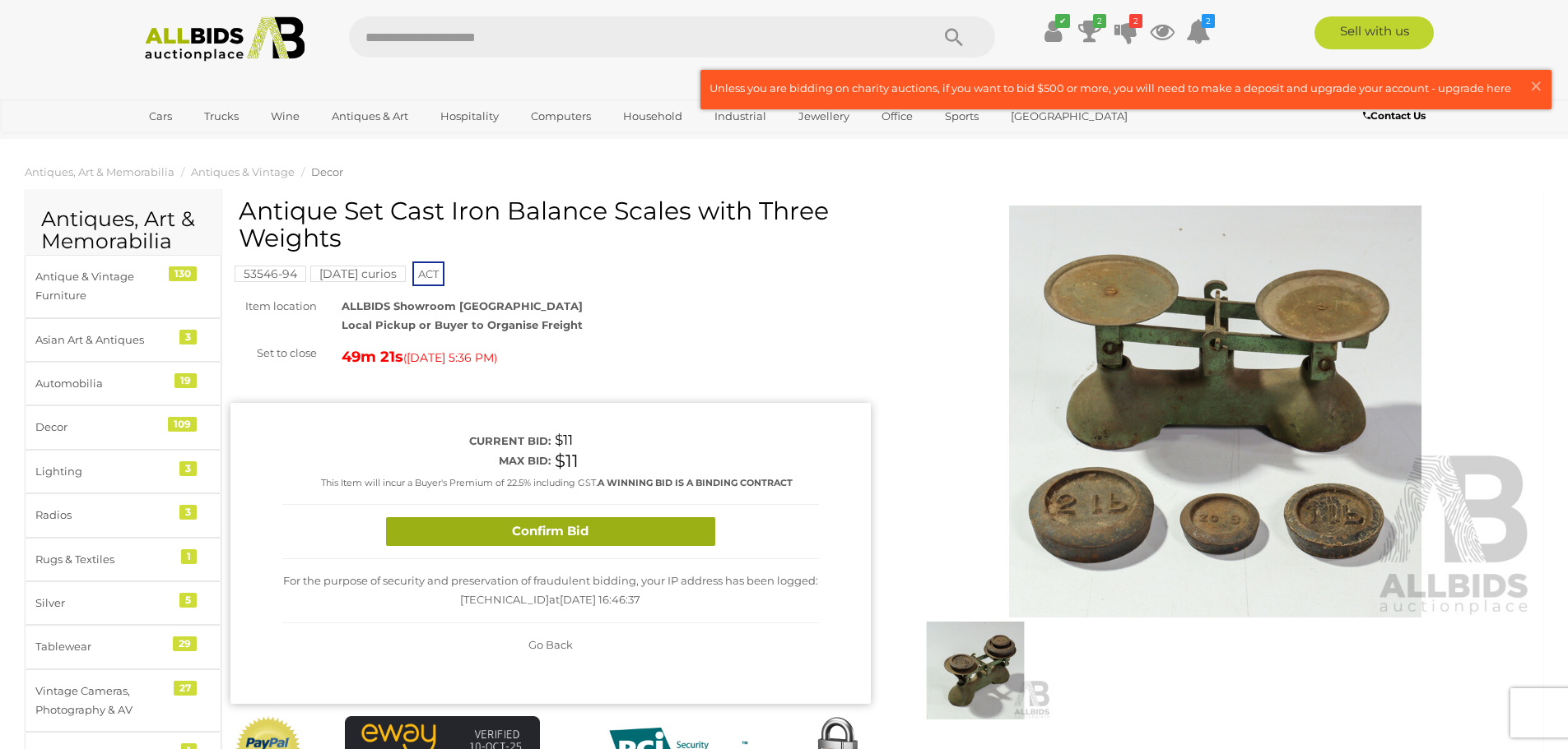
click at [626, 524] on button "Confirm Bid" at bounding box center [550, 531] width 330 height 29
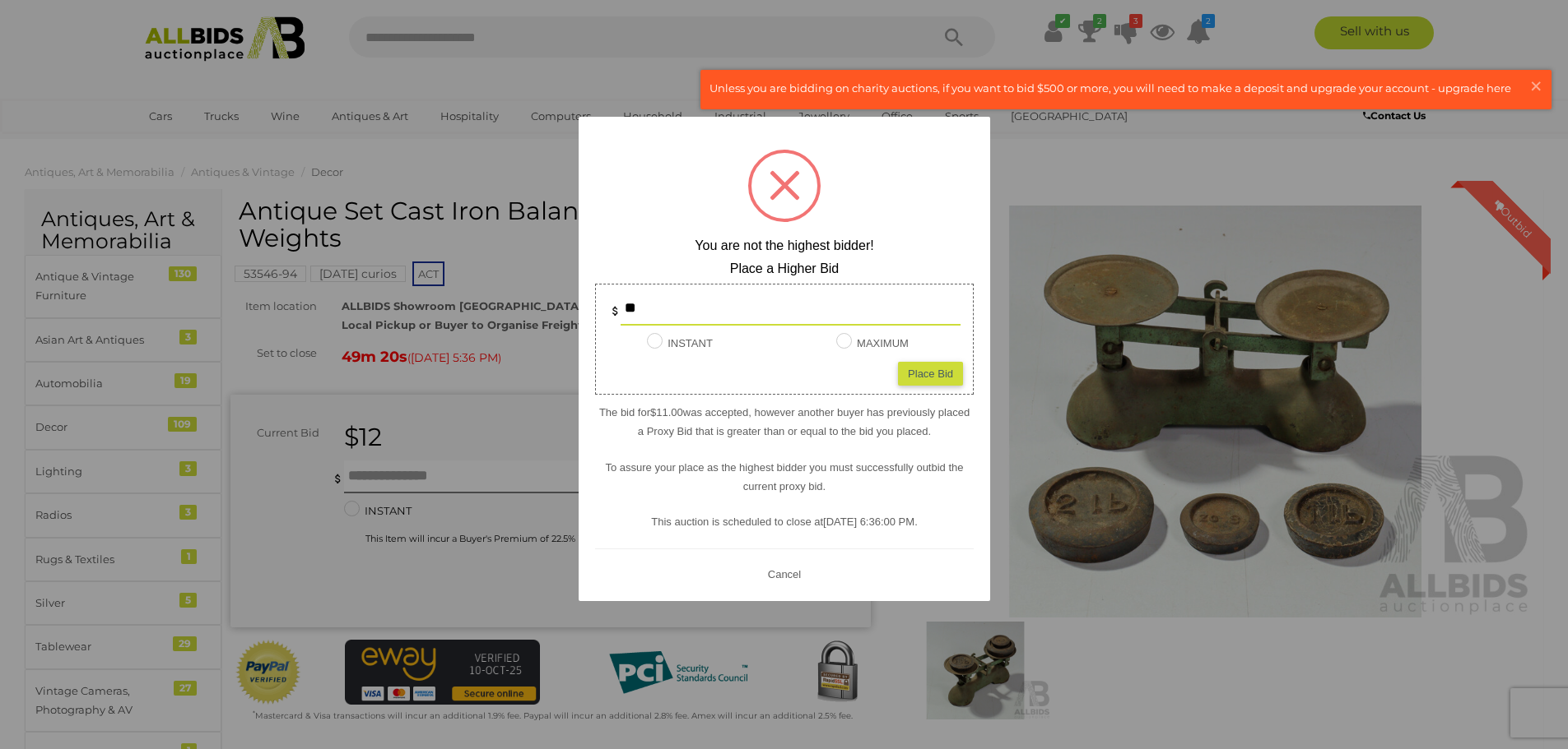
click at [941, 367] on div "Place Bid" at bounding box center [930, 373] width 65 height 24
type input "**"
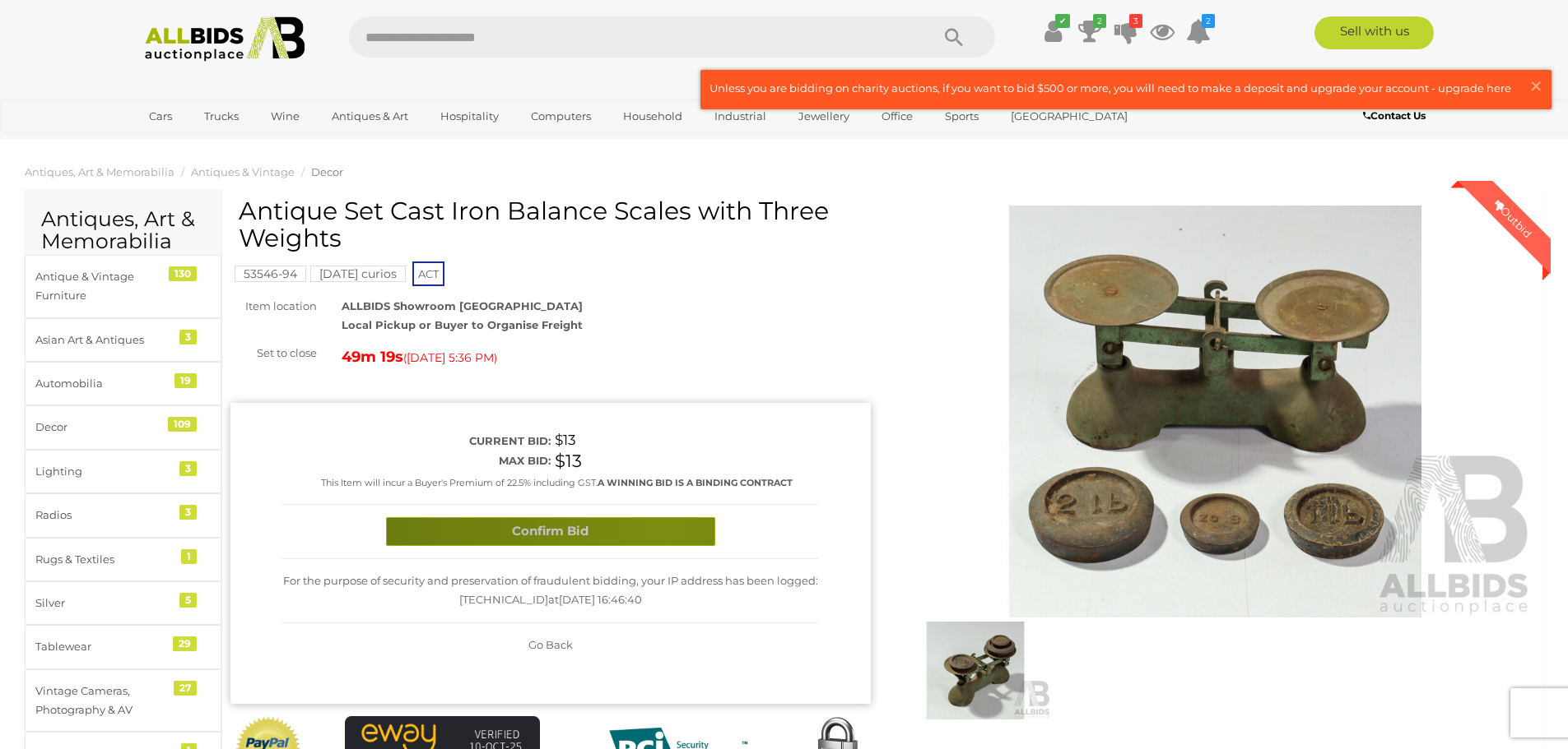
click at [665, 530] on button "Confirm Bid" at bounding box center [550, 531] width 330 height 29
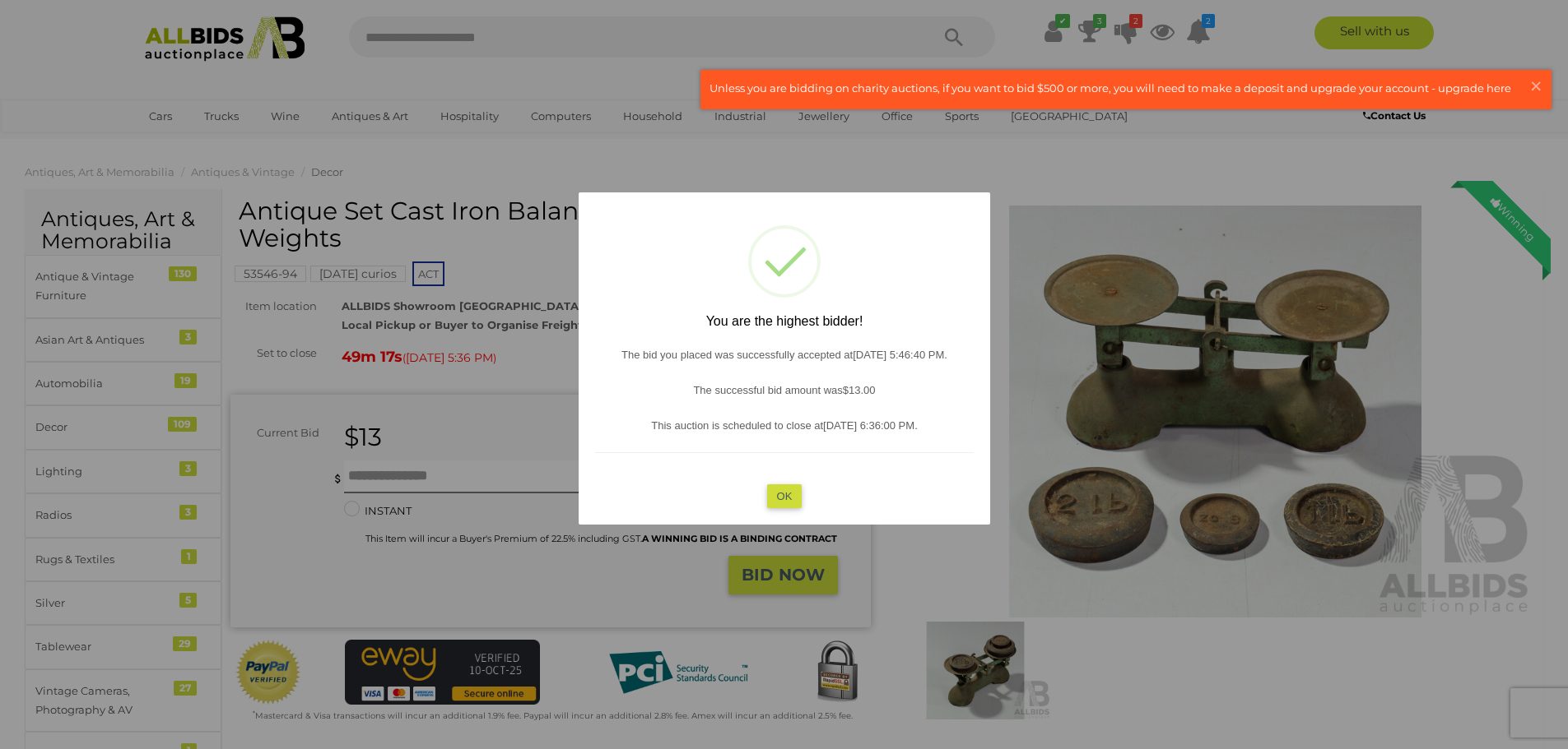
click at [793, 485] on button "OK" at bounding box center [784, 495] width 35 height 24
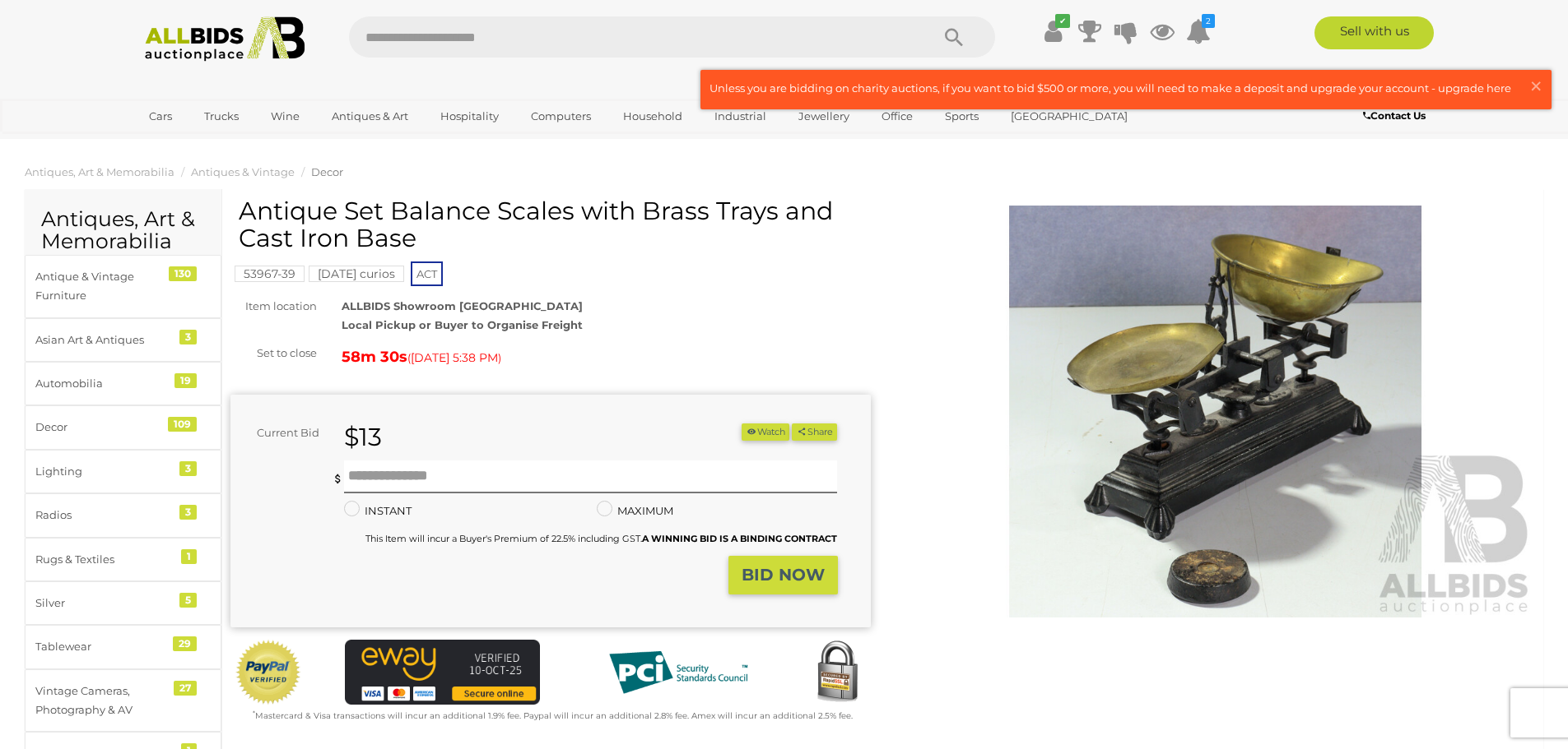
click at [1209, 458] on img at bounding box center [1215, 412] width 641 height 412
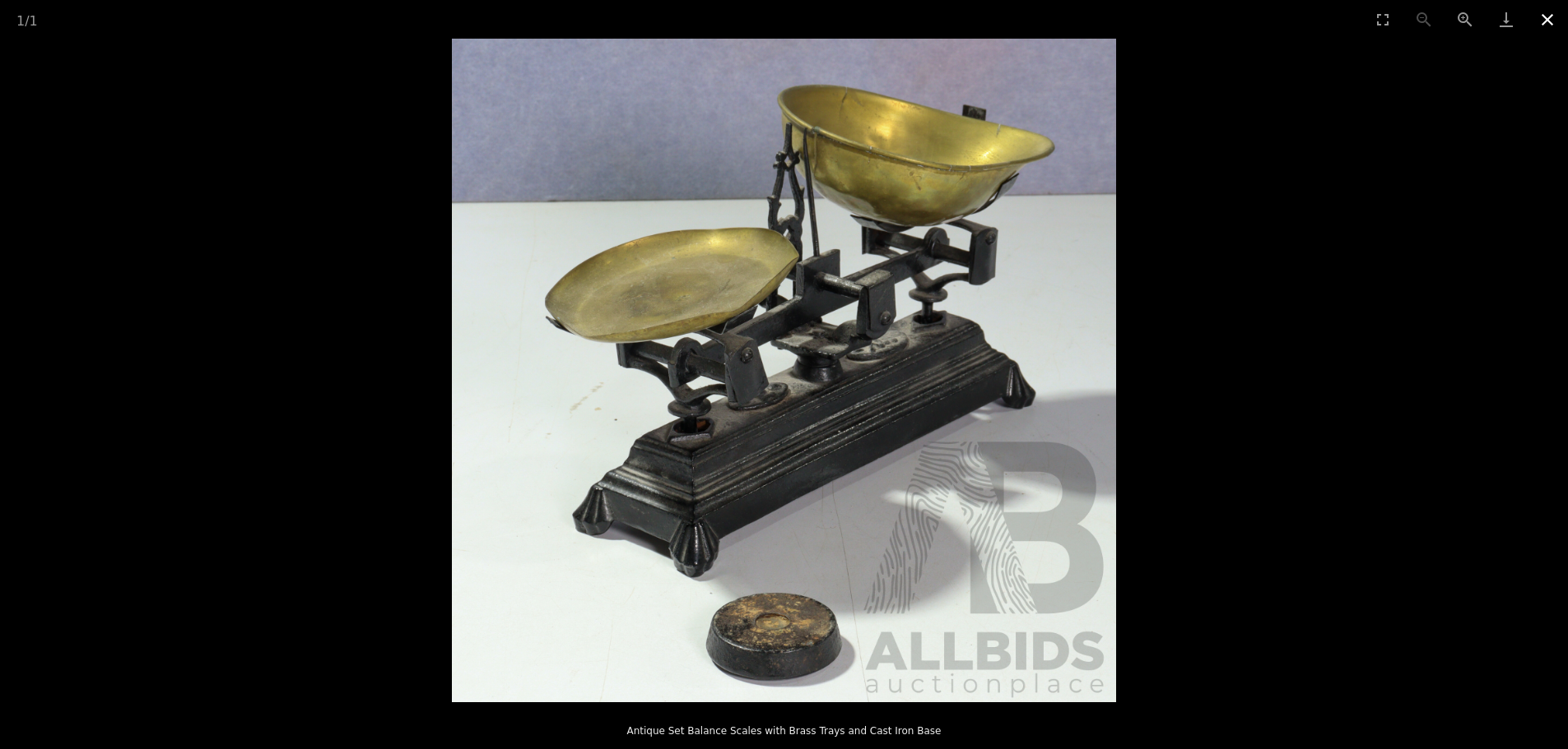
click at [1543, 18] on button "Close gallery" at bounding box center [1547, 19] width 41 height 39
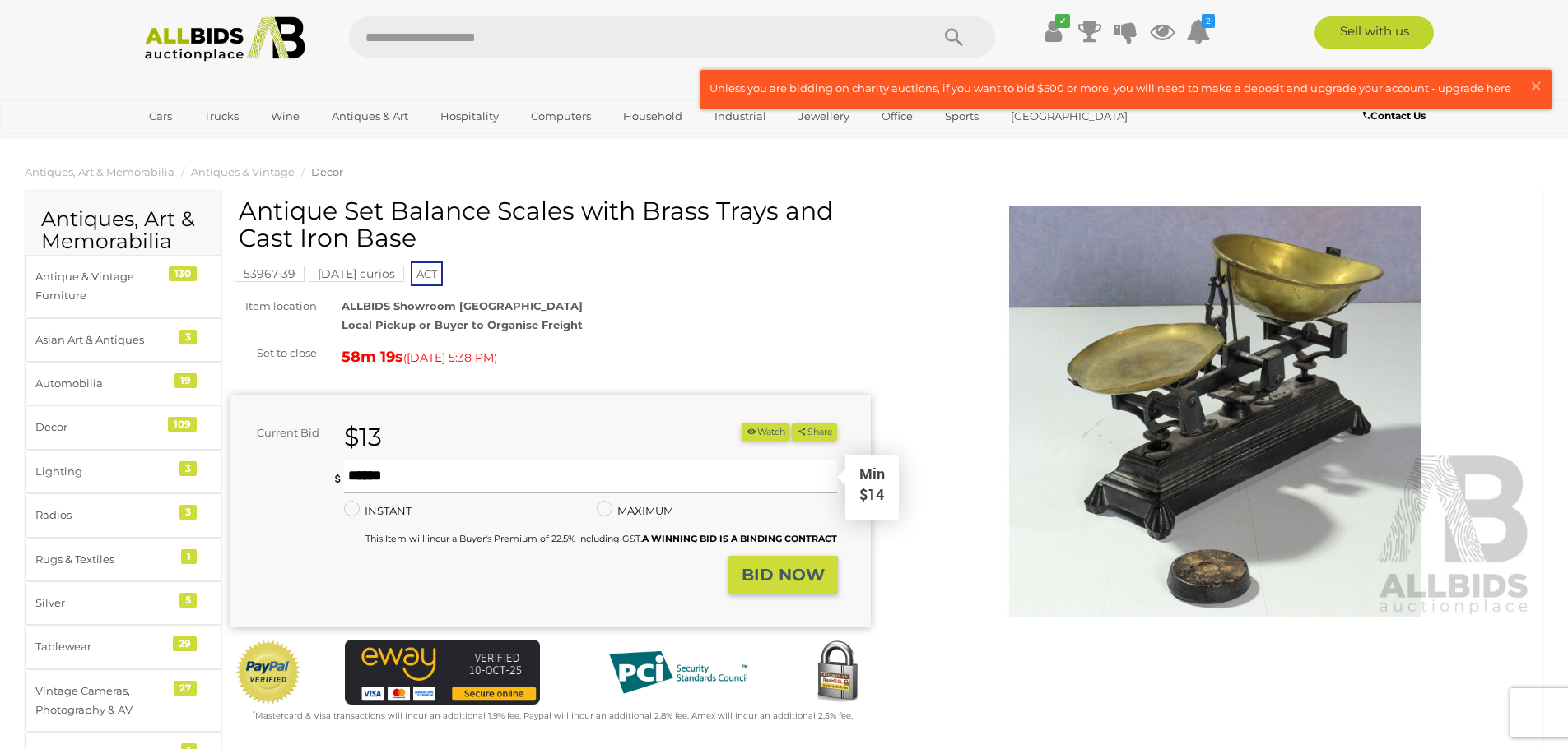
click at [561, 480] on input "text" at bounding box center [591, 477] width 494 height 33
type input "**"
click at [753, 570] on strong "BID NOW" at bounding box center [784, 575] width 84 height 19
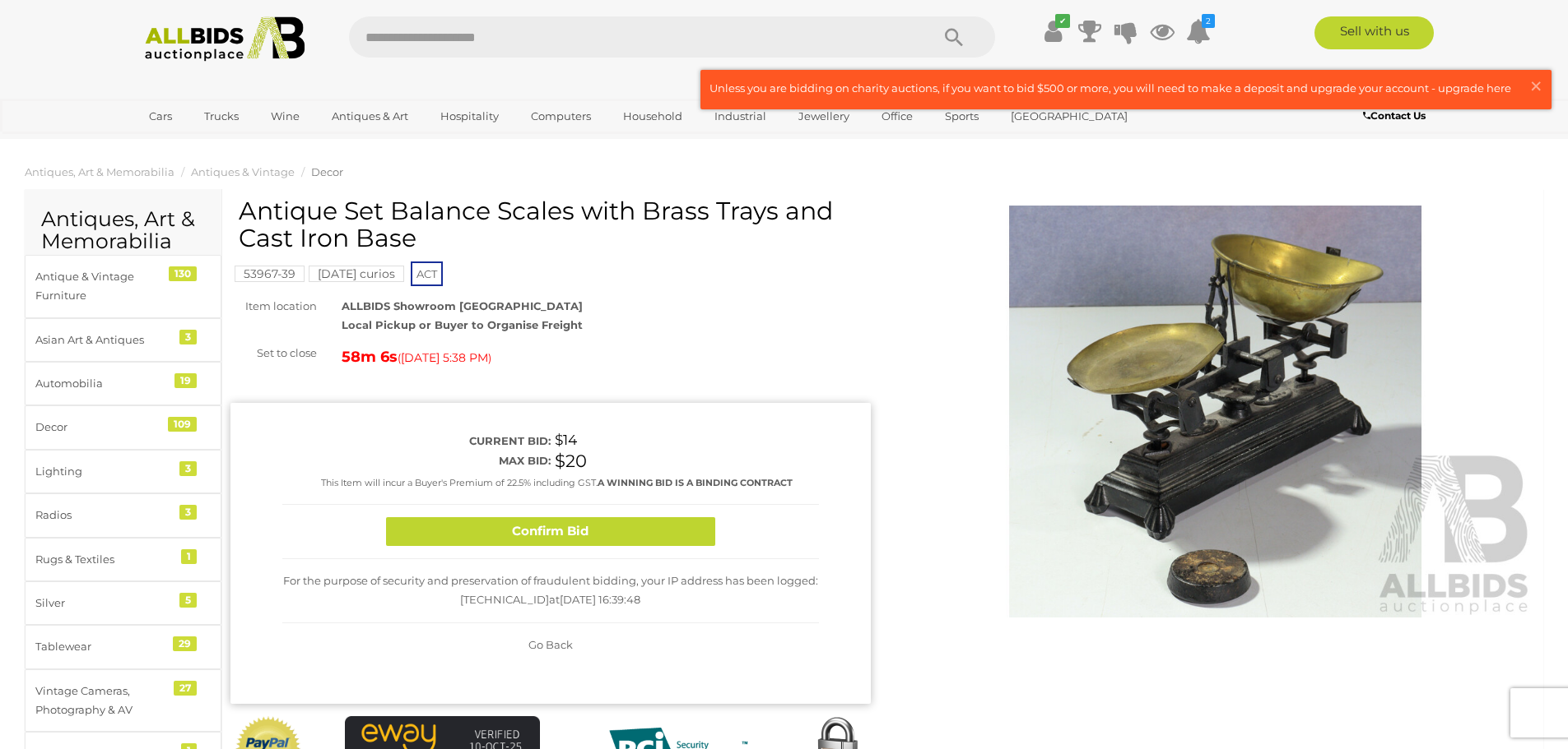
click at [341, 271] on mark "[DATE] curios" at bounding box center [356, 273] width 95 height 17
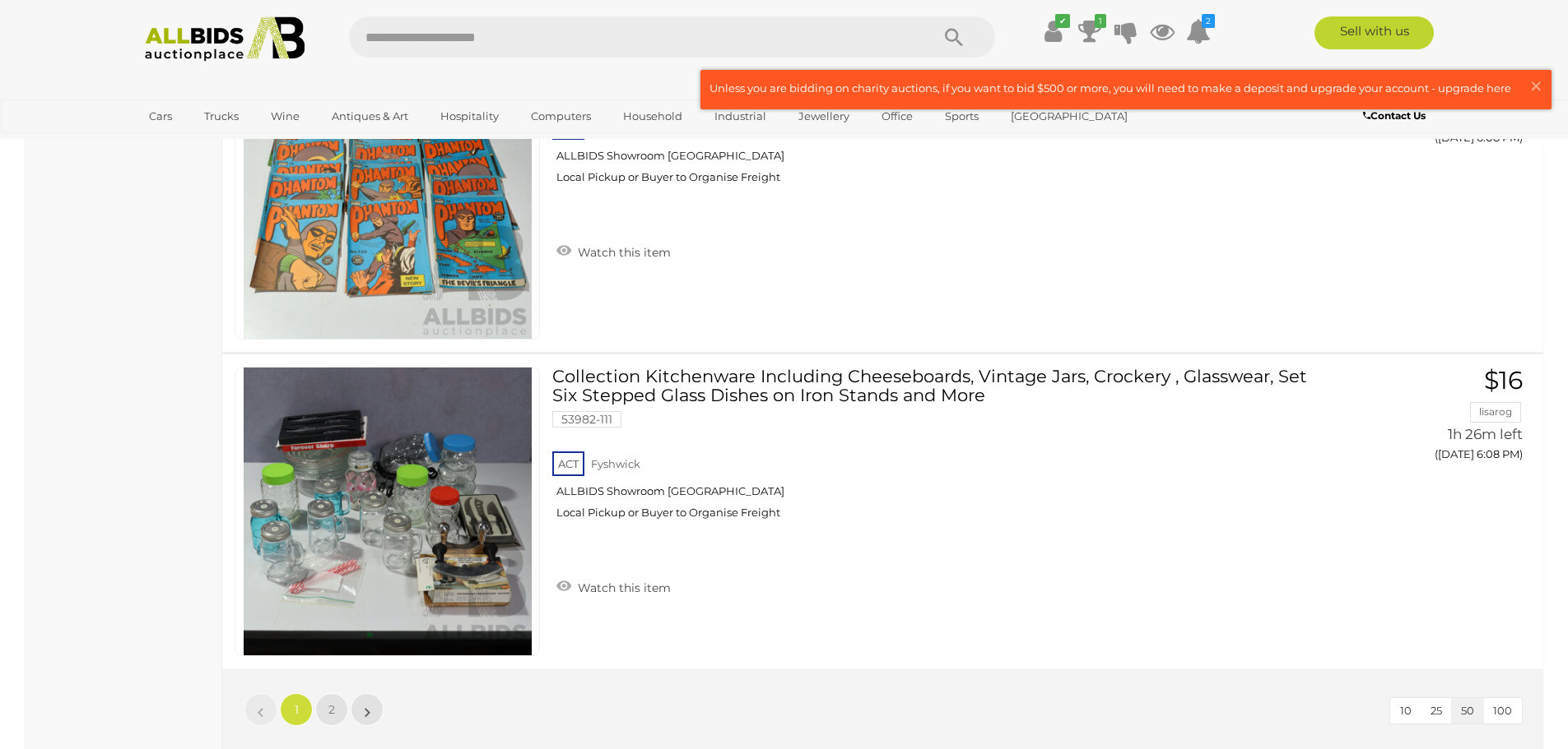
scroll to position [15651, 0]
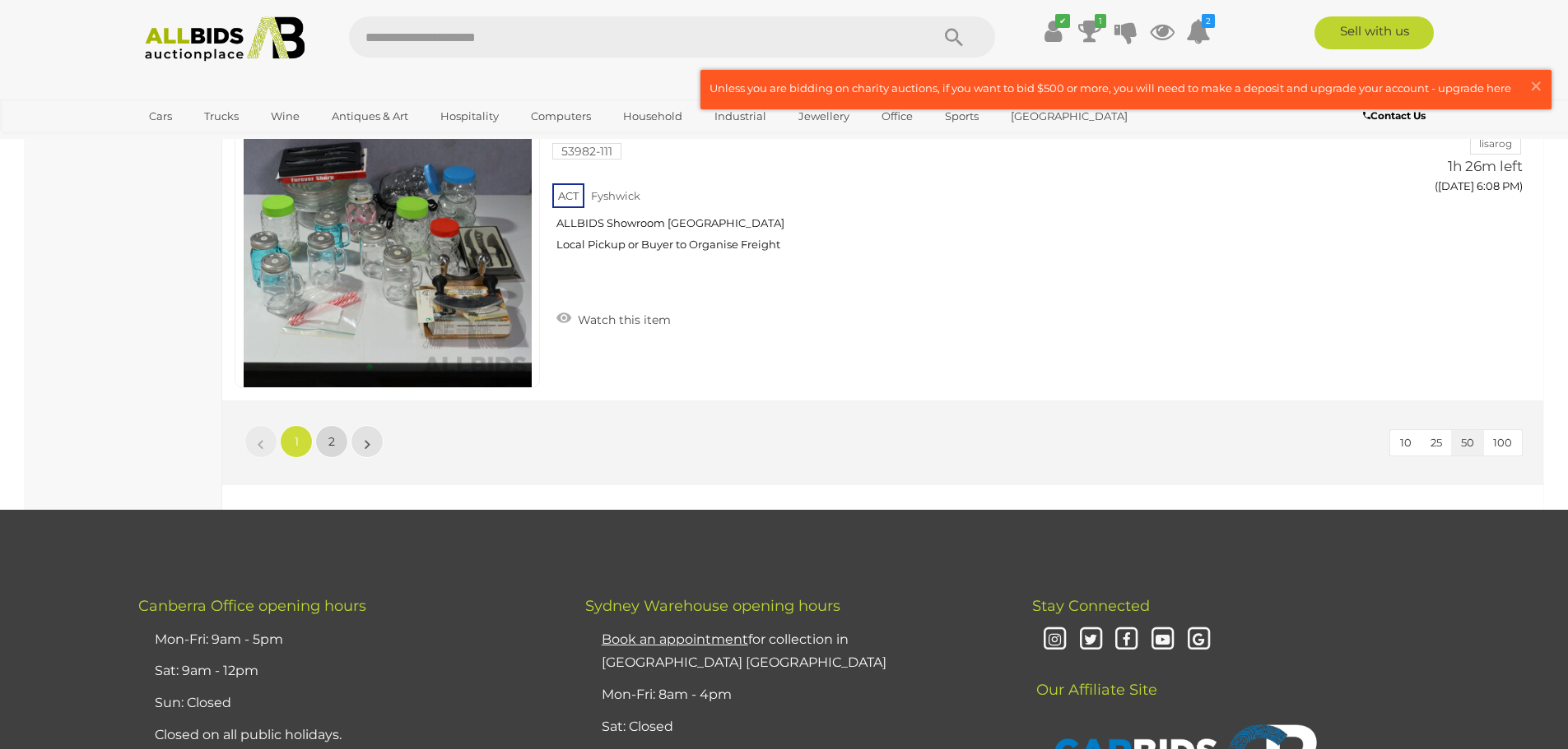
click at [330, 448] on span "2" at bounding box center [331, 441] width 7 height 15
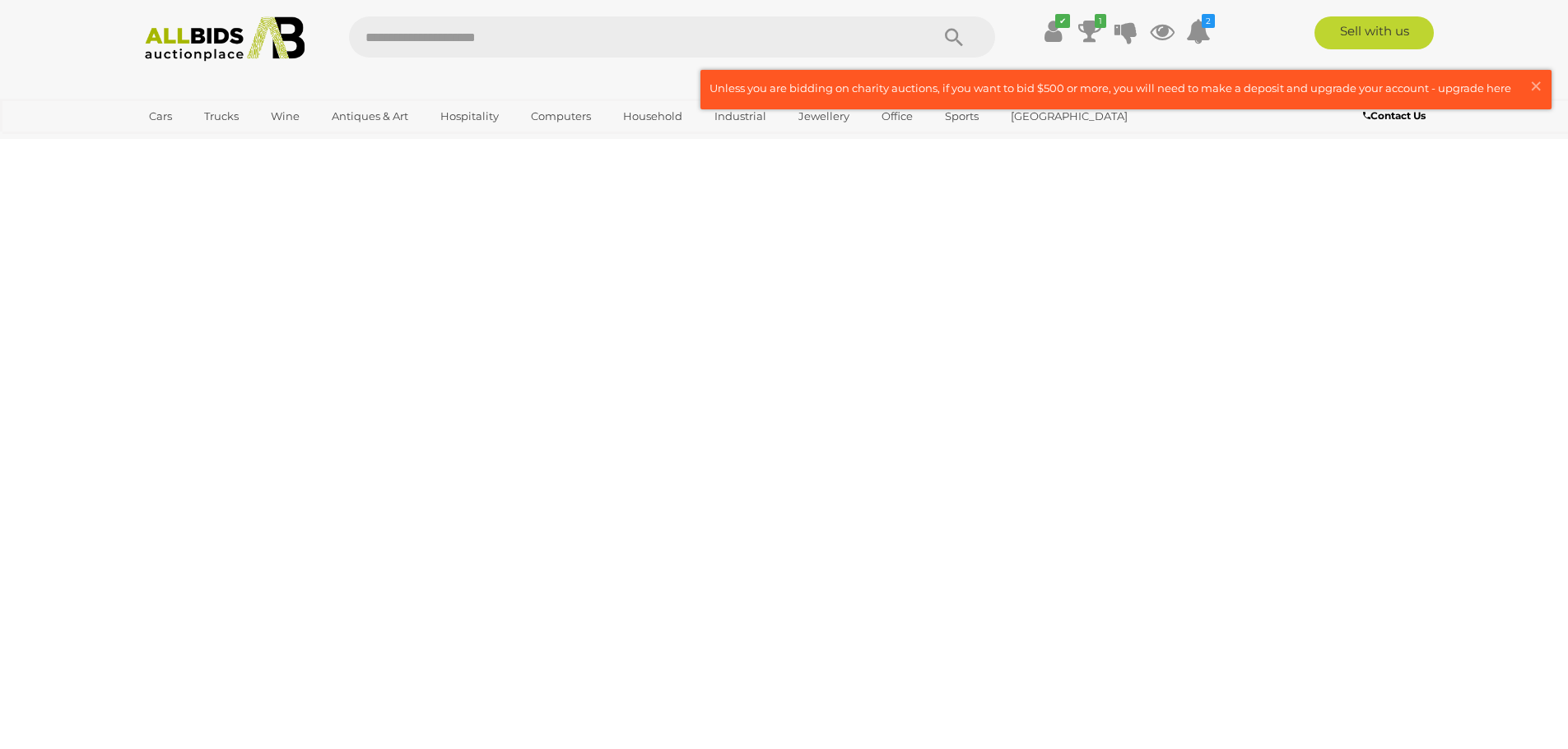
scroll to position [56, 0]
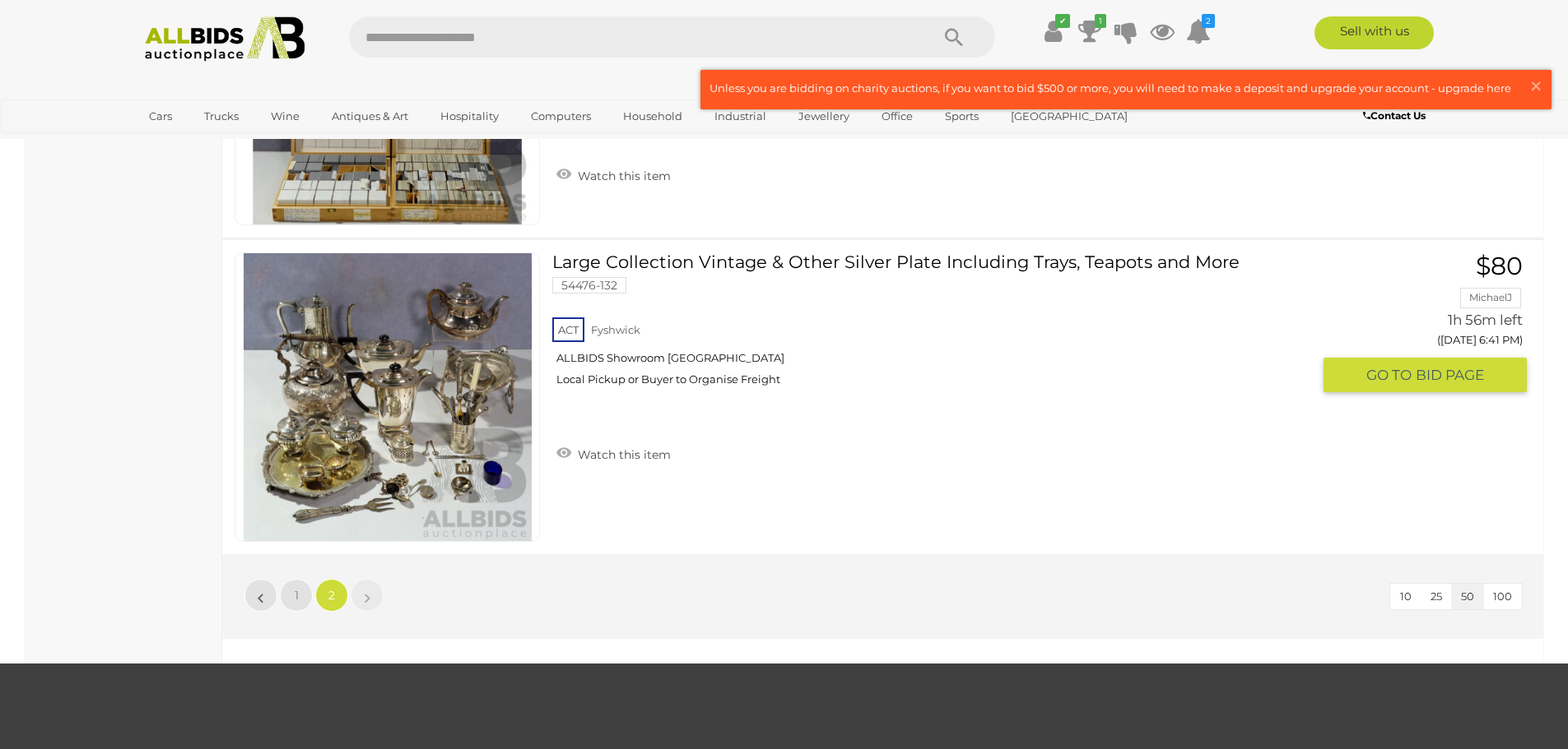
scroll to position [10747, 0]
click at [365, 596] on li "»" at bounding box center [366, 596] width 32 height 33
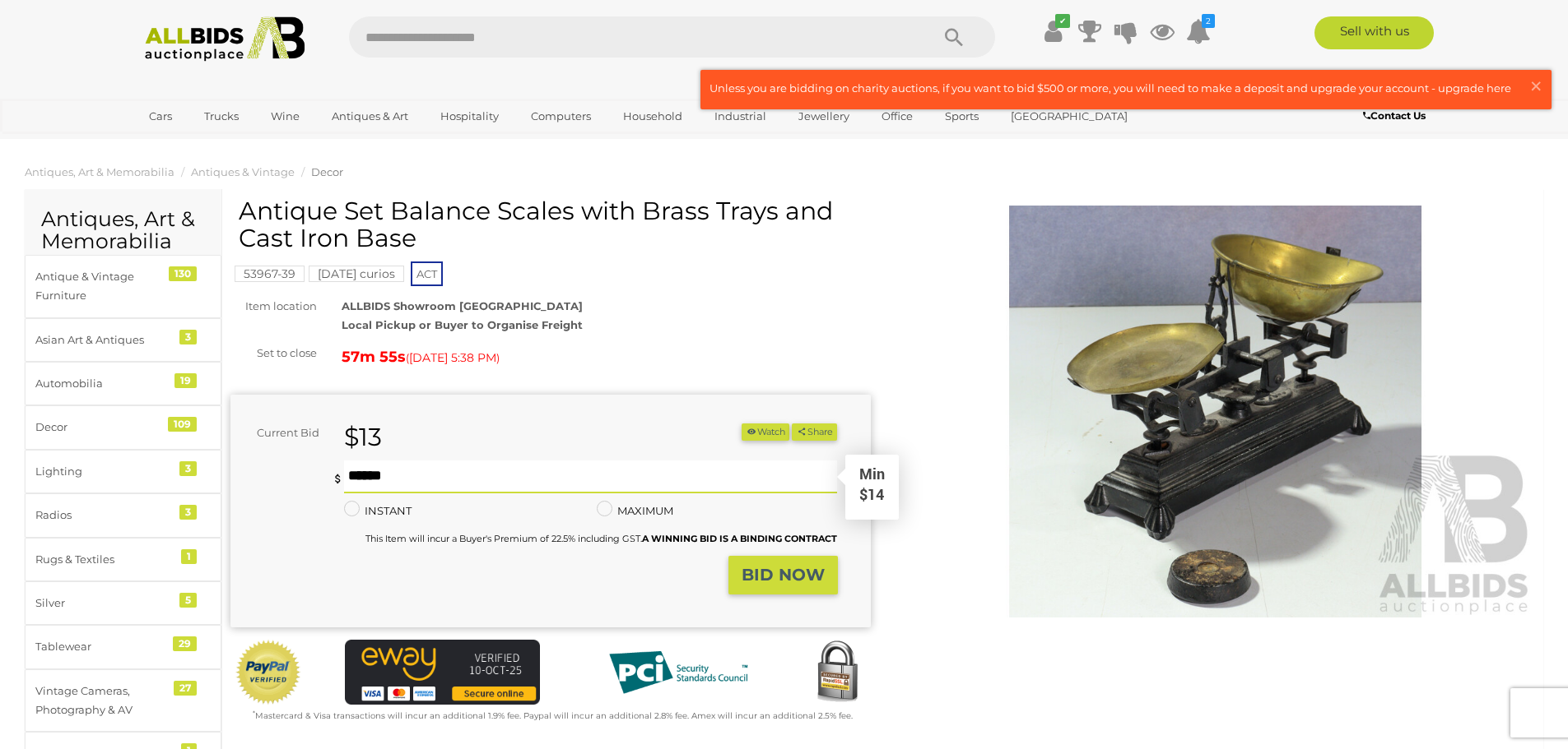
click at [593, 478] on input "text" at bounding box center [591, 477] width 494 height 33
click at [871, 484] on div "Antique Set Balance Scales with Brass Trays and Cast Iron Base 53967-39 [DATE] …" at bounding box center [550, 471] width 665 height 549
click at [683, 474] on input "text" at bounding box center [591, 477] width 494 height 33
type input "**"
click at [779, 573] on strong "BID NOW" at bounding box center [784, 575] width 84 height 19
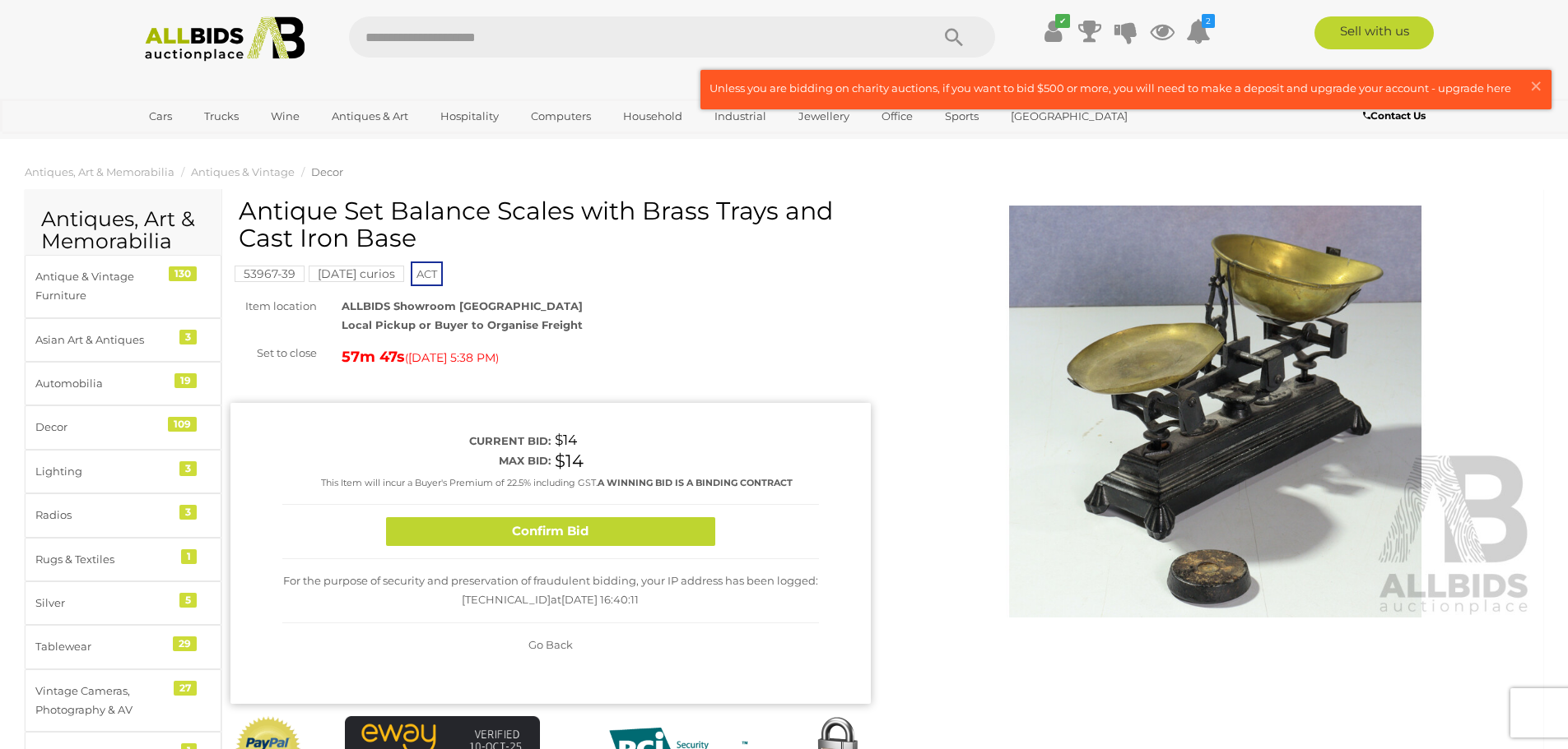
drag, startPoint x: 598, startPoint y: 532, endPoint x: 610, endPoint y: 517, distance: 19.2
click at [598, 533] on button "Confirm Bid" at bounding box center [550, 531] width 330 height 29
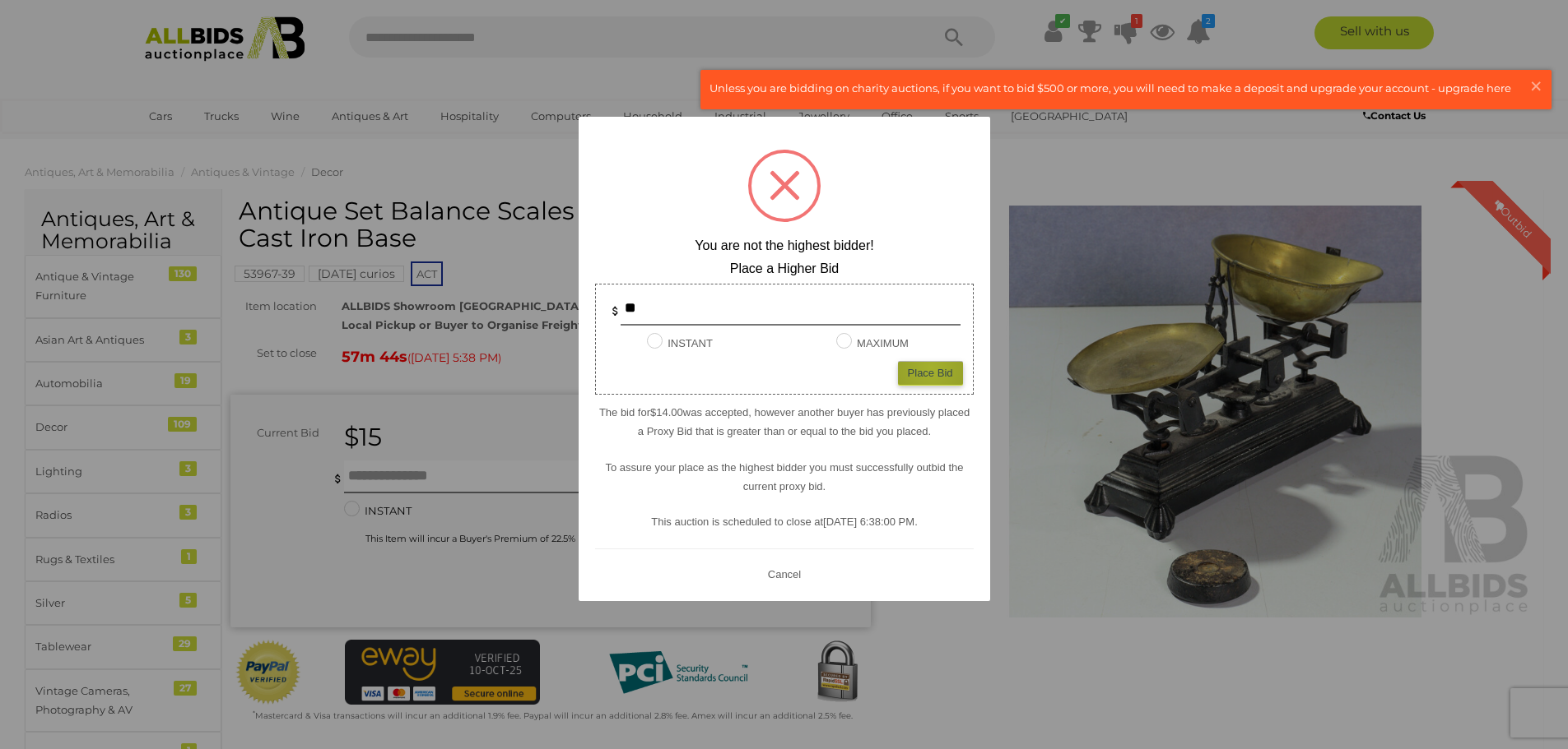
click at [930, 367] on div "Place Bid" at bounding box center [930, 373] width 65 height 24
type input "**"
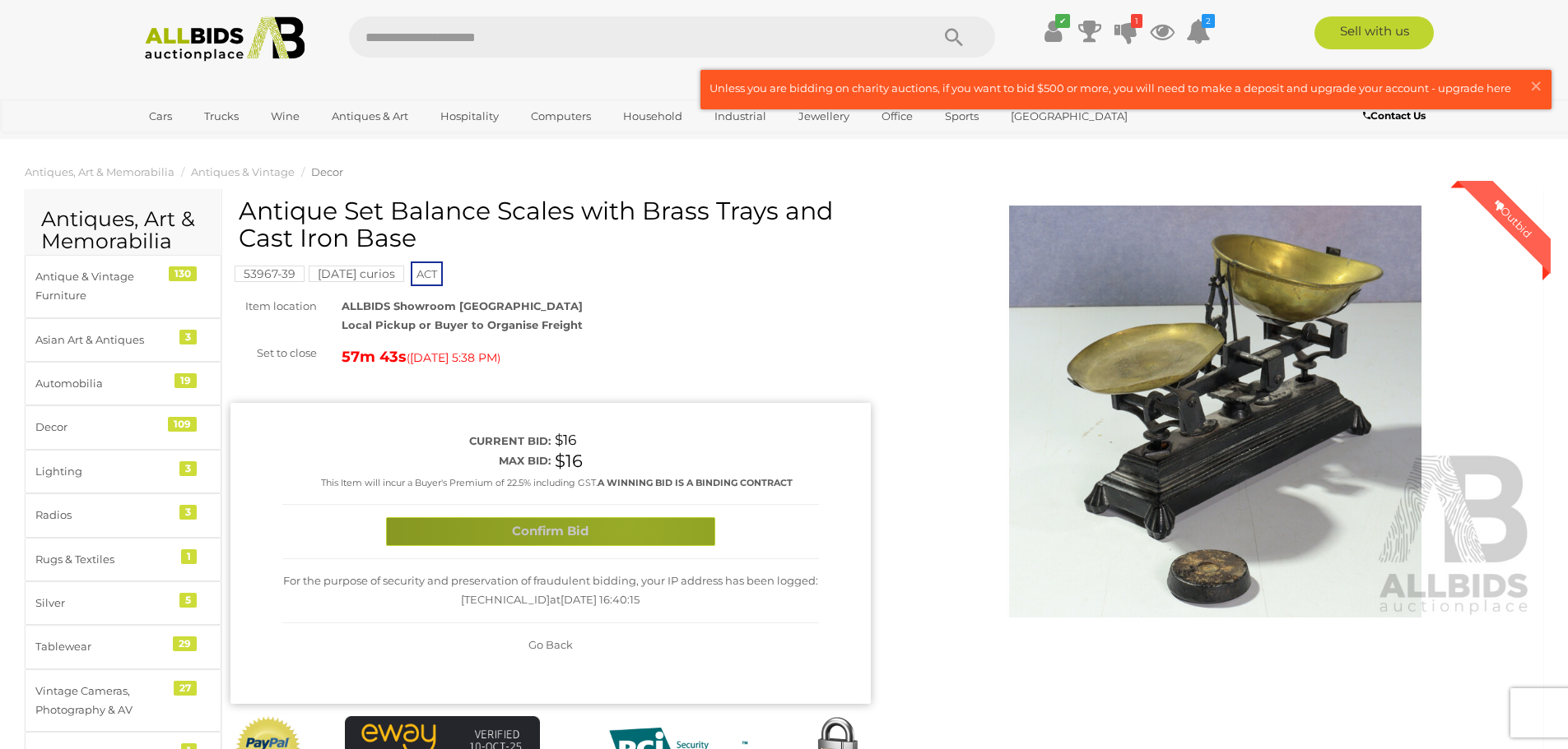
click at [626, 528] on button "Confirm Bid" at bounding box center [550, 531] width 330 height 29
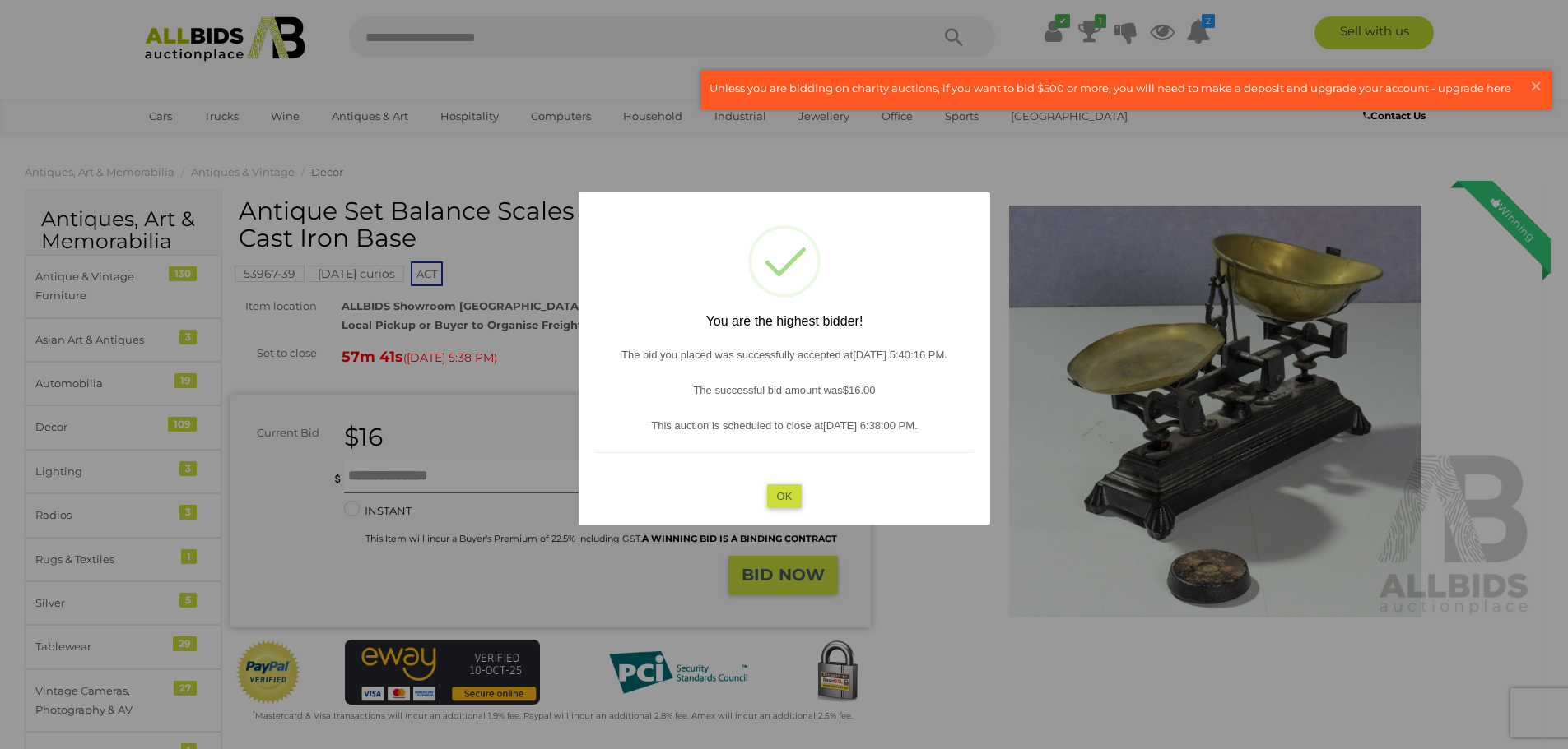
click at [787, 491] on button "OK" at bounding box center [784, 495] width 35 height 24
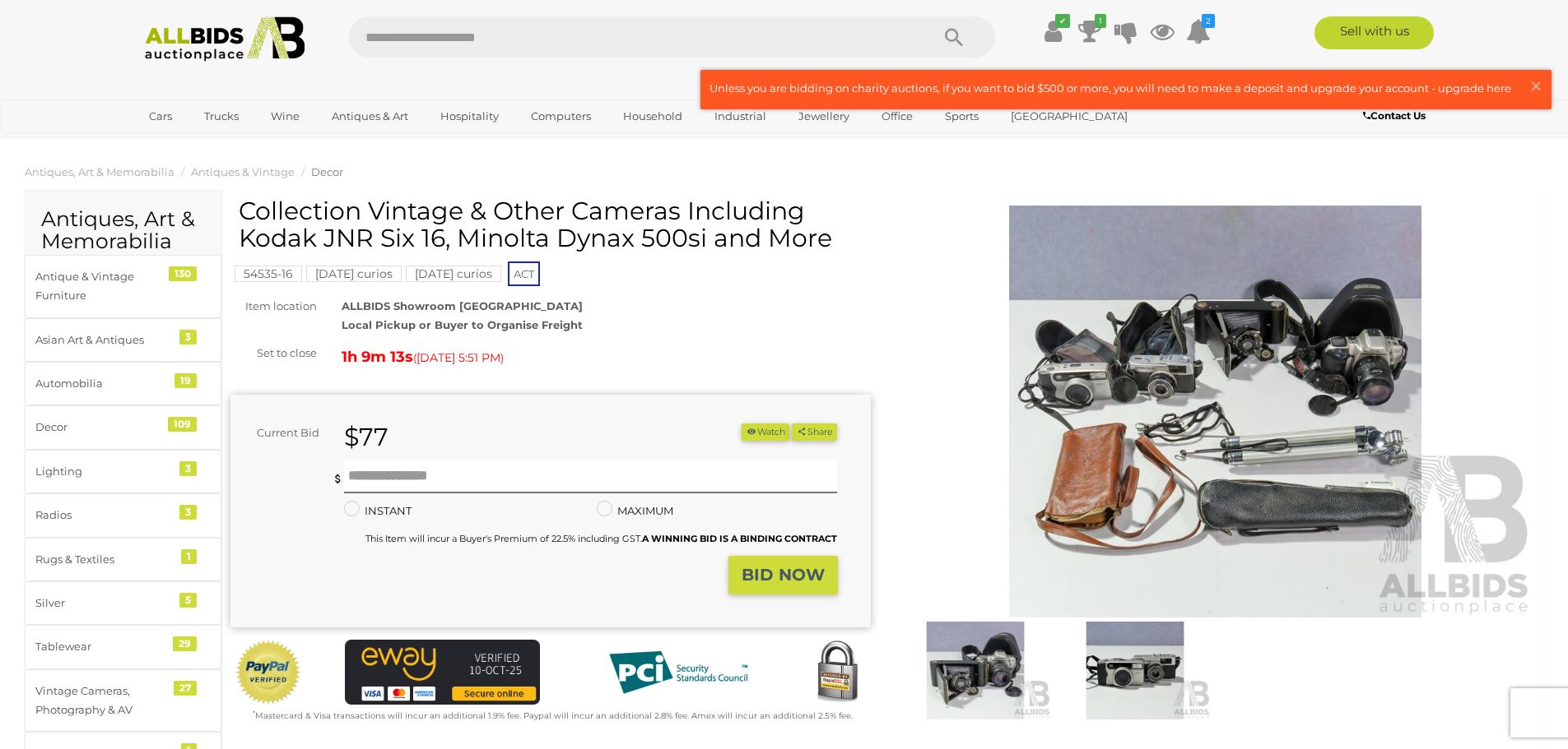
scroll to position [329, 0]
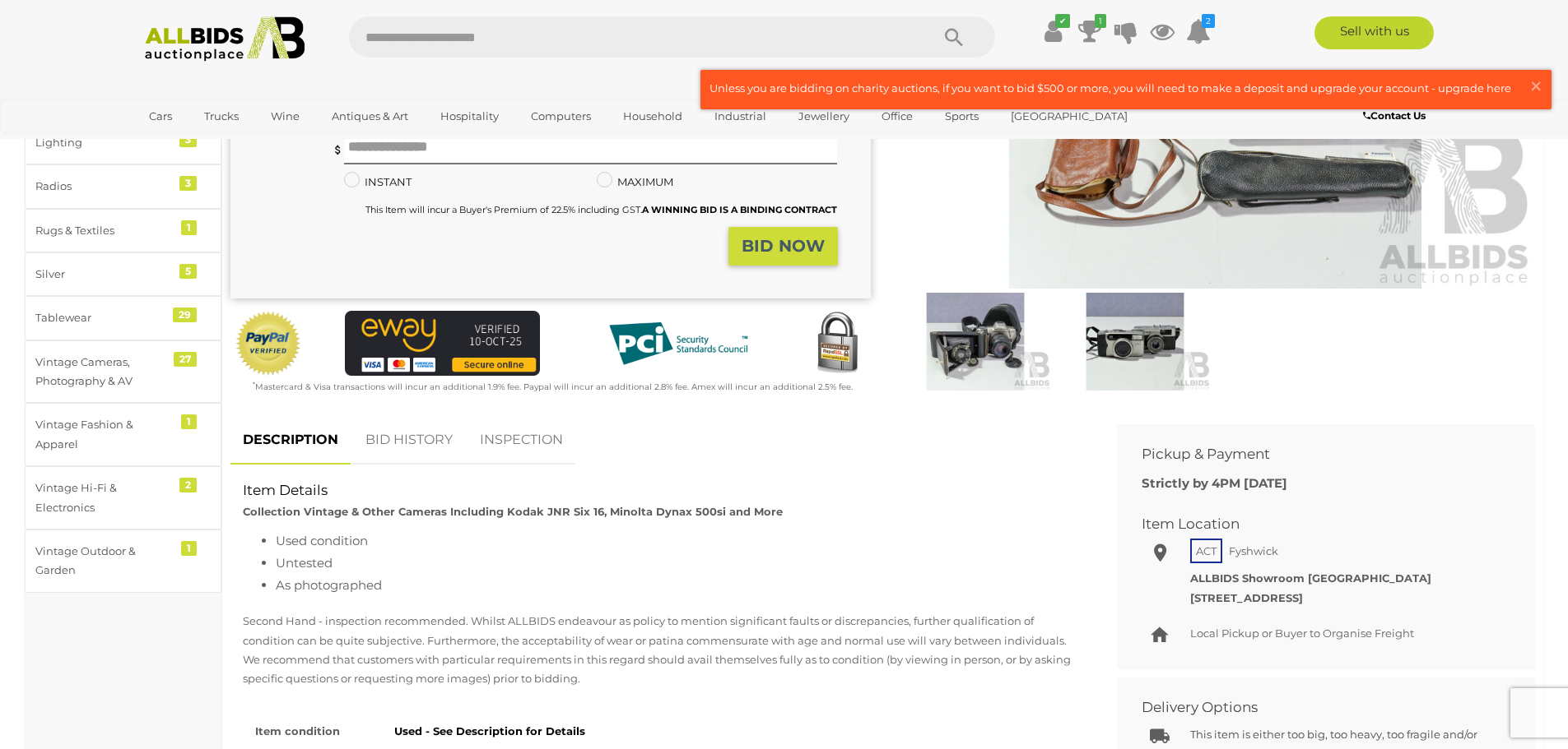
click at [985, 335] on img at bounding box center [975, 341] width 152 height 98
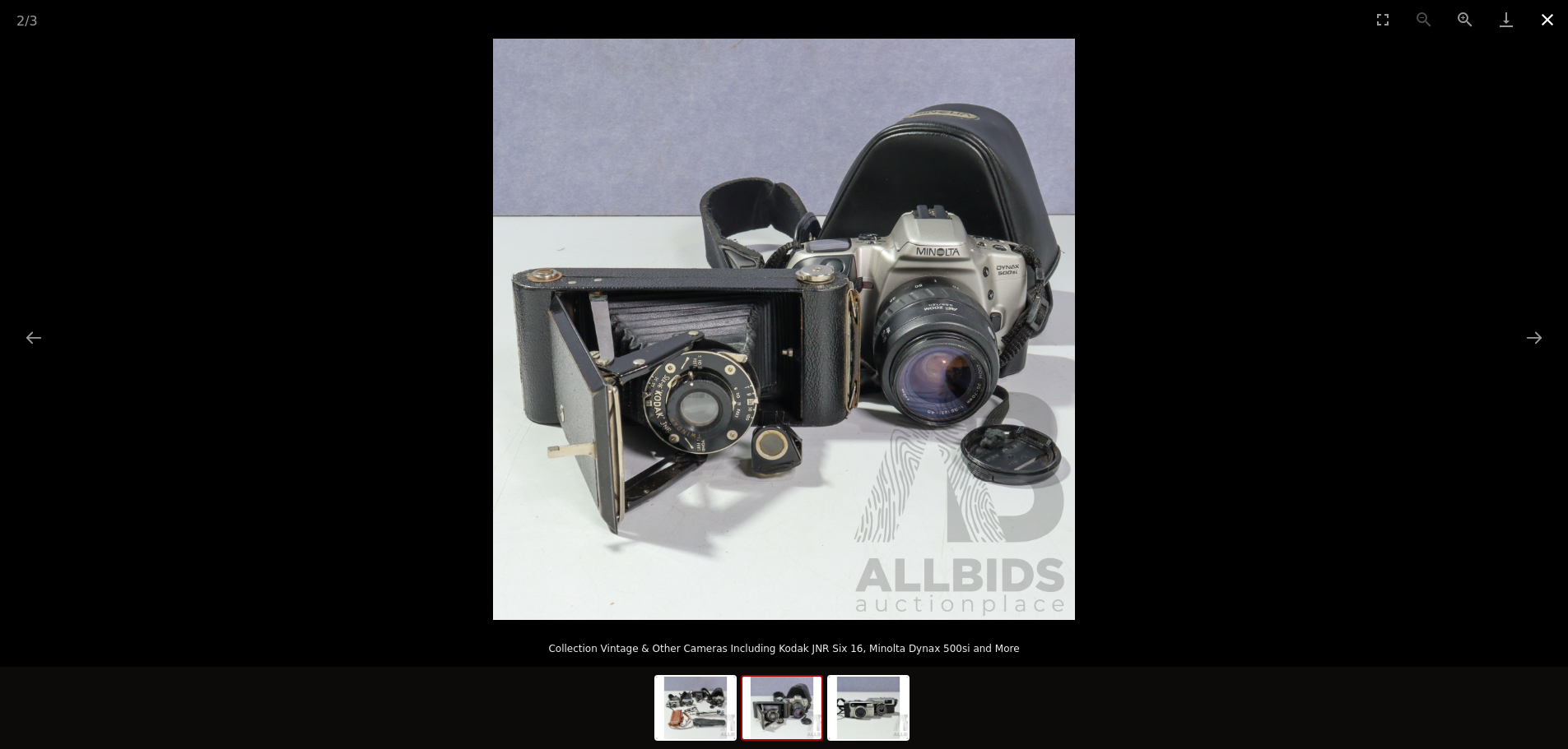
click at [1540, 22] on button "Close gallery" at bounding box center [1547, 19] width 41 height 39
